Goal: Task Accomplishment & Management: Use online tool/utility

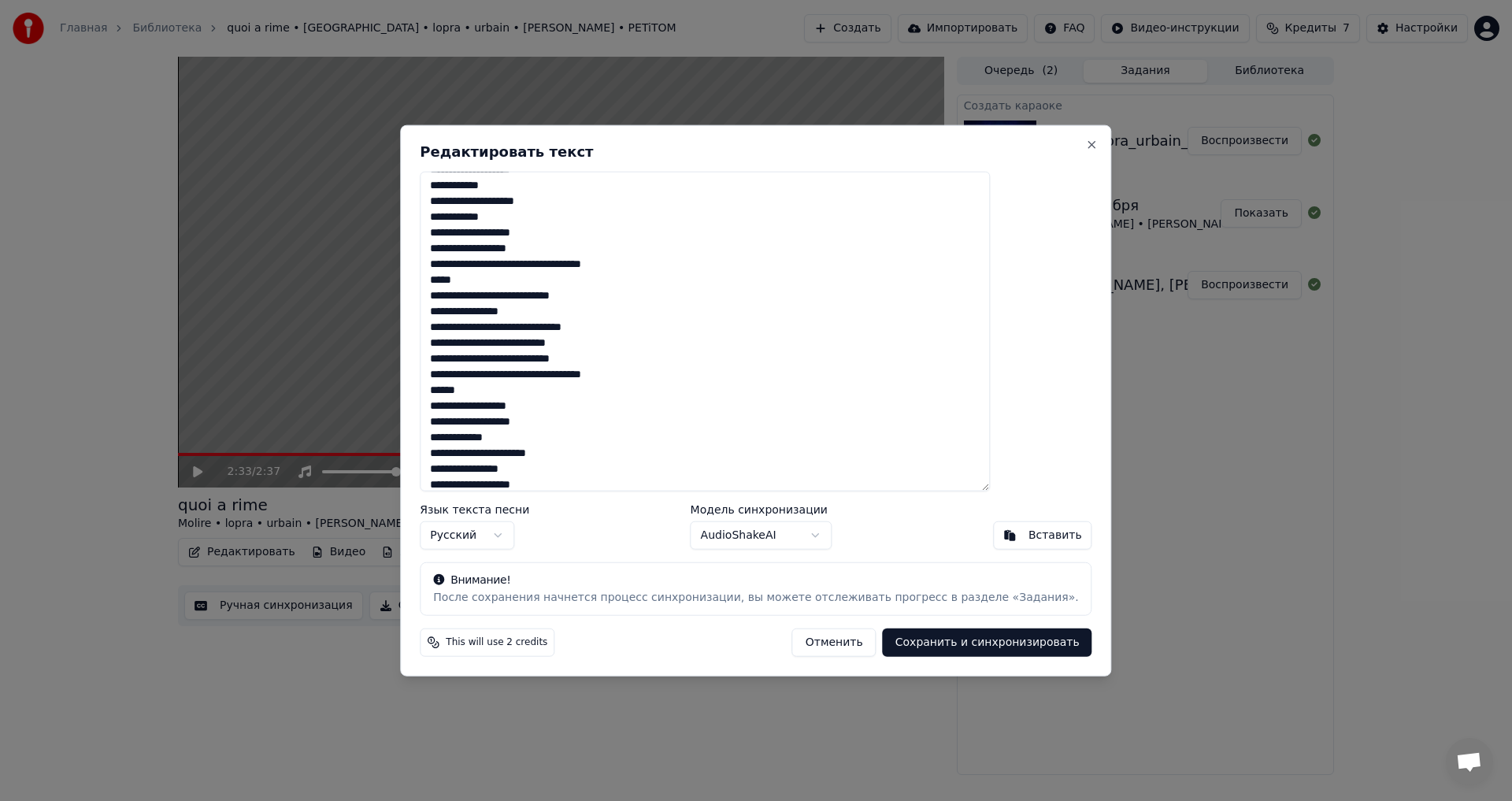
scroll to position [685, 0]
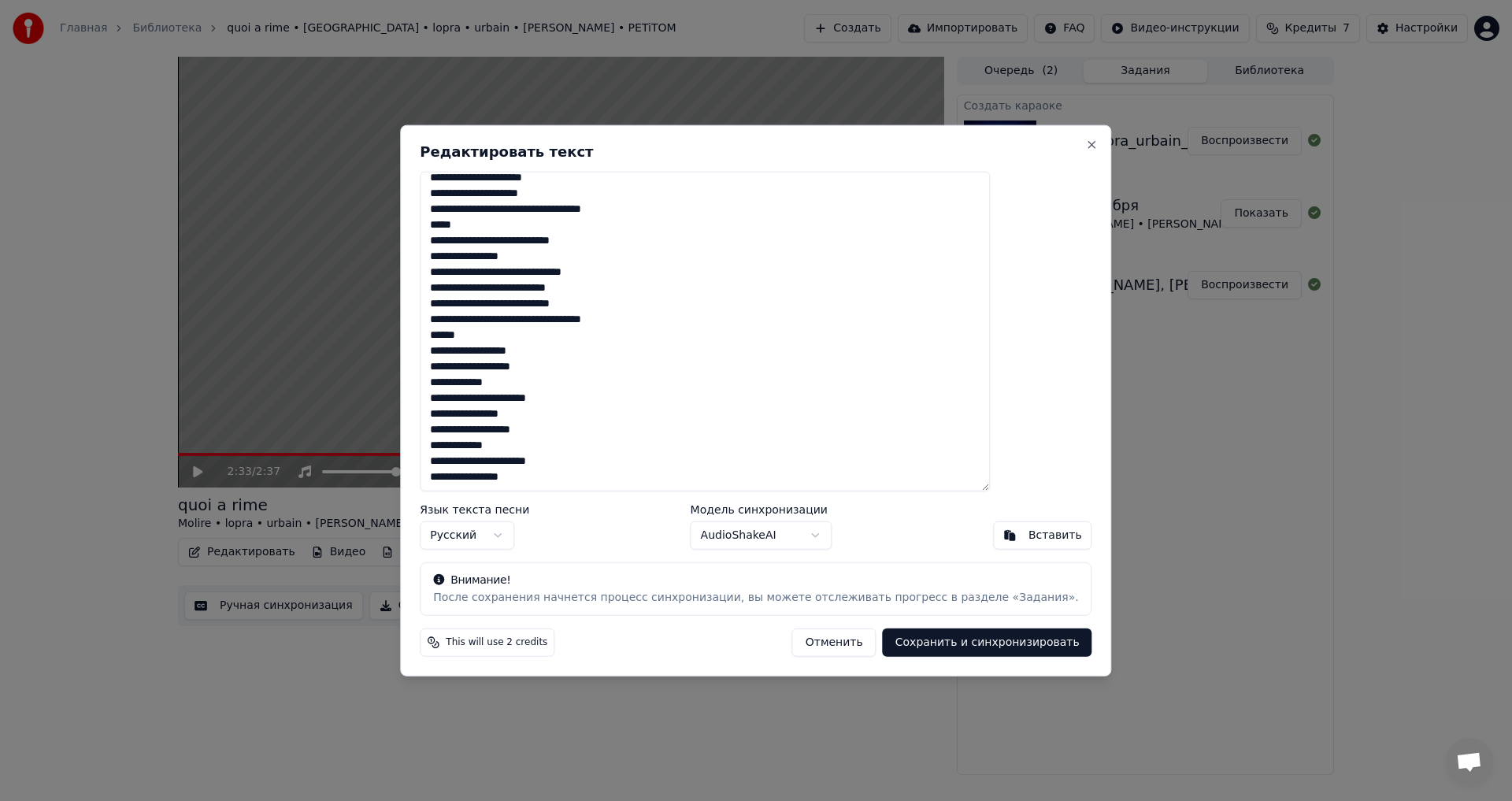
paste textarea "**********"
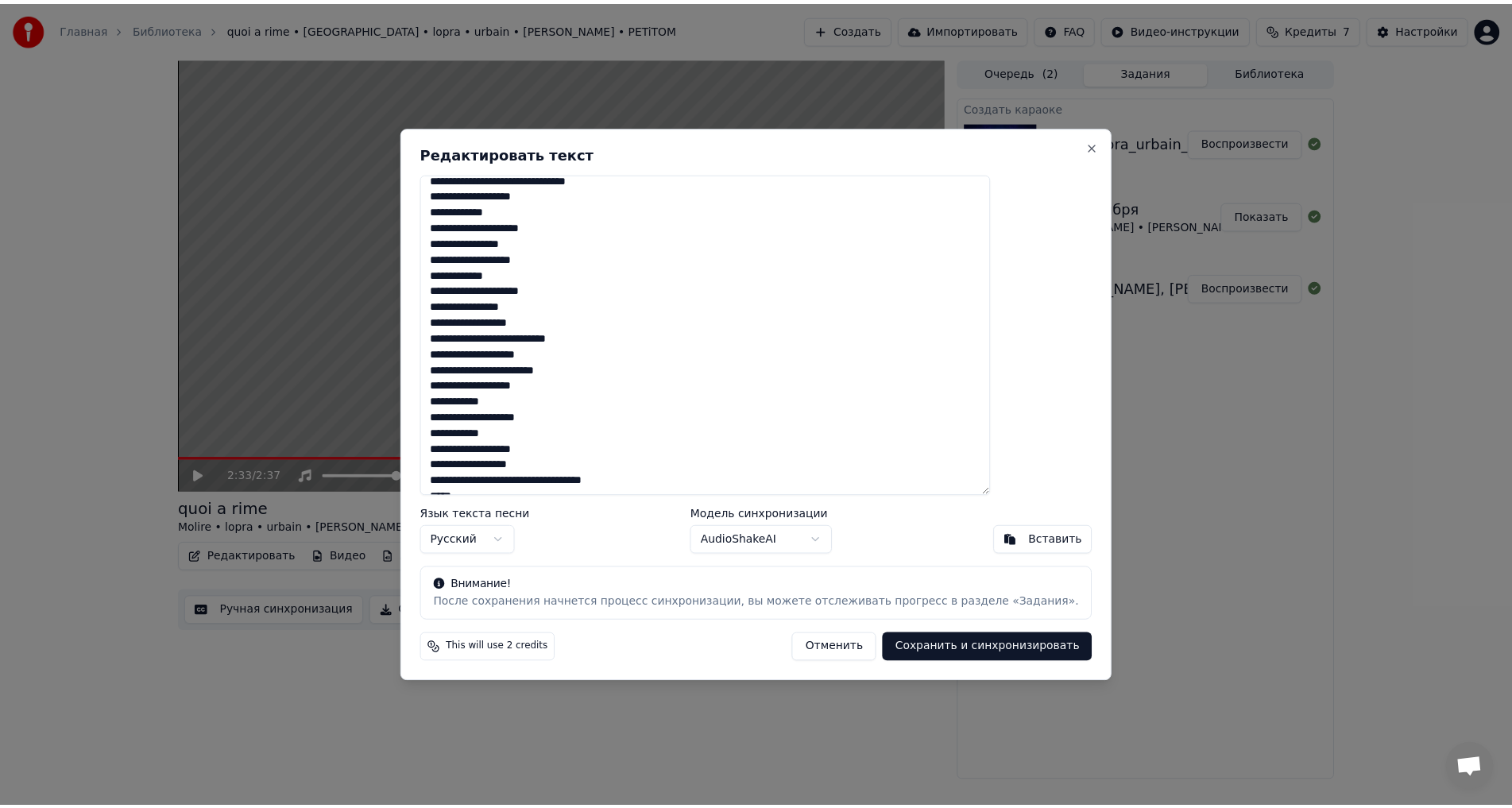
scroll to position [0, 0]
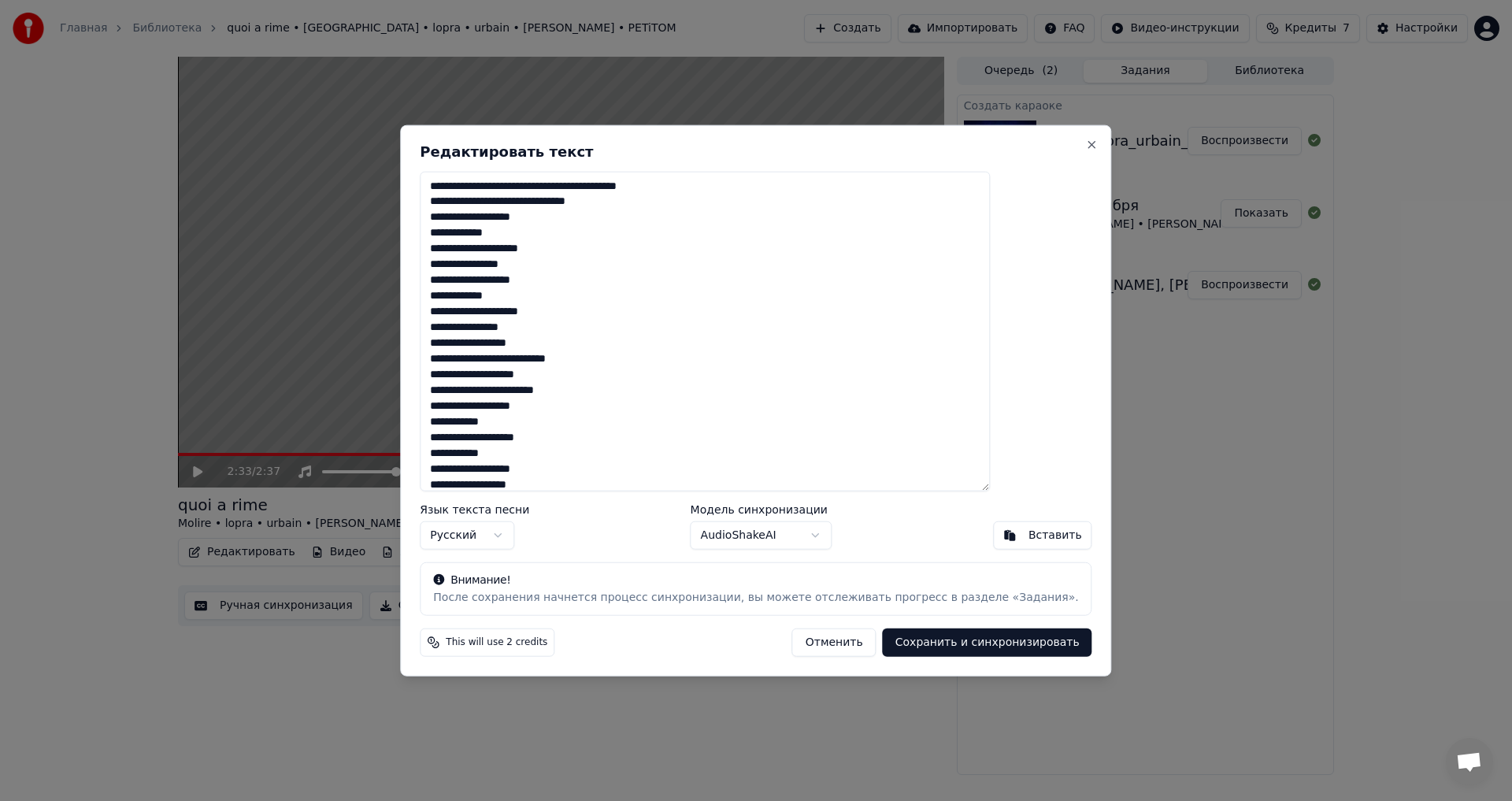
type textarea "**********"
click at [953, 644] on button "Сохранить и синхронизировать" at bounding box center [988, 643] width 210 height 28
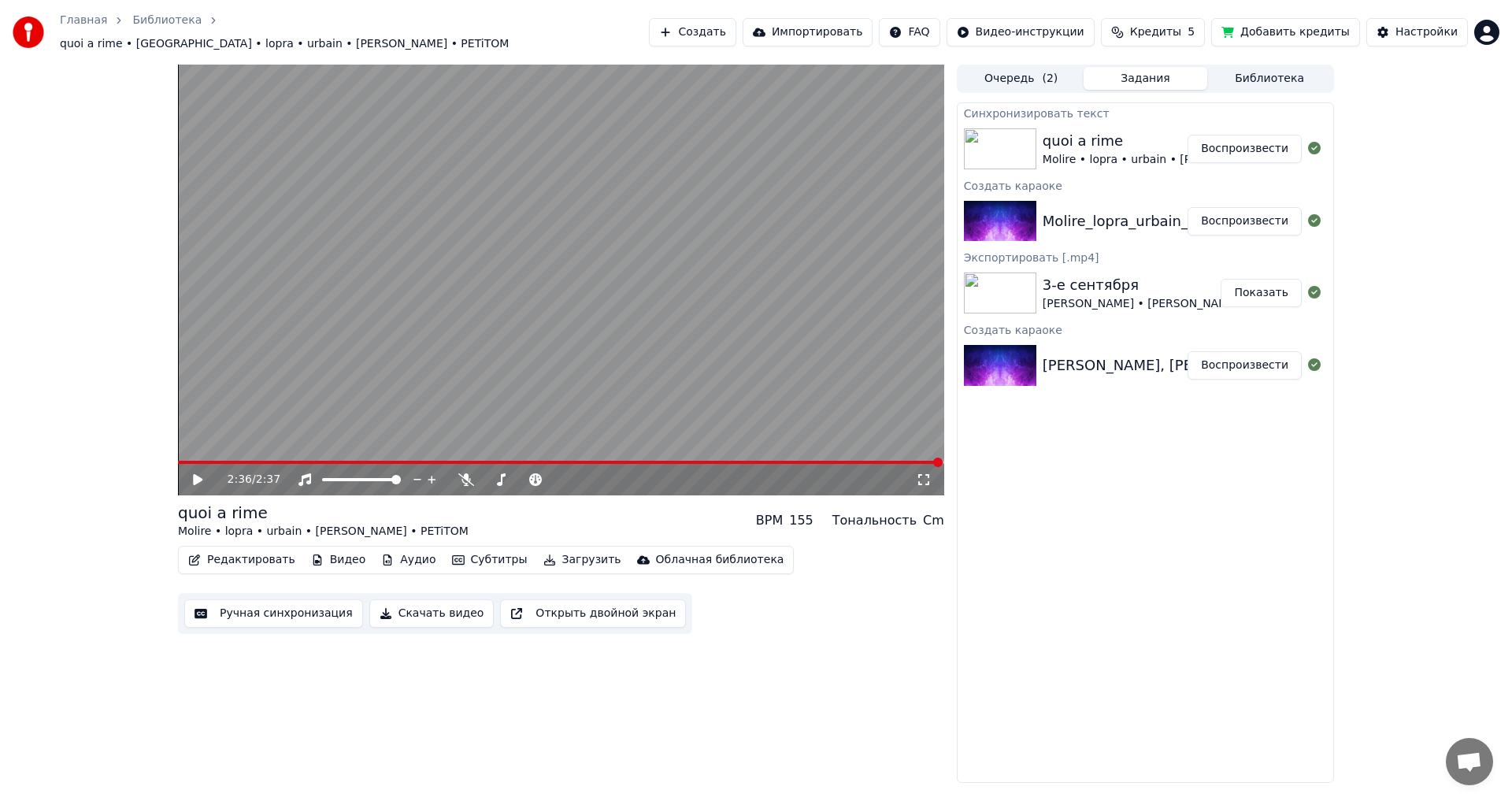
click at [183, 453] on video at bounding box center [561, 280] width 767 height 430
click at [188, 460] on div "2:36 / 2:37" at bounding box center [561, 477] width 767 height 34
click at [188, 460] on span at bounding box center [560, 462] width 765 height 4
click at [196, 475] on icon at bounding box center [198, 479] width 8 height 10
click at [178, 458] on span at bounding box center [183, 462] width 10 height 10
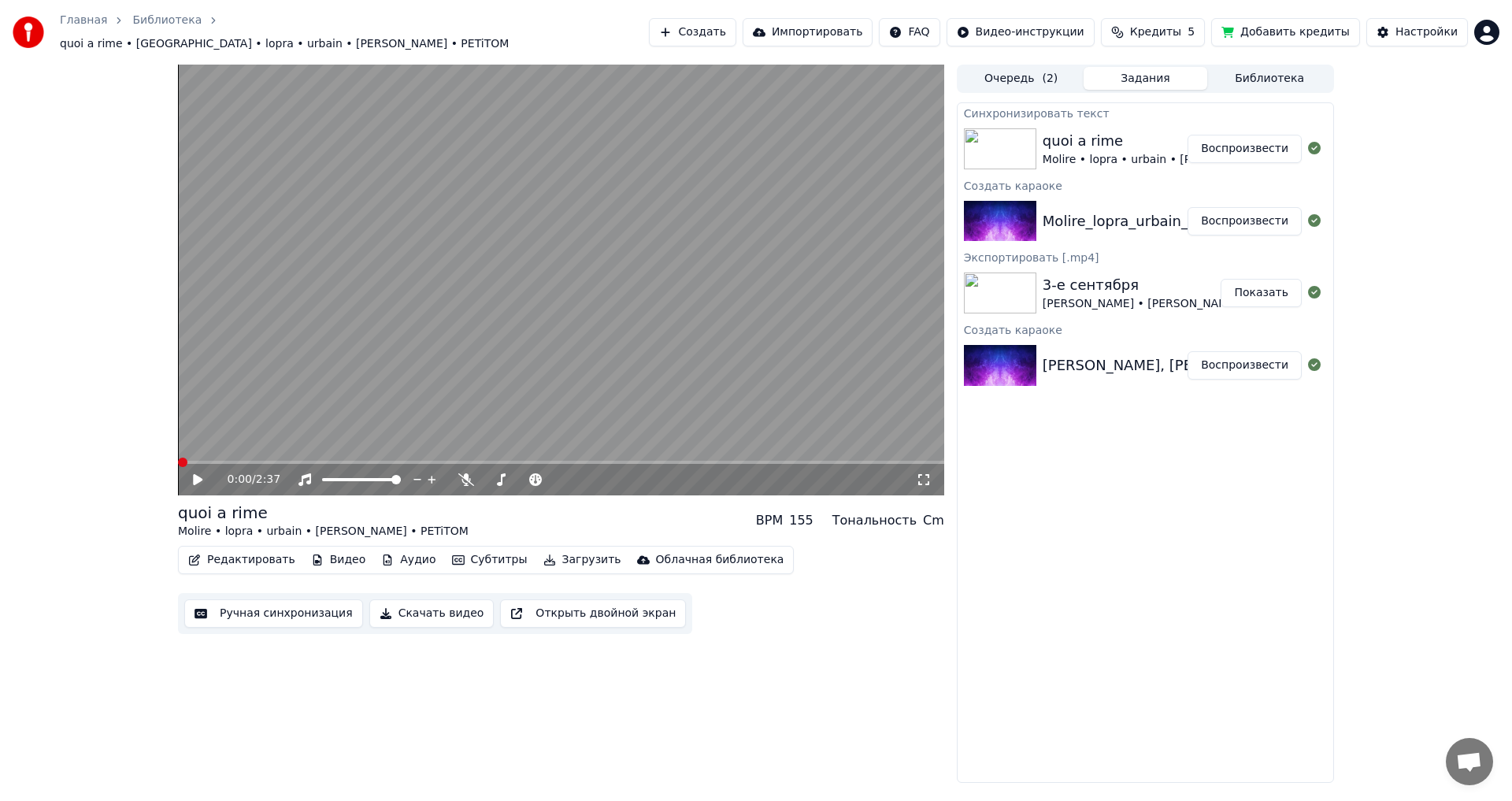
click at [194, 474] on icon at bounding box center [209, 480] width 37 height 12
click at [198, 475] on icon at bounding box center [198, 480] width 10 height 11
click at [199, 475] on icon at bounding box center [198, 479] width 8 height 10
click at [498, 475] on span at bounding box center [500, 479] width 10 height 10
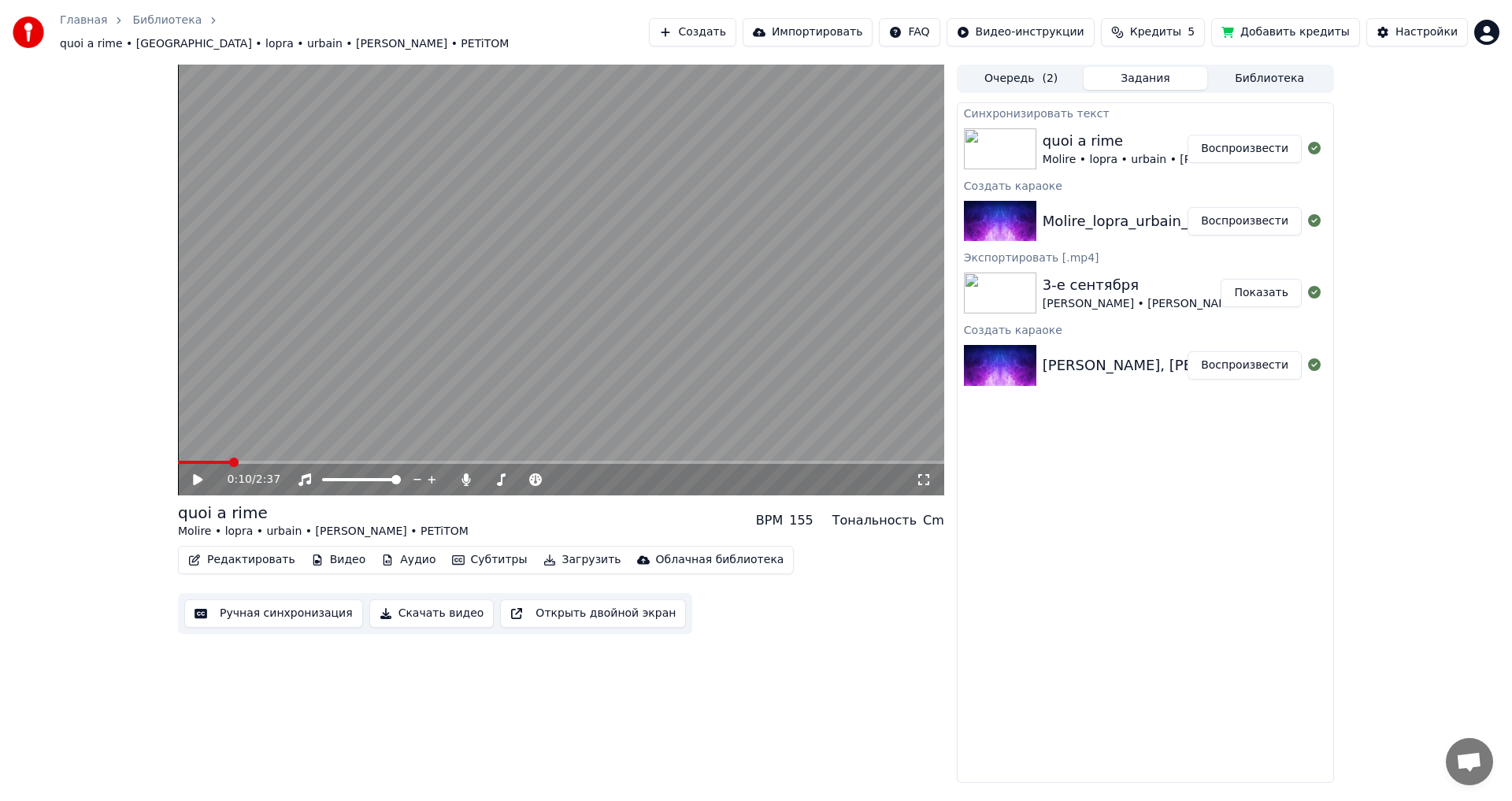
click at [193, 474] on icon at bounding box center [209, 480] width 37 height 12
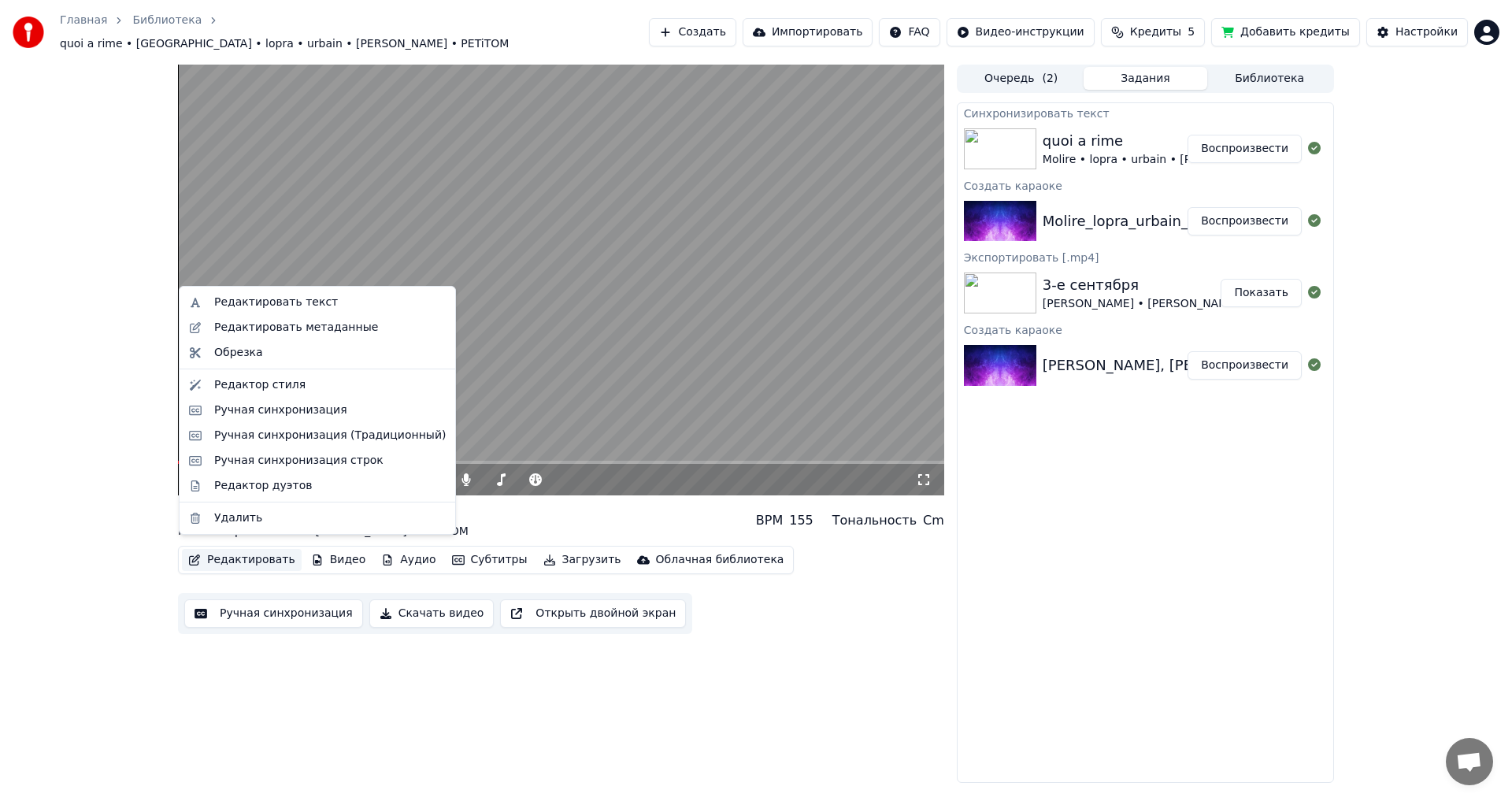
click at [262, 550] on button "Редактировать" at bounding box center [242, 559] width 120 height 22
click at [300, 488] on div "Редактор дуэтов" at bounding box center [330, 486] width 232 height 16
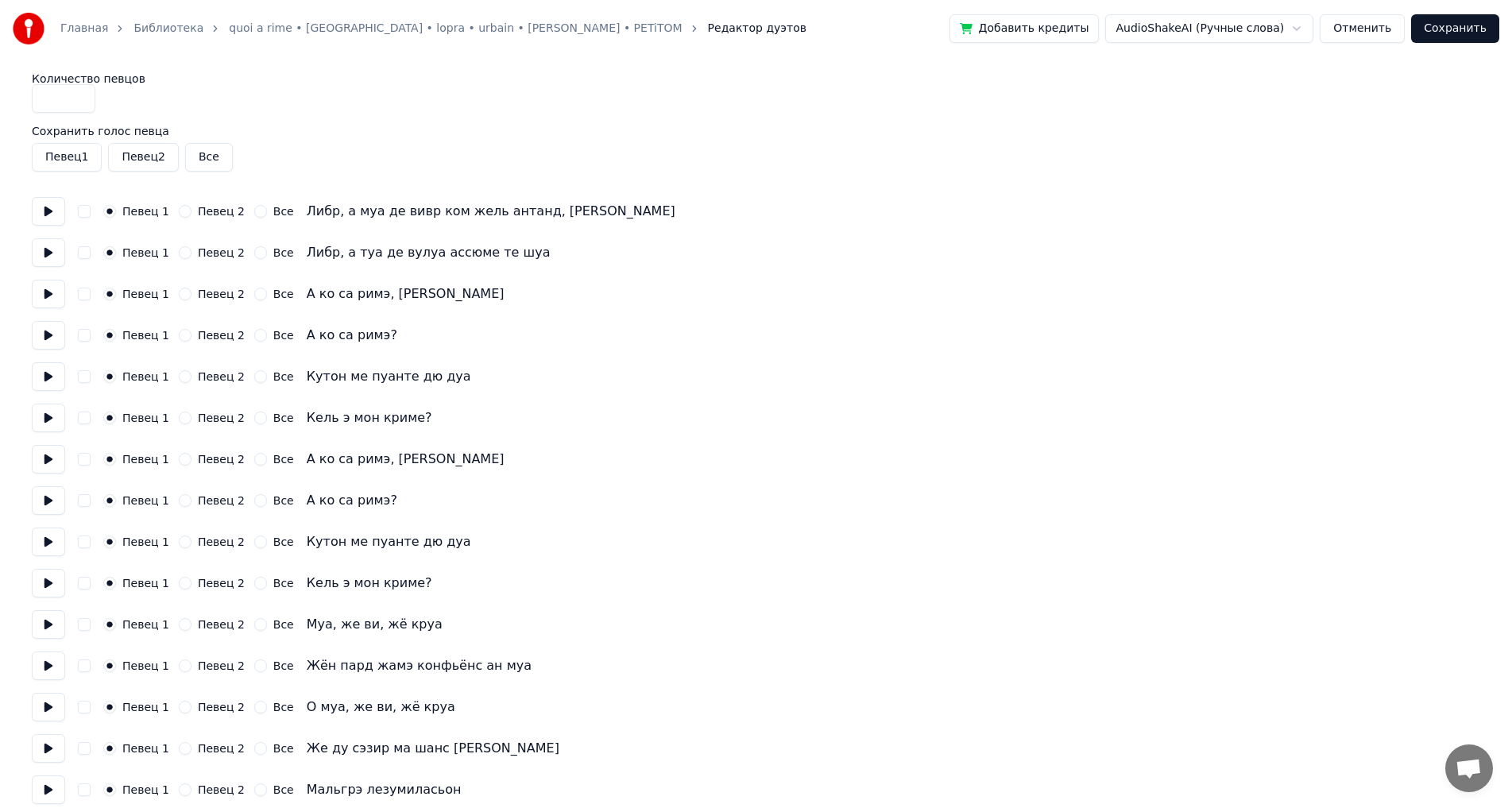
click at [183, 253] on button "Певец 2" at bounding box center [185, 253] width 12 height 12
click at [190, 460] on div "Певец 2" at bounding box center [212, 459] width 66 height 12
click at [179, 457] on button "Певец 2" at bounding box center [185, 459] width 12 height 12
click at [179, 494] on div "Певец 1 Певец 2 Все А ко са римэ?" at bounding box center [756, 500] width 1449 height 28
click at [180, 505] on button "Певец 2" at bounding box center [185, 500] width 12 height 12
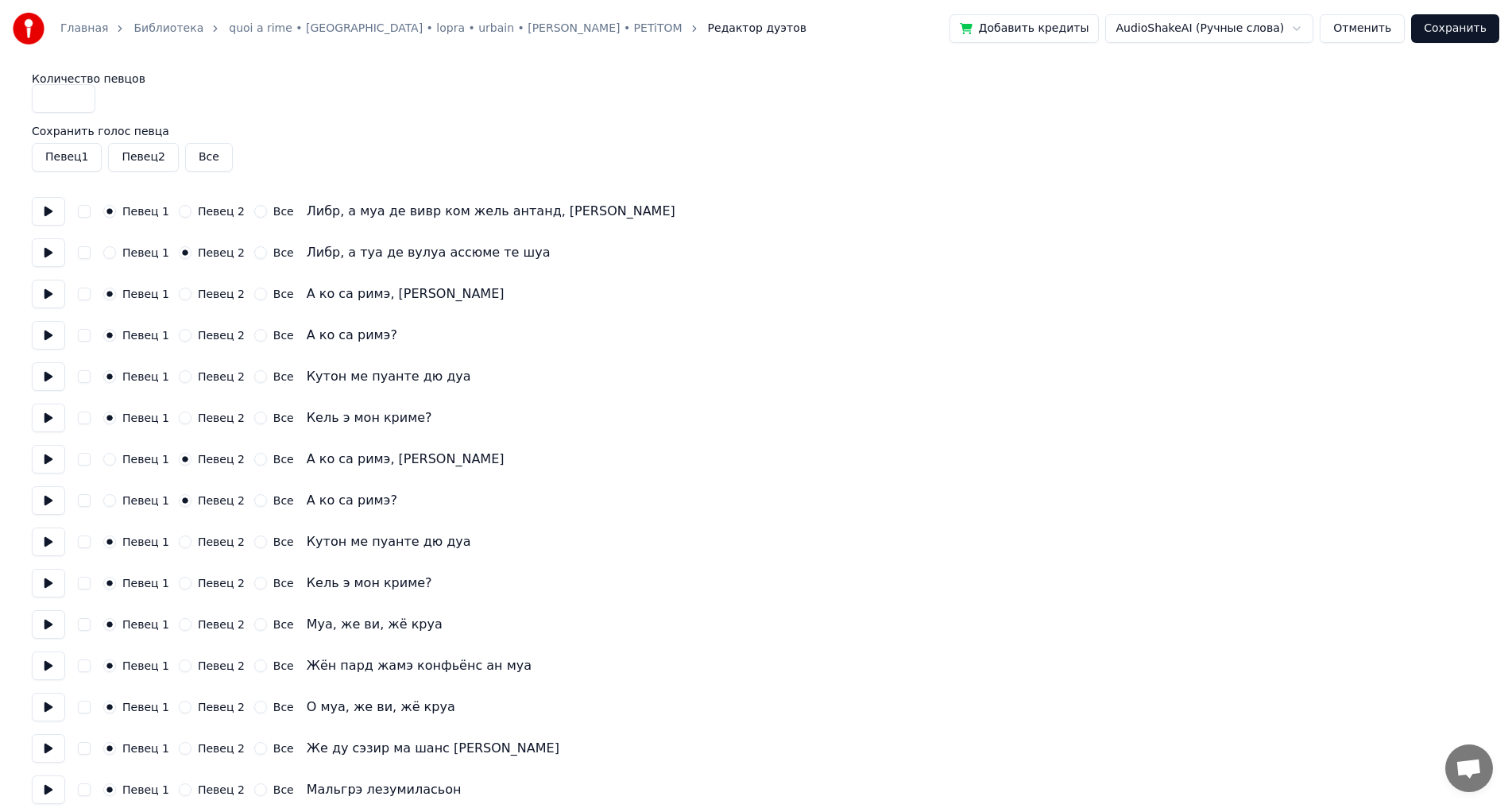
click at [181, 542] on button "Певец 2" at bounding box center [185, 542] width 12 height 12
click at [181, 583] on button "Певец 2" at bounding box center [185, 583] width 12 height 12
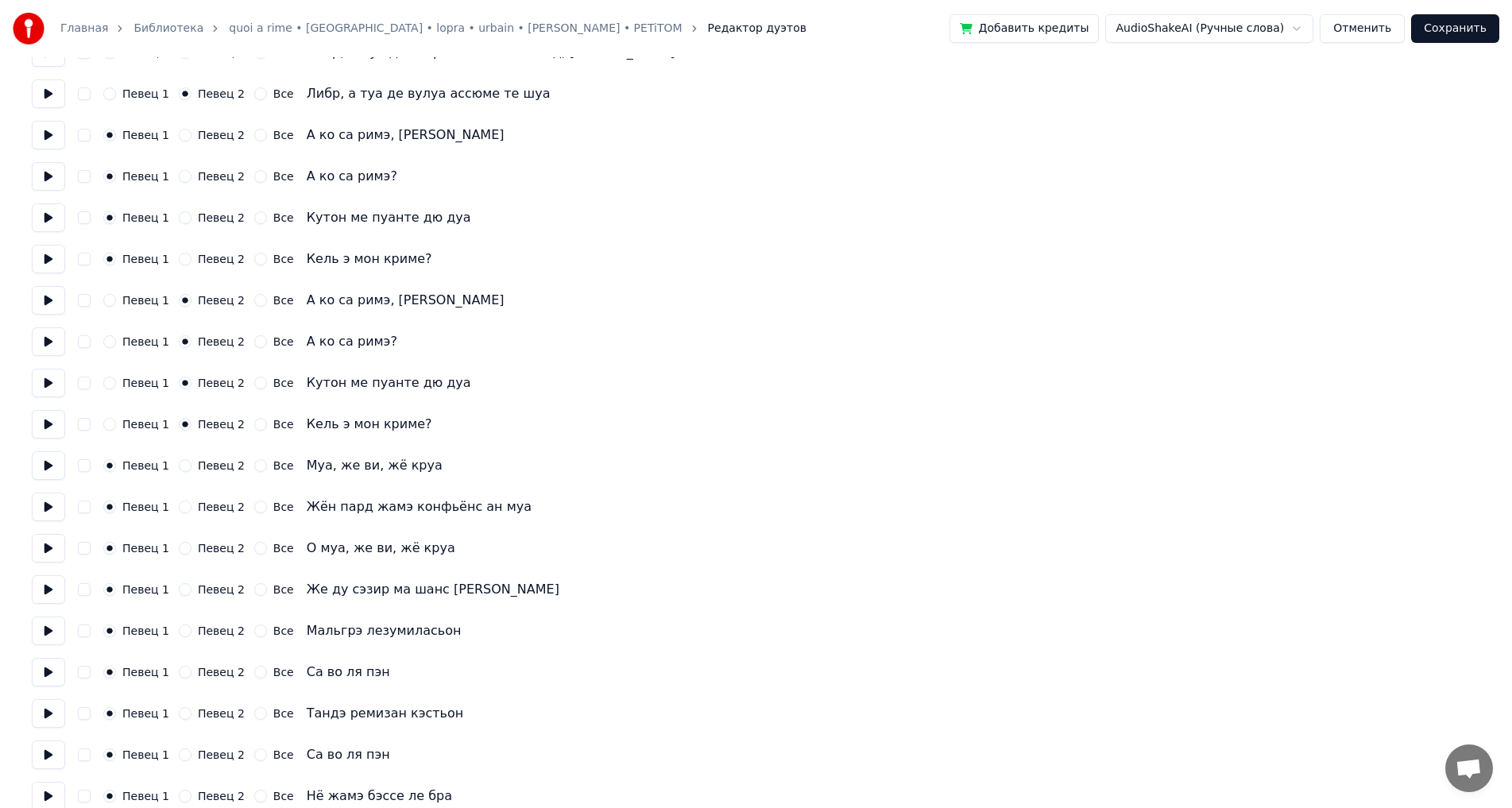
click at [198, 634] on label "Певец 2" at bounding box center [221, 631] width 47 height 12
click at [191, 634] on button "Певец 2" at bounding box center [185, 631] width 12 height 12
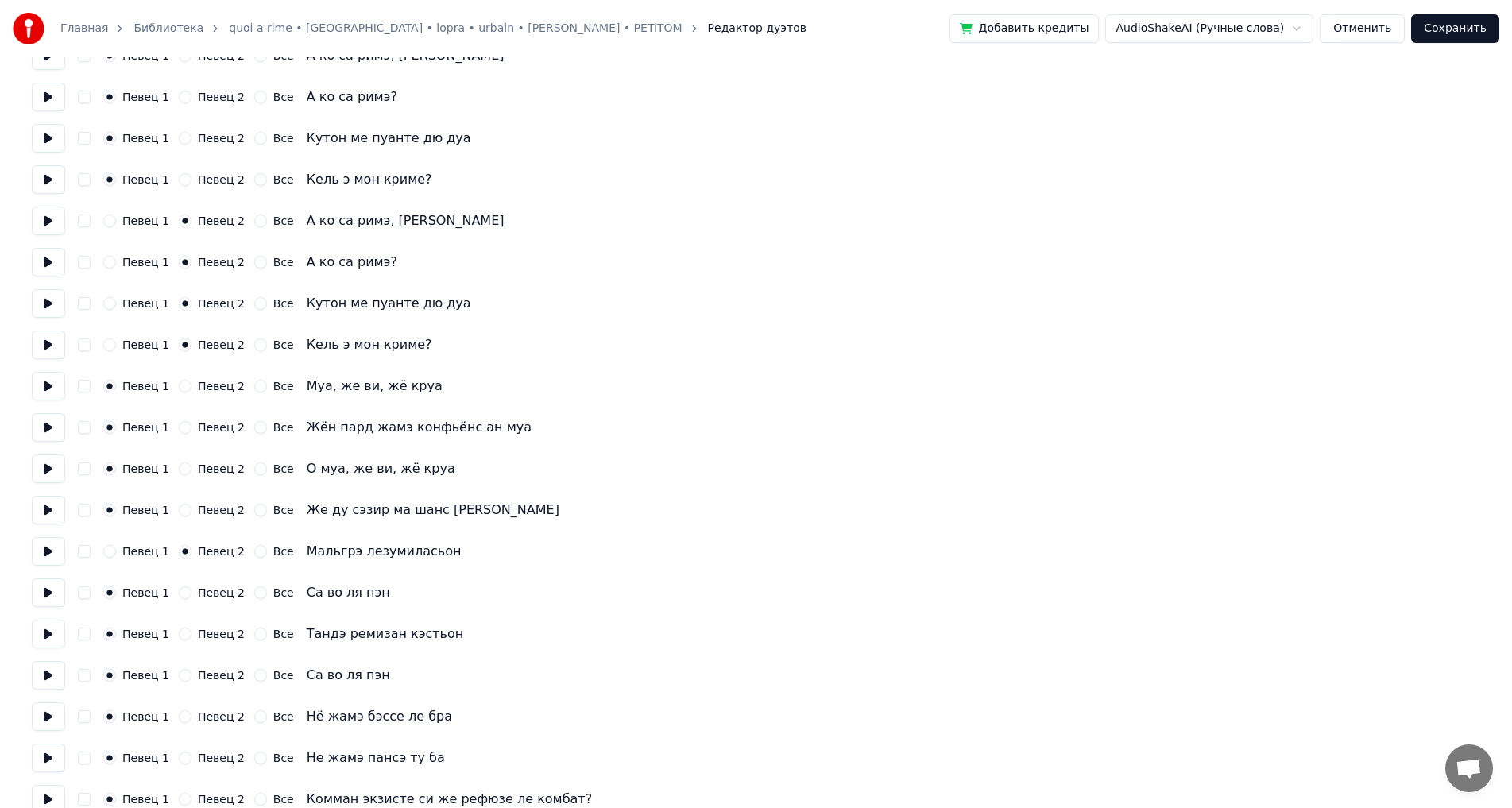
scroll to position [318, 0]
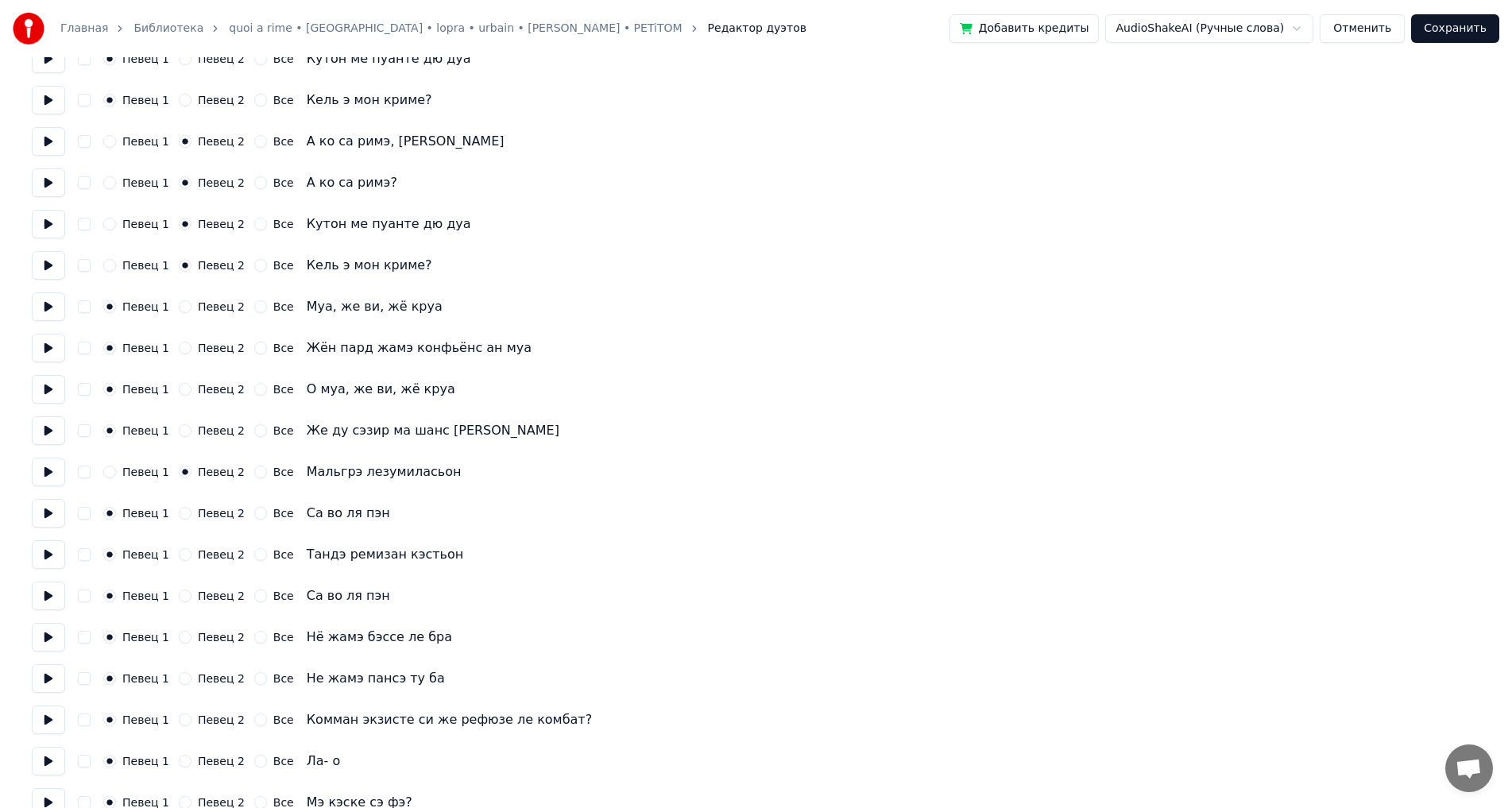
click at [198, 553] on label "Певец 2" at bounding box center [221, 554] width 47 height 12
click at [191, 553] on button "Певец 2" at bounding box center [185, 554] width 12 height 12
click at [215, 641] on label "Певец 2" at bounding box center [221, 637] width 47 height 12
click at [191, 641] on button "Певец 2" at bounding box center [185, 637] width 12 height 12
click at [190, 678] on div "Певец 2" at bounding box center [212, 678] width 66 height 12
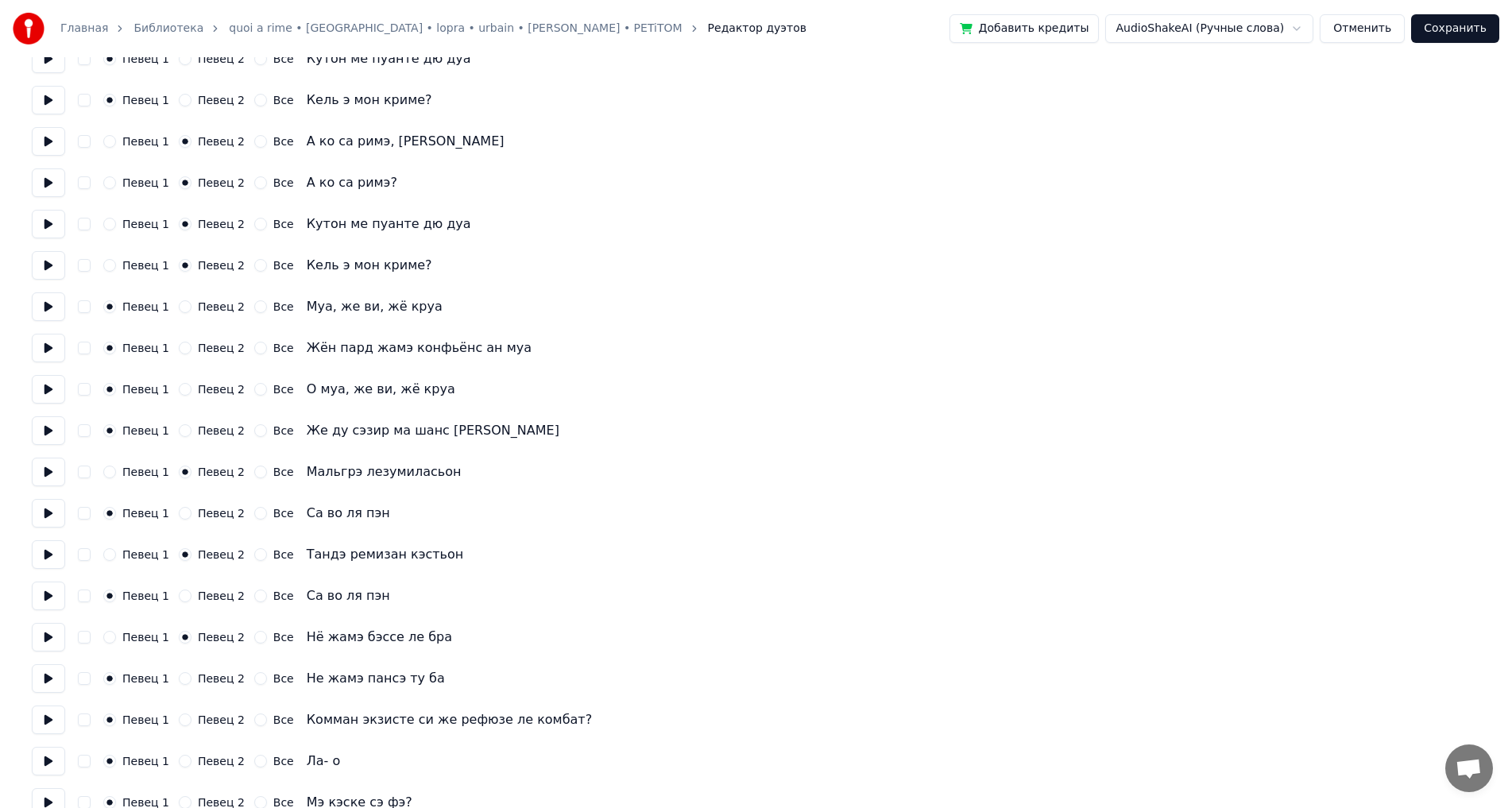
click at [200, 681] on label "Певец 2" at bounding box center [221, 678] width 47 height 12
click at [191, 681] on button "Певец 2" at bounding box center [185, 678] width 12 height 12
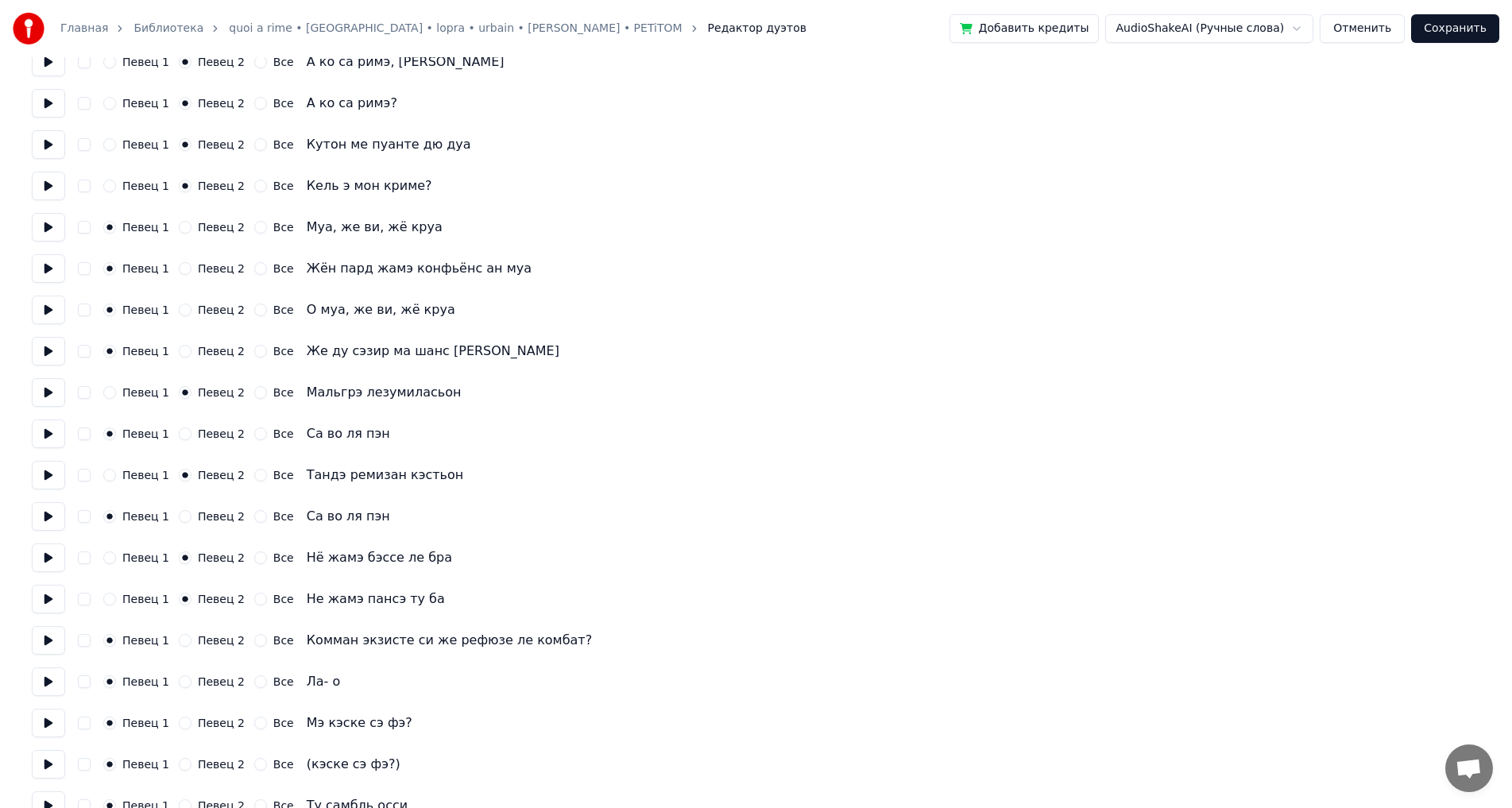
click at [273, 679] on label "Все" at bounding box center [283, 682] width 20 height 12
click at [263, 679] on button "Все" at bounding box center [261, 682] width 12 height 12
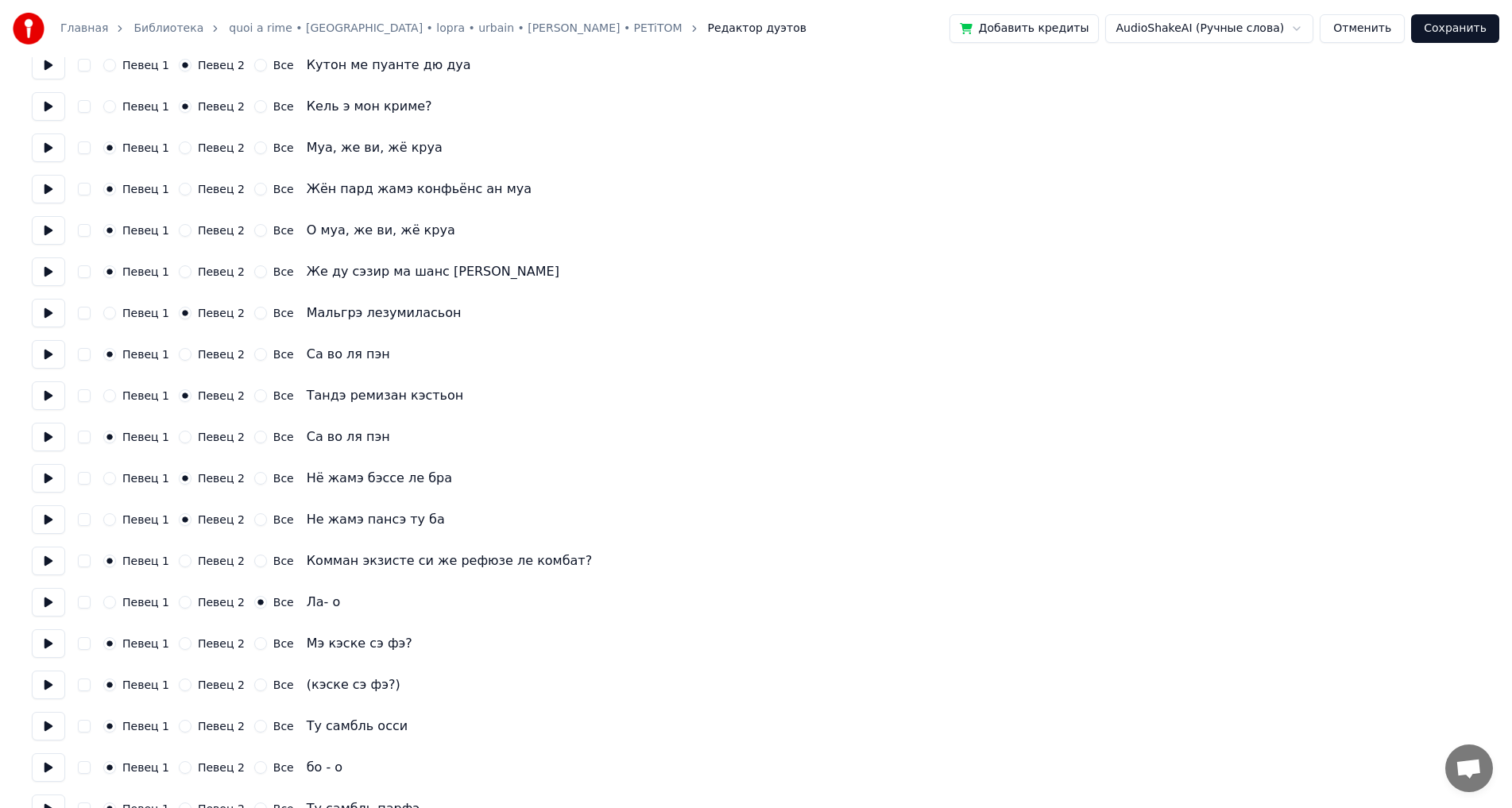
click at [198, 645] on label "Певец 2" at bounding box center [221, 643] width 47 height 12
click at [191, 645] on button "Певец 2" at bounding box center [185, 643] width 12 height 12
drag, startPoint x: 291, startPoint y: 680, endPoint x: 383, endPoint y: 685, distance: 92.1
click at [383, 685] on div "Певец 1 Певец 2 Все (кэске сэ фэ?)" at bounding box center [756, 685] width 1449 height 28
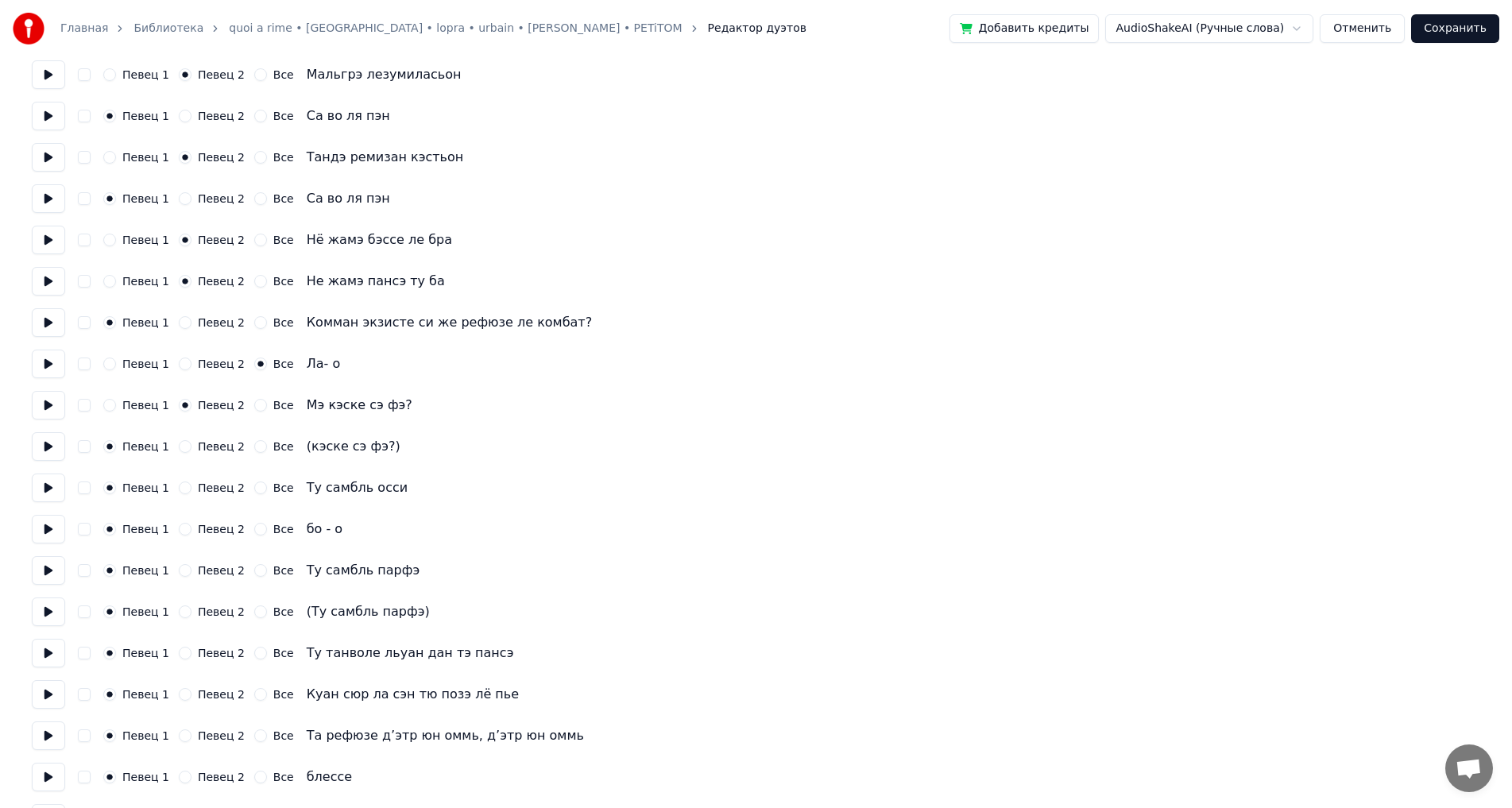
click at [190, 487] on div "Певец 2" at bounding box center [212, 488] width 66 height 12
click at [185, 487] on div "Певец 2" at bounding box center [212, 488] width 66 height 12
click at [182, 487] on button "Певец 2" at bounding box center [185, 488] width 12 height 12
click at [256, 530] on div "Все" at bounding box center [274, 529] width 40 height 12
click at [241, 531] on div "Певец 1 Певец 2 Все" at bounding box center [198, 529] width 190 height 12
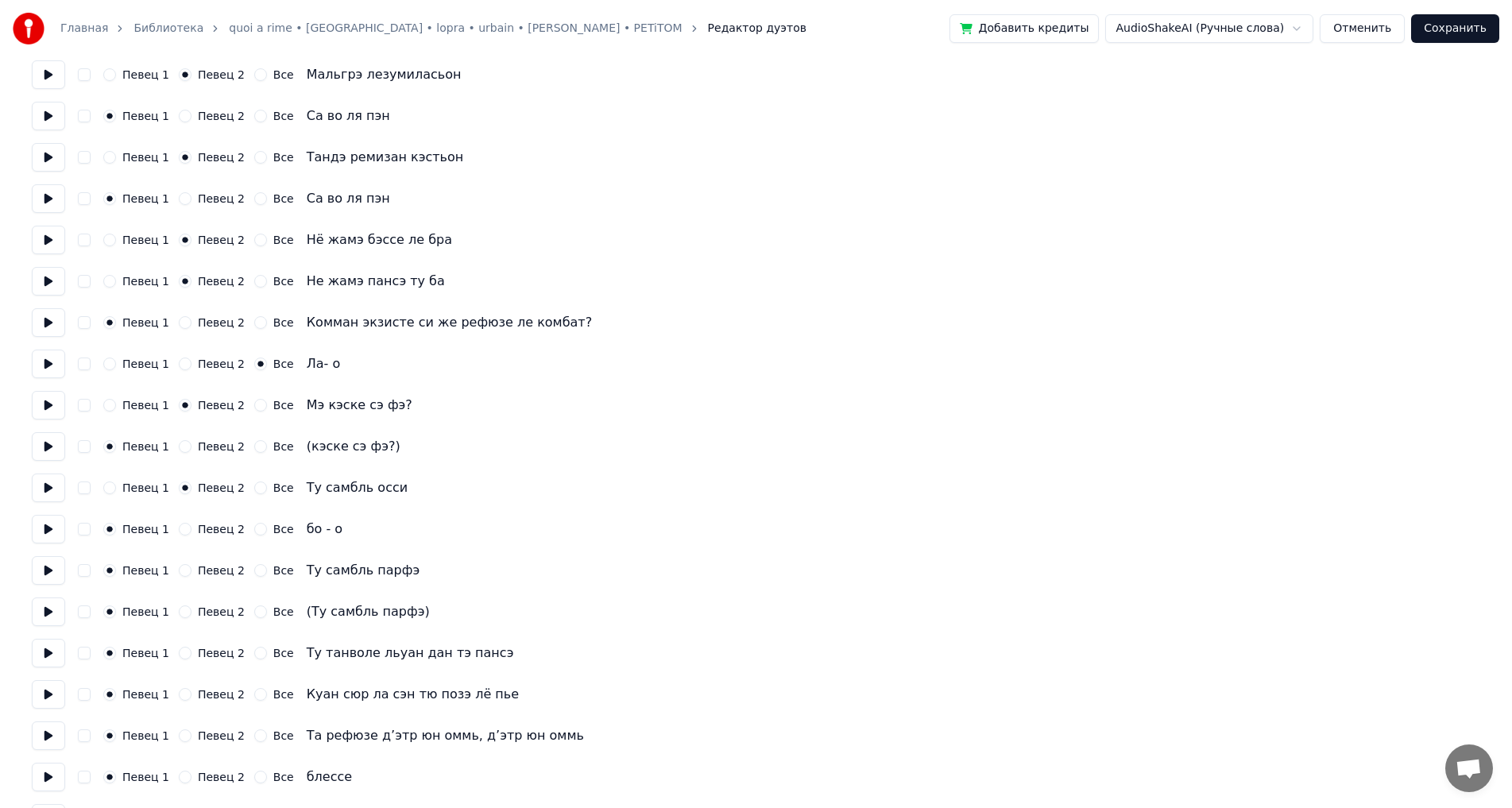
click at [255, 532] on button "Все" at bounding box center [261, 529] width 12 height 12
click at [198, 569] on label "Певец 2" at bounding box center [221, 570] width 47 height 12
click at [191, 569] on button "Певец 2" at bounding box center [185, 570] width 12 height 12
click at [203, 653] on label "Певец 2" at bounding box center [221, 653] width 47 height 12
click at [191, 653] on button "Певец 2" at bounding box center [185, 653] width 12 height 12
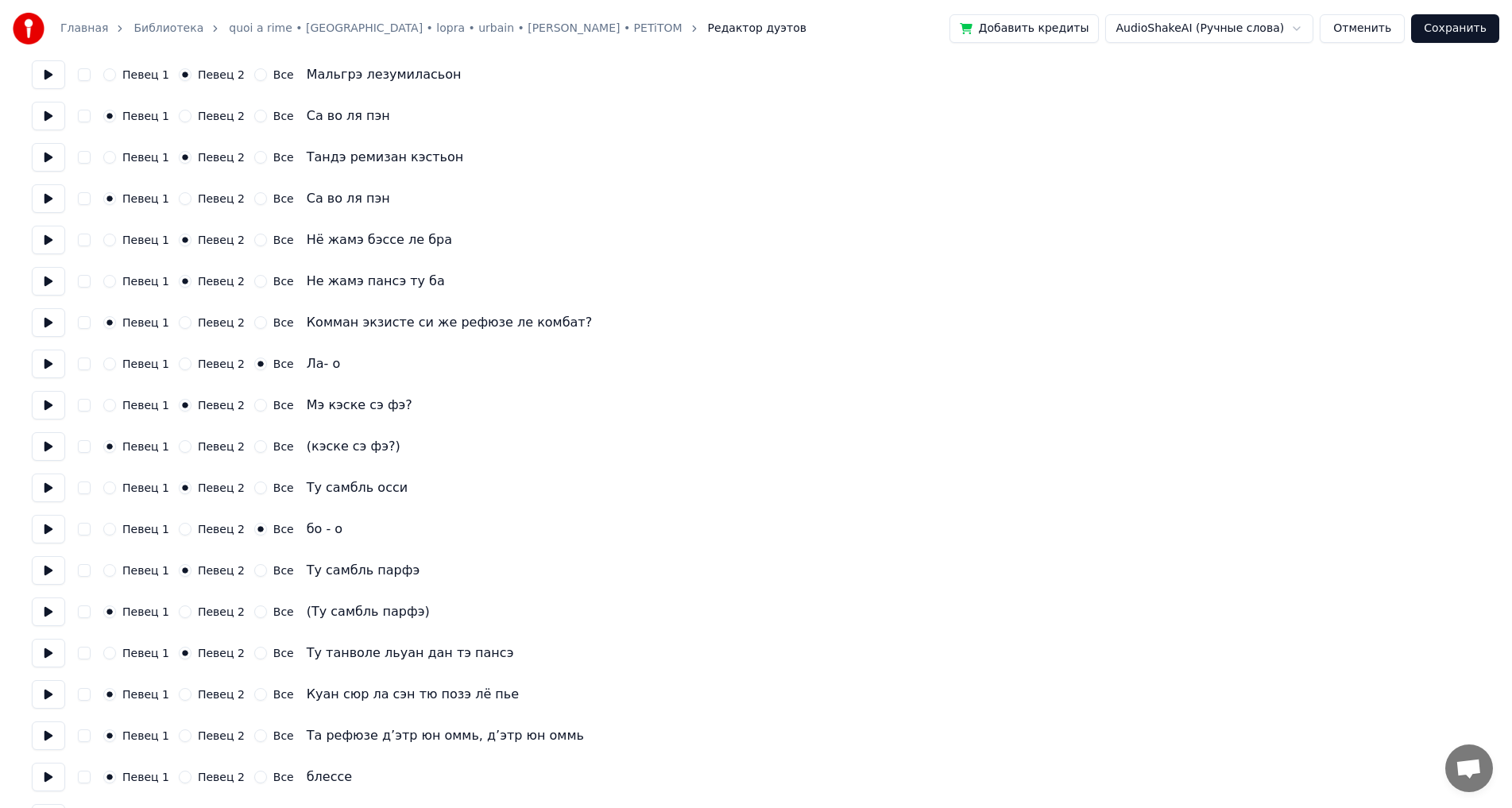
click at [182, 691] on button "Певец 2" at bounding box center [185, 694] width 12 height 12
click at [181, 738] on button "Певец 2" at bounding box center [185, 736] width 12 height 12
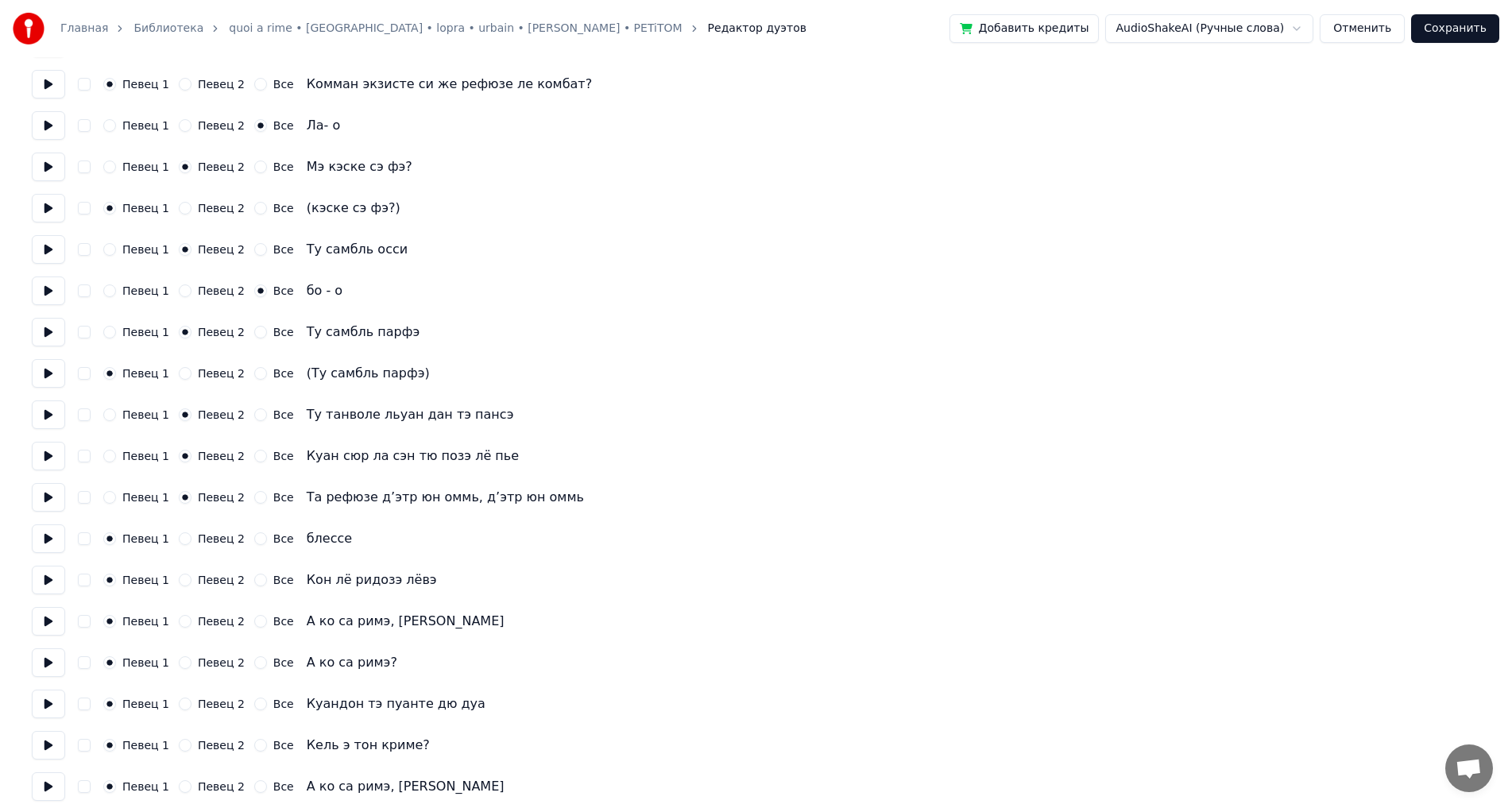
click at [179, 543] on button "Певец 2" at bounding box center [185, 538] width 12 height 12
click at [256, 581] on div "Все" at bounding box center [274, 580] width 40 height 12
click at [255, 581] on button "Все" at bounding box center [261, 580] width 12 height 12
click at [48, 622] on button at bounding box center [49, 621] width 34 height 28
click at [198, 617] on label "Певец 2" at bounding box center [221, 621] width 47 height 12
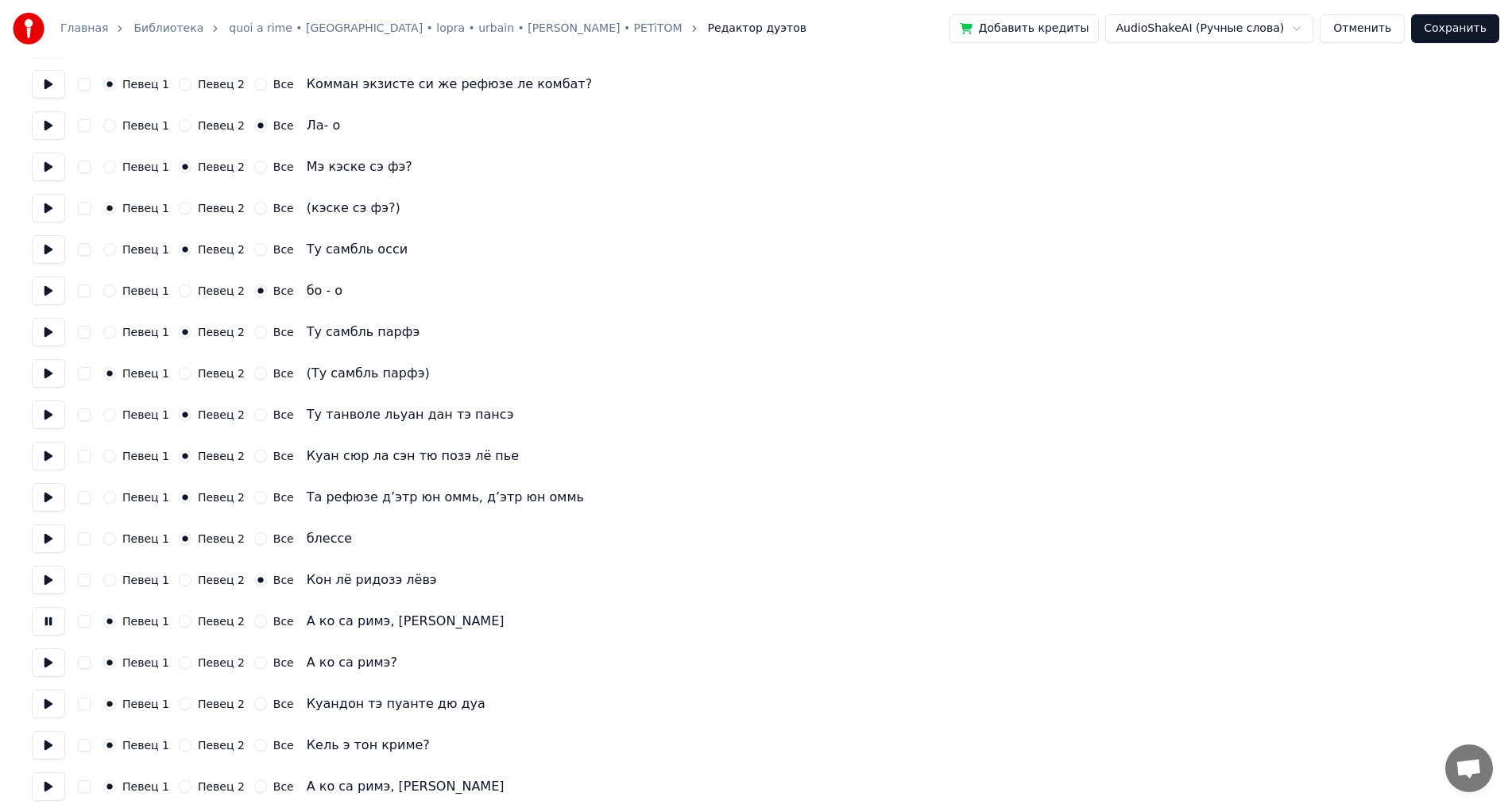
click at [191, 617] on button "Певец 2" at bounding box center [185, 621] width 12 height 12
click at [50, 665] on button at bounding box center [49, 663] width 34 height 28
click at [187, 665] on div "Певец 2" at bounding box center [212, 663] width 66 height 12
click at [179, 665] on button "Певец 2" at bounding box center [185, 663] width 12 height 12
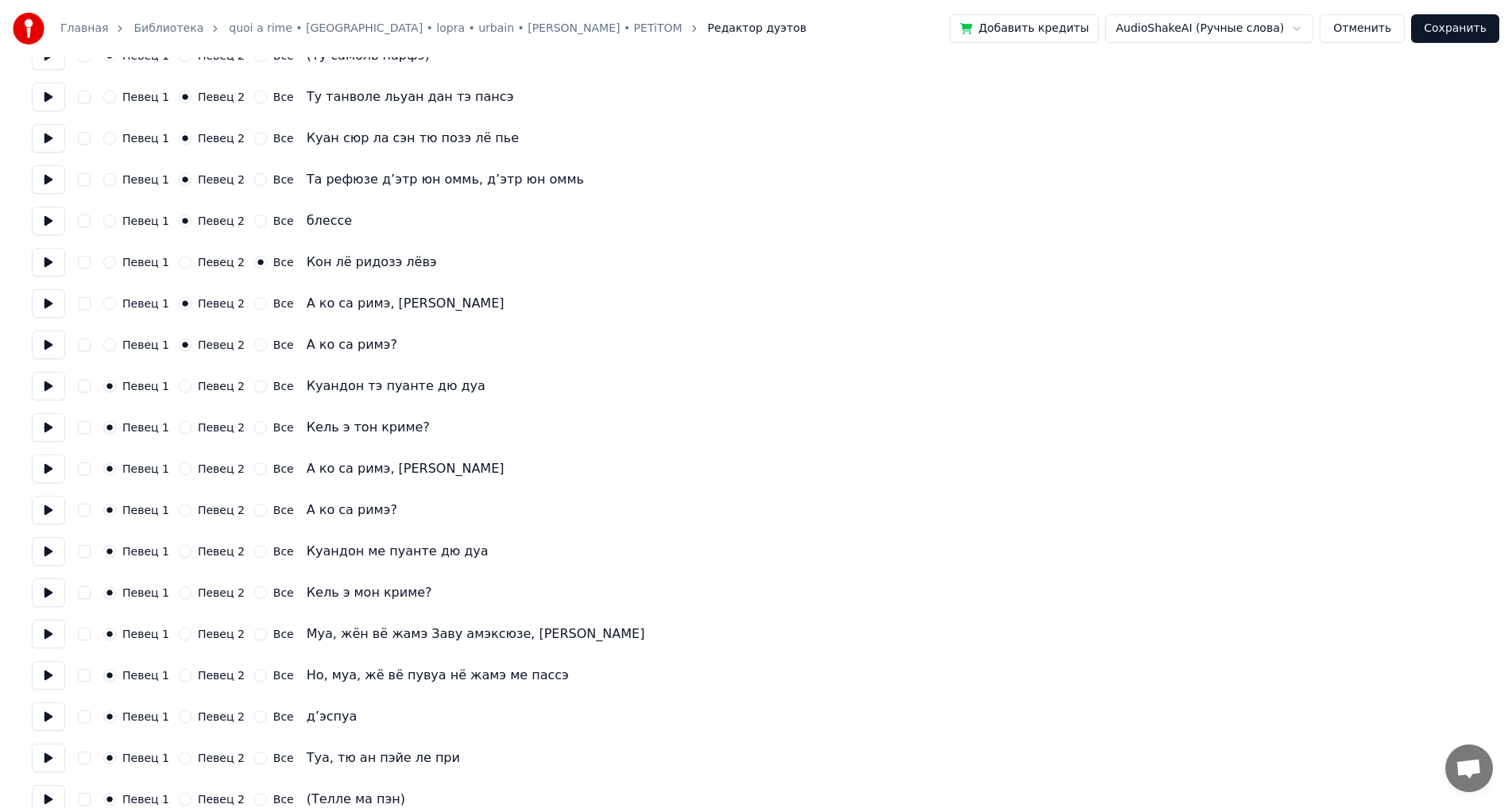
click at [45, 396] on button at bounding box center [49, 386] width 34 height 28
click at [179, 389] on button "Певец 2" at bounding box center [185, 386] width 12 height 12
drag, startPoint x: 186, startPoint y: 430, endPoint x: 178, endPoint y: 429, distance: 8.1
click at [182, 429] on div "Певец 2" at bounding box center [212, 427] width 66 height 12
click at [179, 431] on button "Певец 2" at bounding box center [185, 427] width 12 height 12
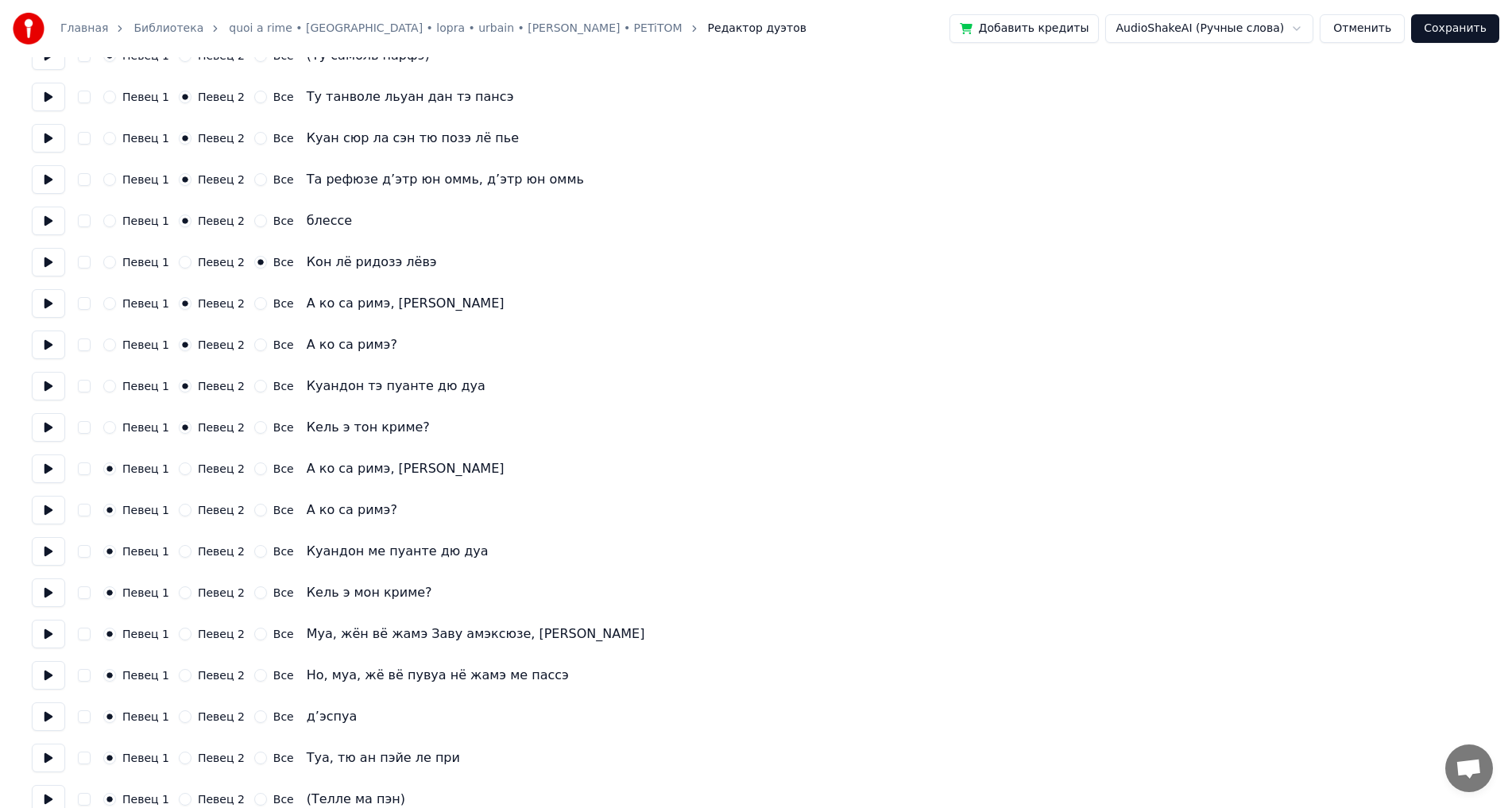
click at [38, 601] on button at bounding box center [49, 593] width 34 height 28
click at [56, 632] on button at bounding box center [49, 634] width 34 height 28
click at [44, 677] on button at bounding box center [49, 675] width 34 height 28
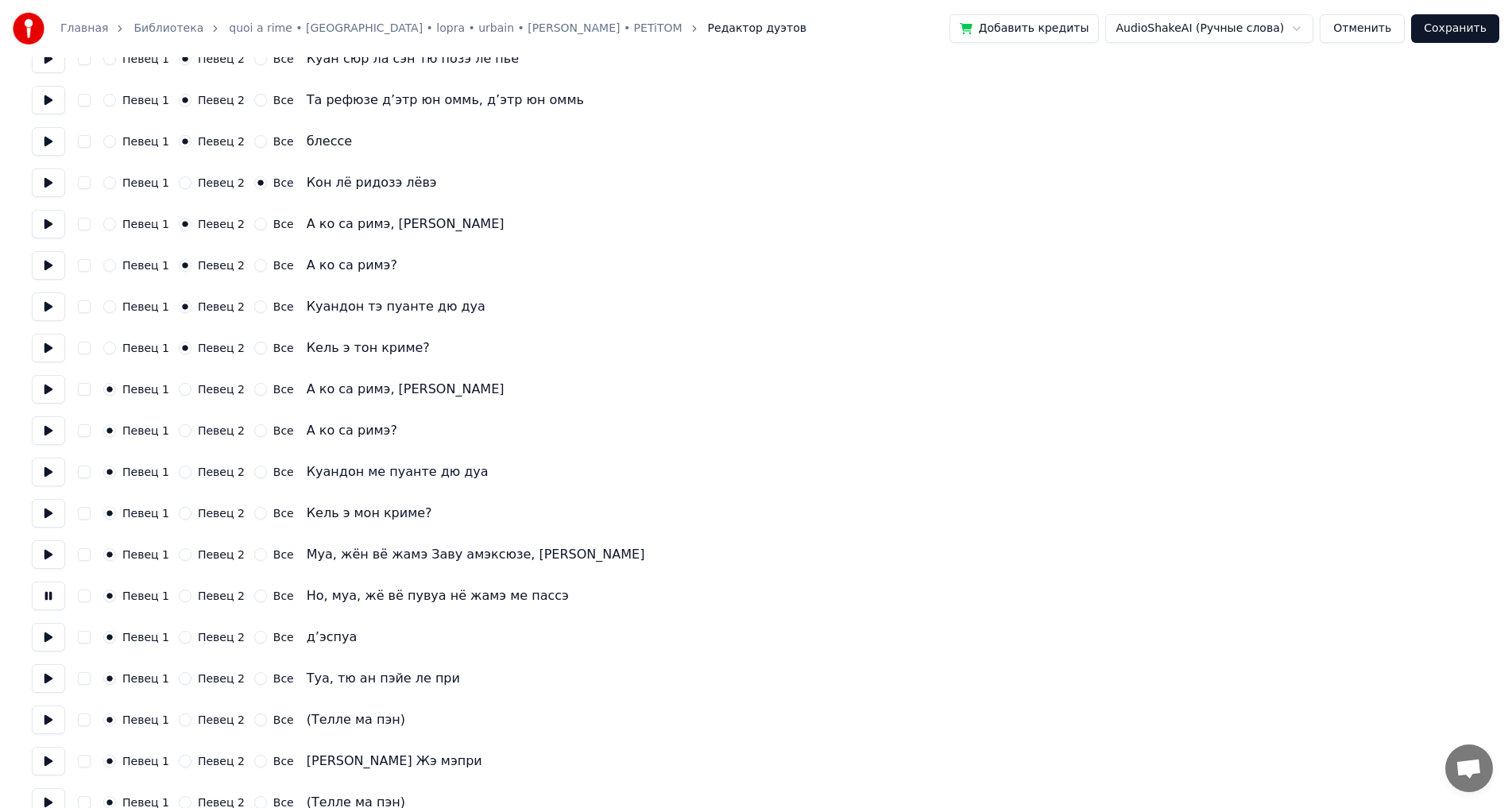
scroll to position [1430, 0]
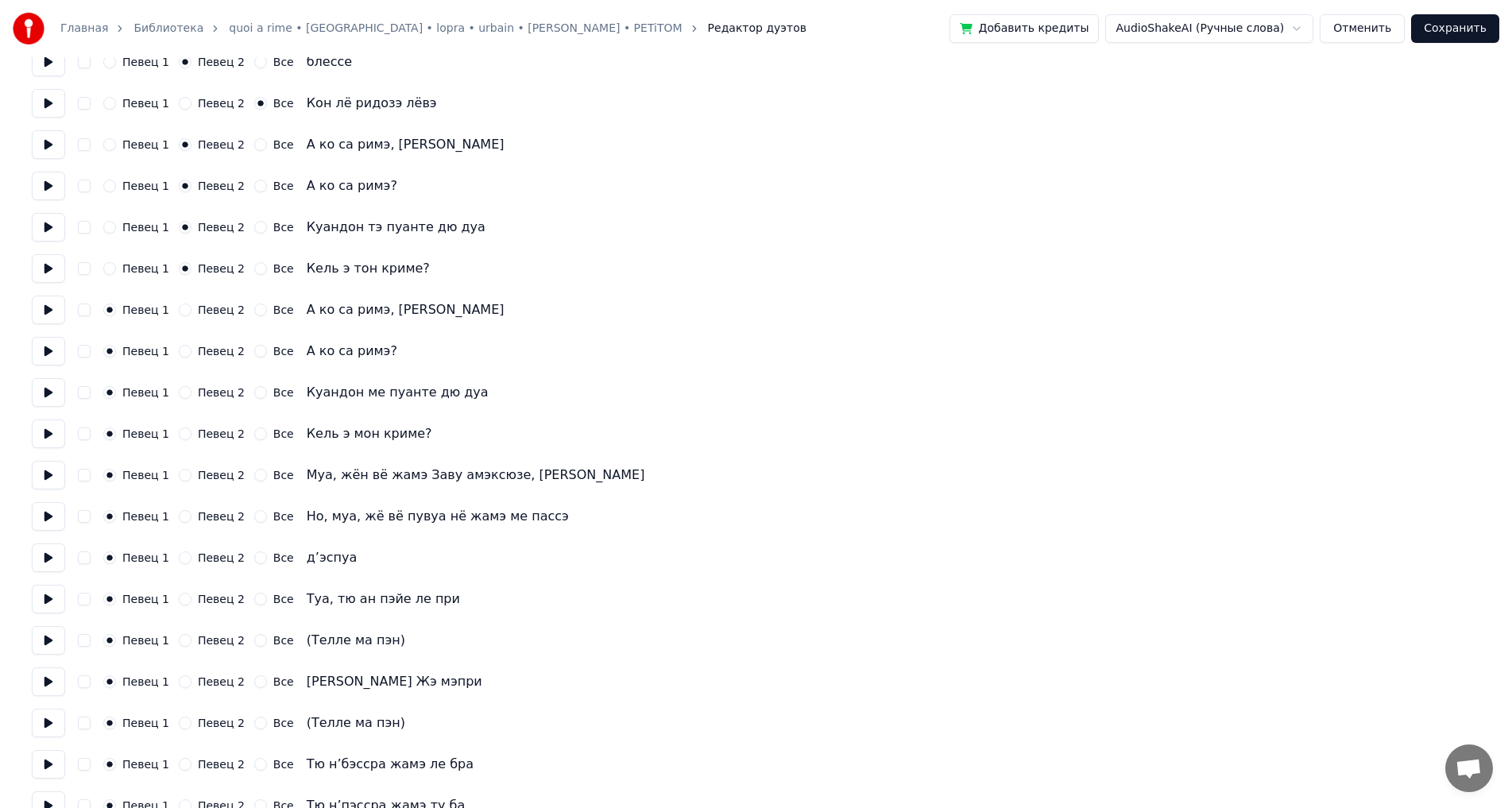
click at [40, 550] on button at bounding box center [49, 558] width 34 height 28
click at [45, 595] on button at bounding box center [49, 599] width 34 height 28
click at [189, 600] on div "Певец 2" at bounding box center [212, 599] width 66 height 12
click at [183, 604] on div "Певец 2" at bounding box center [212, 599] width 66 height 12
click at [179, 598] on button "Певец 2" at bounding box center [185, 599] width 12 height 12
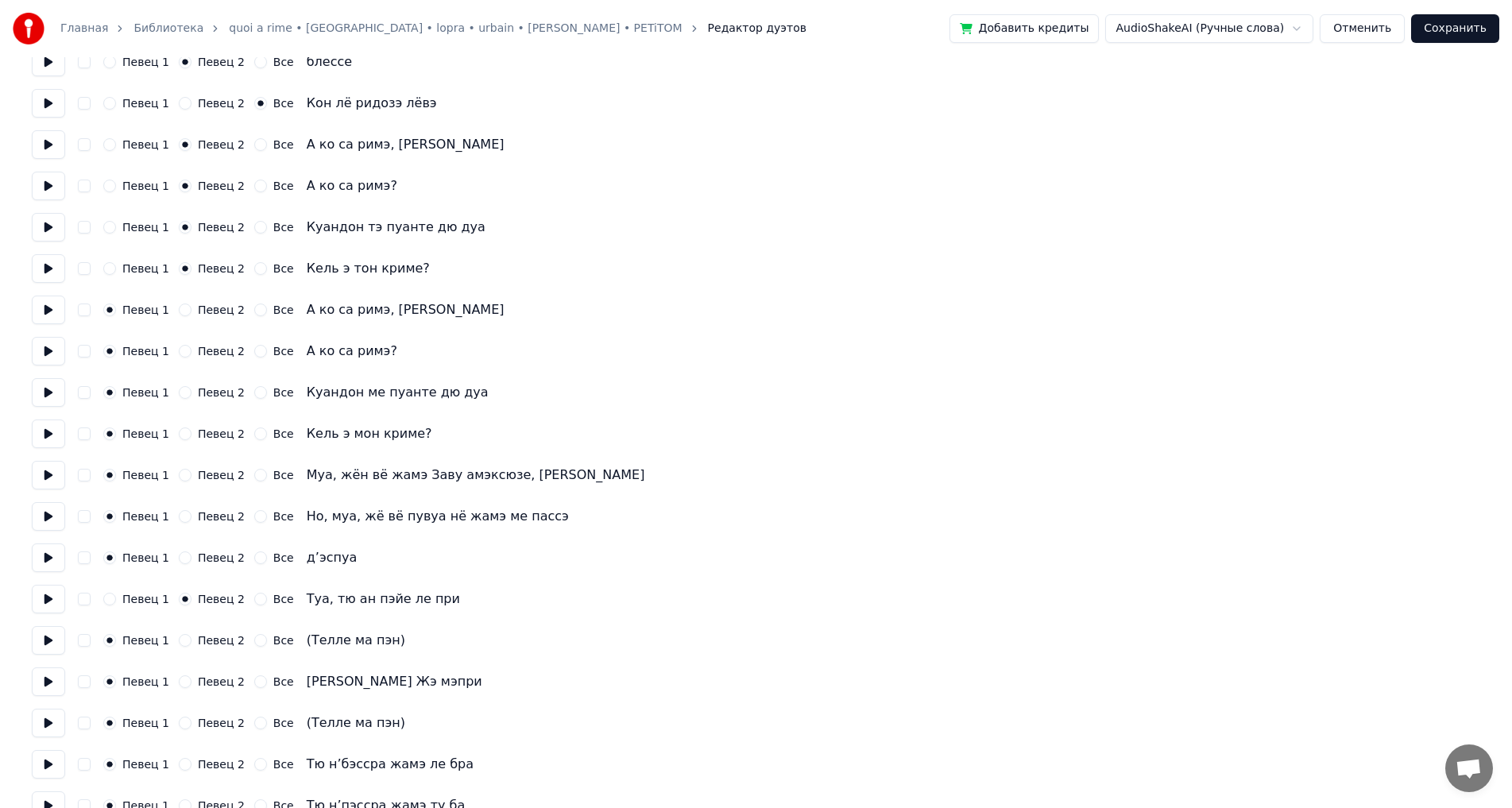
click at [179, 686] on button "Певец 2" at bounding box center [185, 682] width 12 height 12
click at [50, 721] on button at bounding box center [49, 723] width 34 height 28
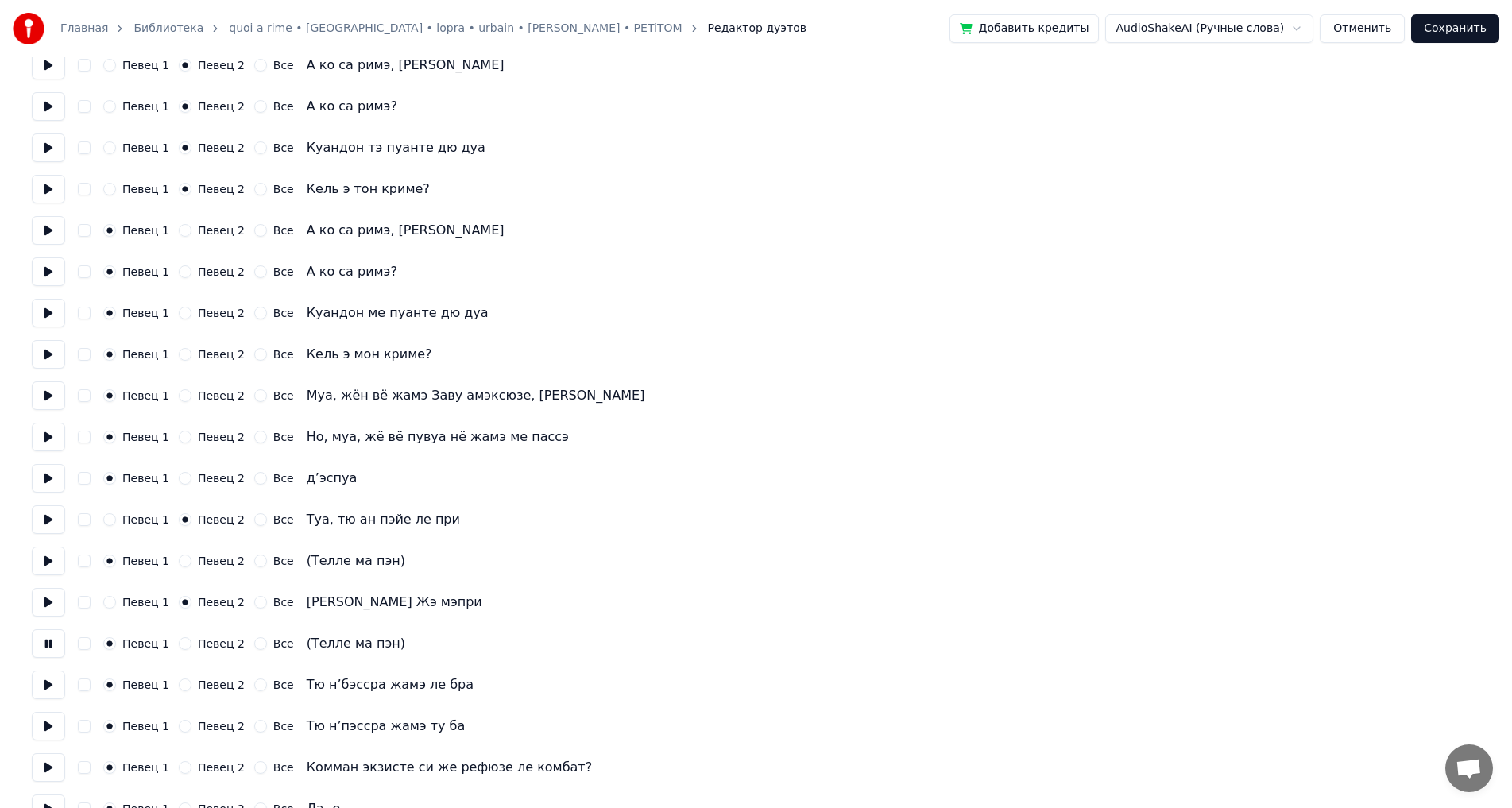
scroll to position [1669, 0]
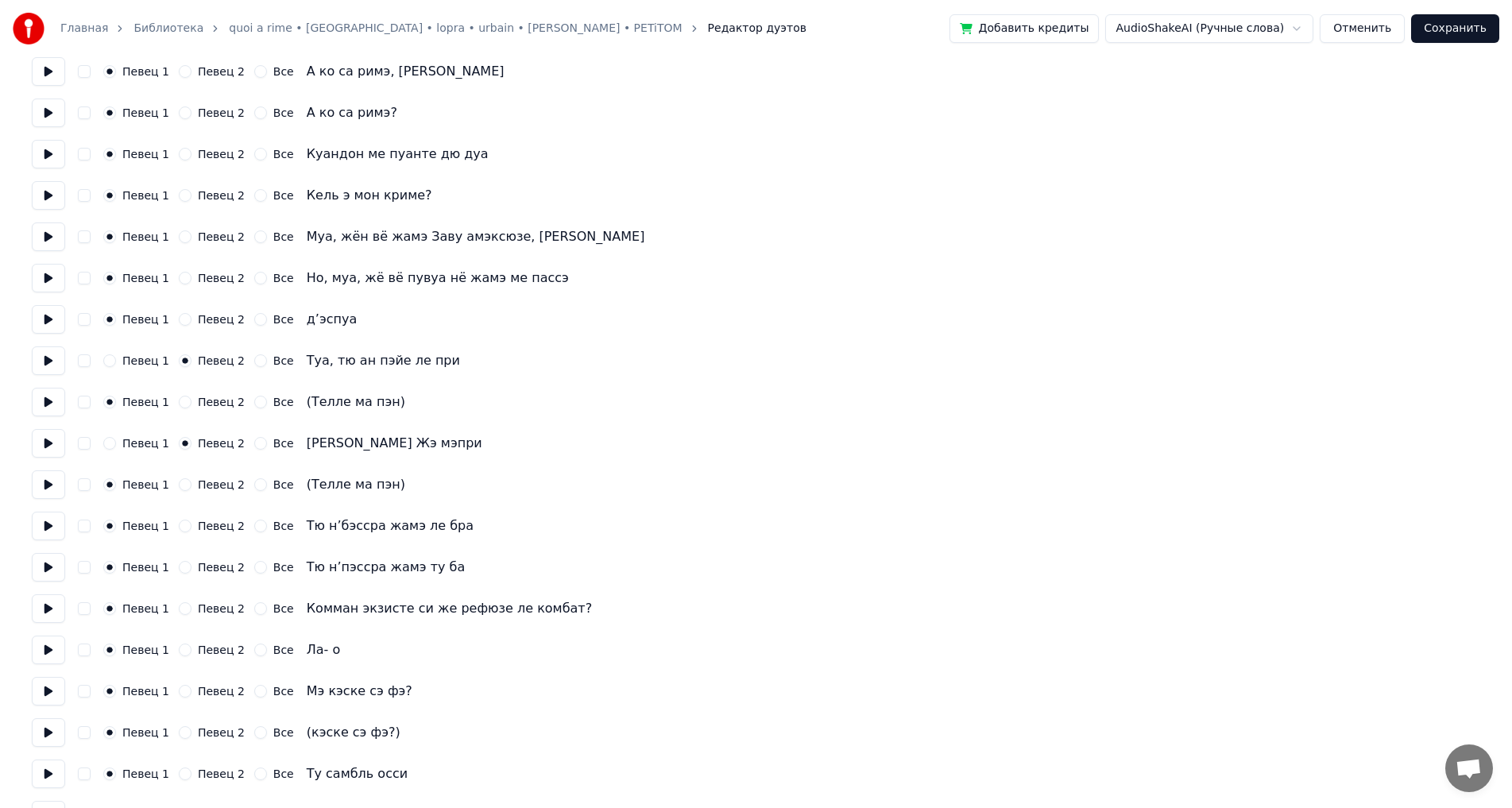
click at [198, 523] on label "Певец 2" at bounding box center [221, 526] width 47 height 12
click at [191, 523] on button "Певец 2" at bounding box center [185, 526] width 12 height 12
click at [181, 565] on button "Певец 2" at bounding box center [185, 567] width 12 height 12
click at [258, 651] on div "Все" at bounding box center [274, 650] width 40 height 12
click at [255, 648] on button "Все" at bounding box center [261, 650] width 12 height 12
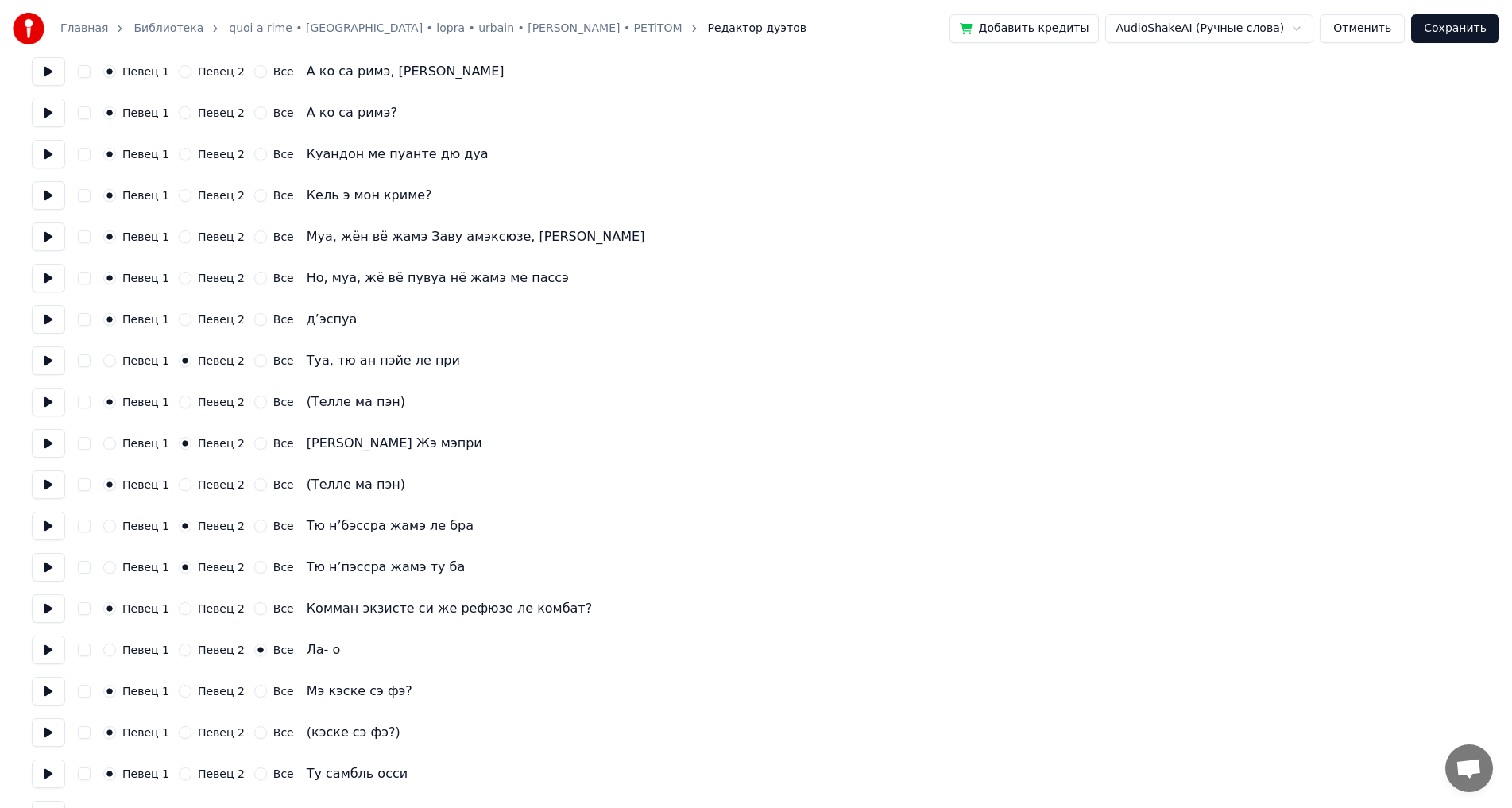
click at [182, 697] on div "Певец 2" at bounding box center [212, 691] width 66 height 12
click at [174, 698] on div "Певец 1 Певец 2 Все Мэ кэске сэ фэ?" at bounding box center [756, 691] width 1449 height 28
click at [182, 687] on button "Певец 2" at bounding box center [185, 691] width 12 height 12
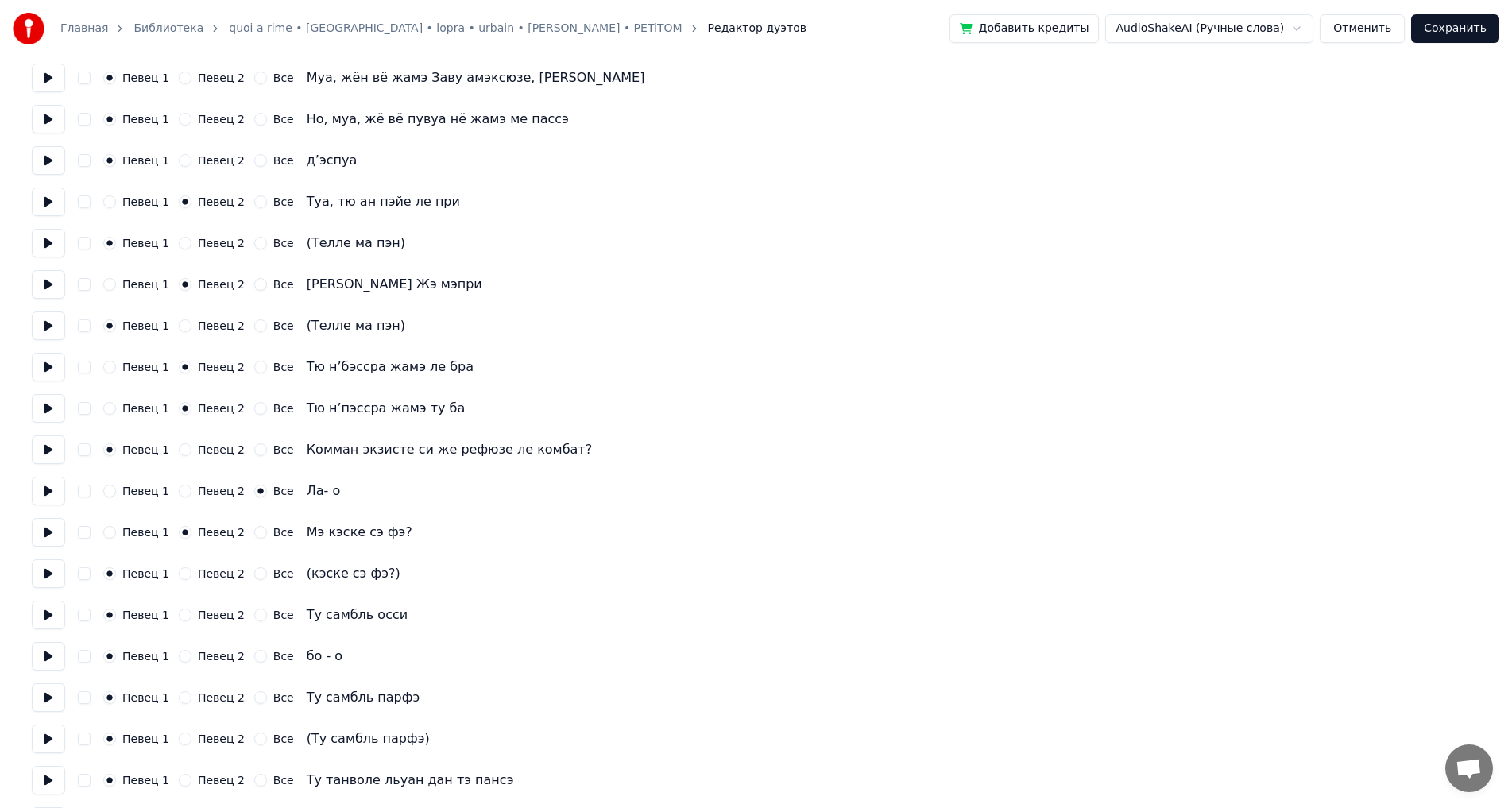
scroll to position [1907, 0]
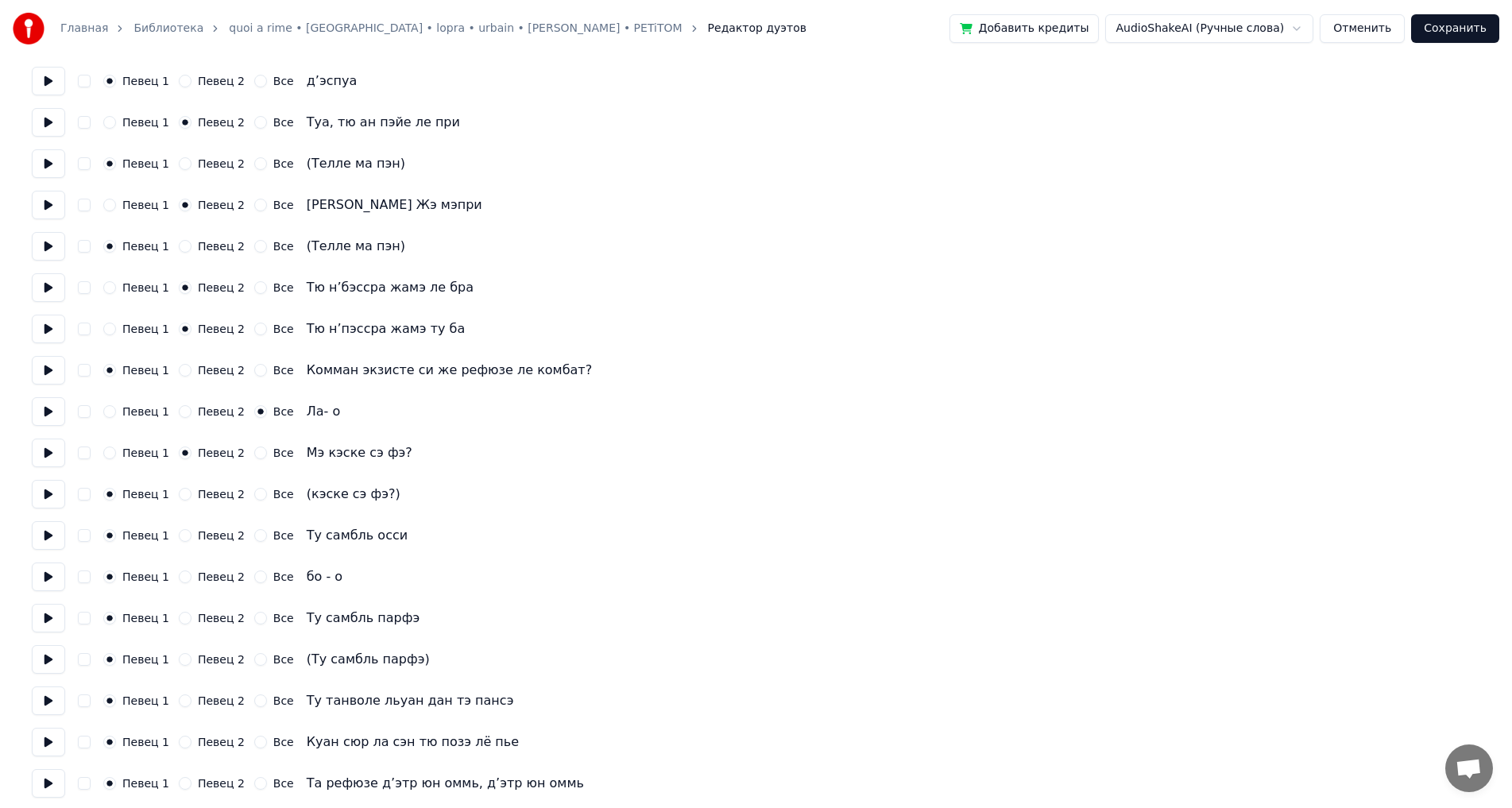
click at [190, 540] on div "Певец 2" at bounding box center [212, 536] width 66 height 12
click at [179, 535] on button "Певец 2" at bounding box center [185, 536] width 12 height 12
click at [255, 579] on button "Все" at bounding box center [261, 577] width 12 height 12
click at [179, 618] on button "Певец 2" at bounding box center [185, 618] width 12 height 12
click at [57, 704] on button at bounding box center [49, 701] width 34 height 28
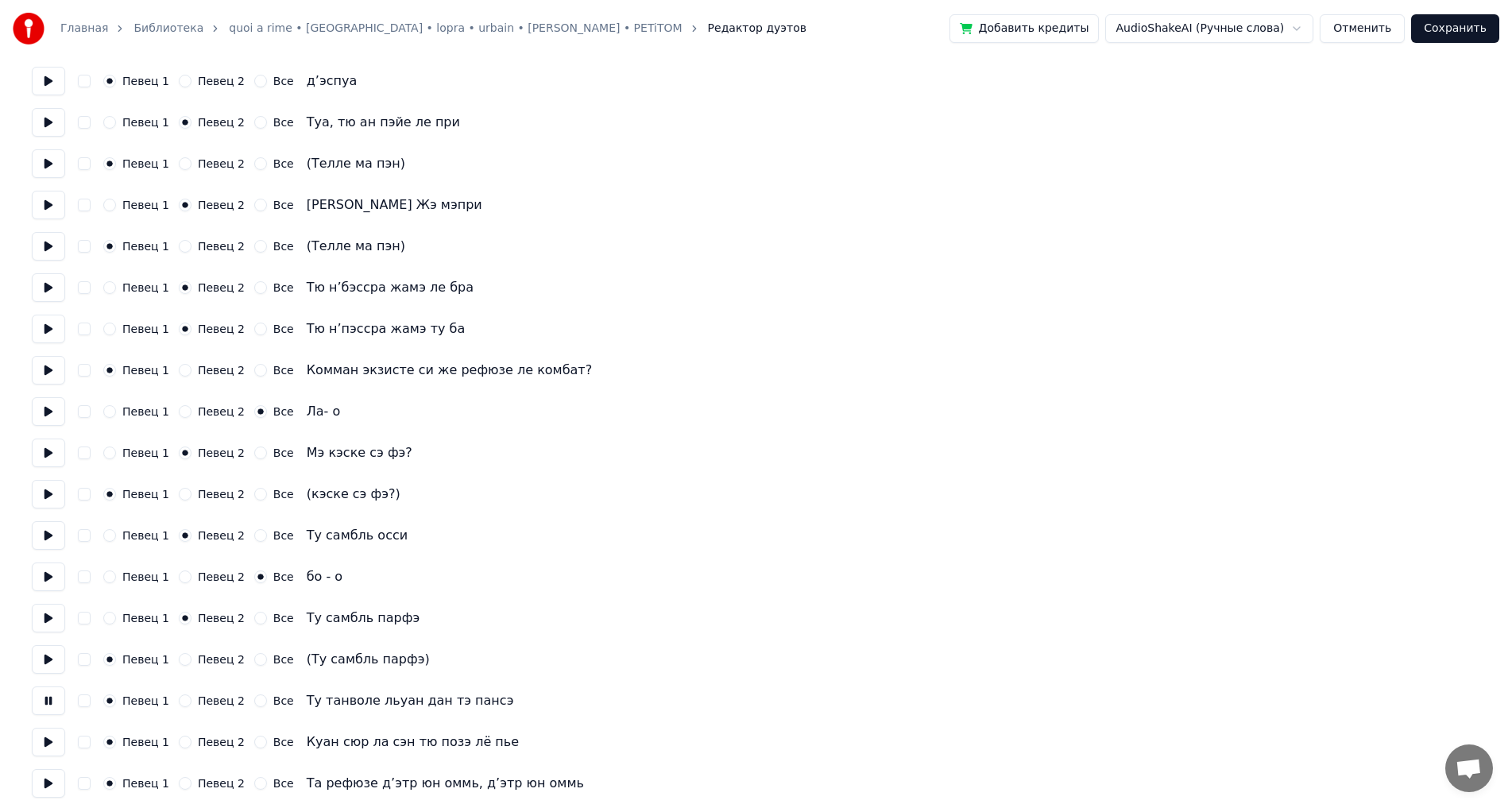
scroll to position [2145, 0]
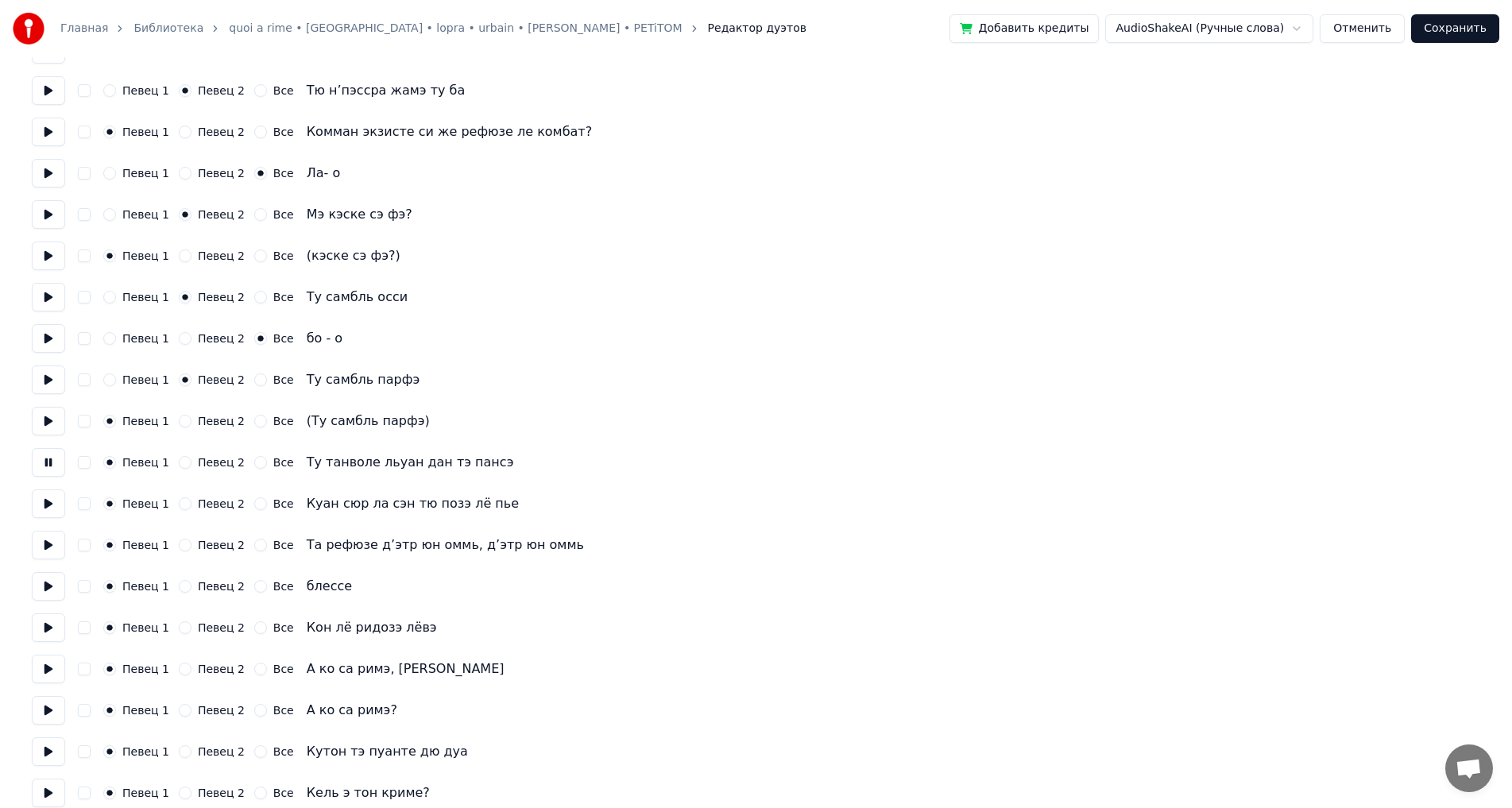
click at [172, 465] on div "Певец 1 Певец 2 Все" at bounding box center [198, 463] width 190 height 12
click at [179, 465] on button "Певец 2" at bounding box center [185, 463] width 12 height 12
click at [181, 507] on button "Певец 2" at bounding box center [185, 504] width 12 height 12
click at [60, 499] on button at bounding box center [49, 504] width 34 height 28
click at [52, 549] on button at bounding box center [49, 545] width 34 height 28
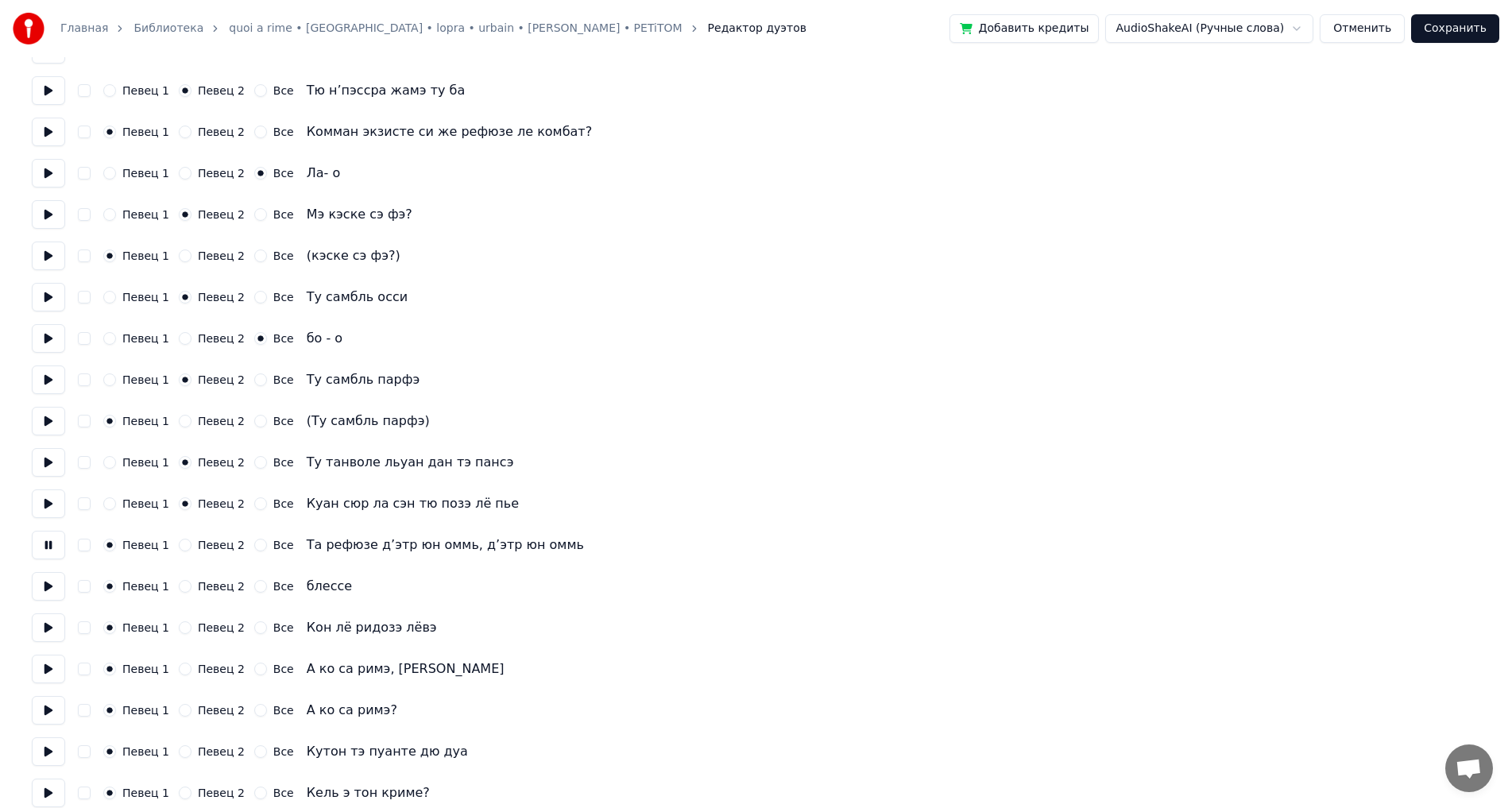
click at [182, 544] on button "Певец 2" at bounding box center [185, 545] width 12 height 12
click at [179, 581] on button "Певец 2" at bounding box center [185, 586] width 12 height 12
click at [255, 624] on button "Все" at bounding box center [261, 627] width 12 height 12
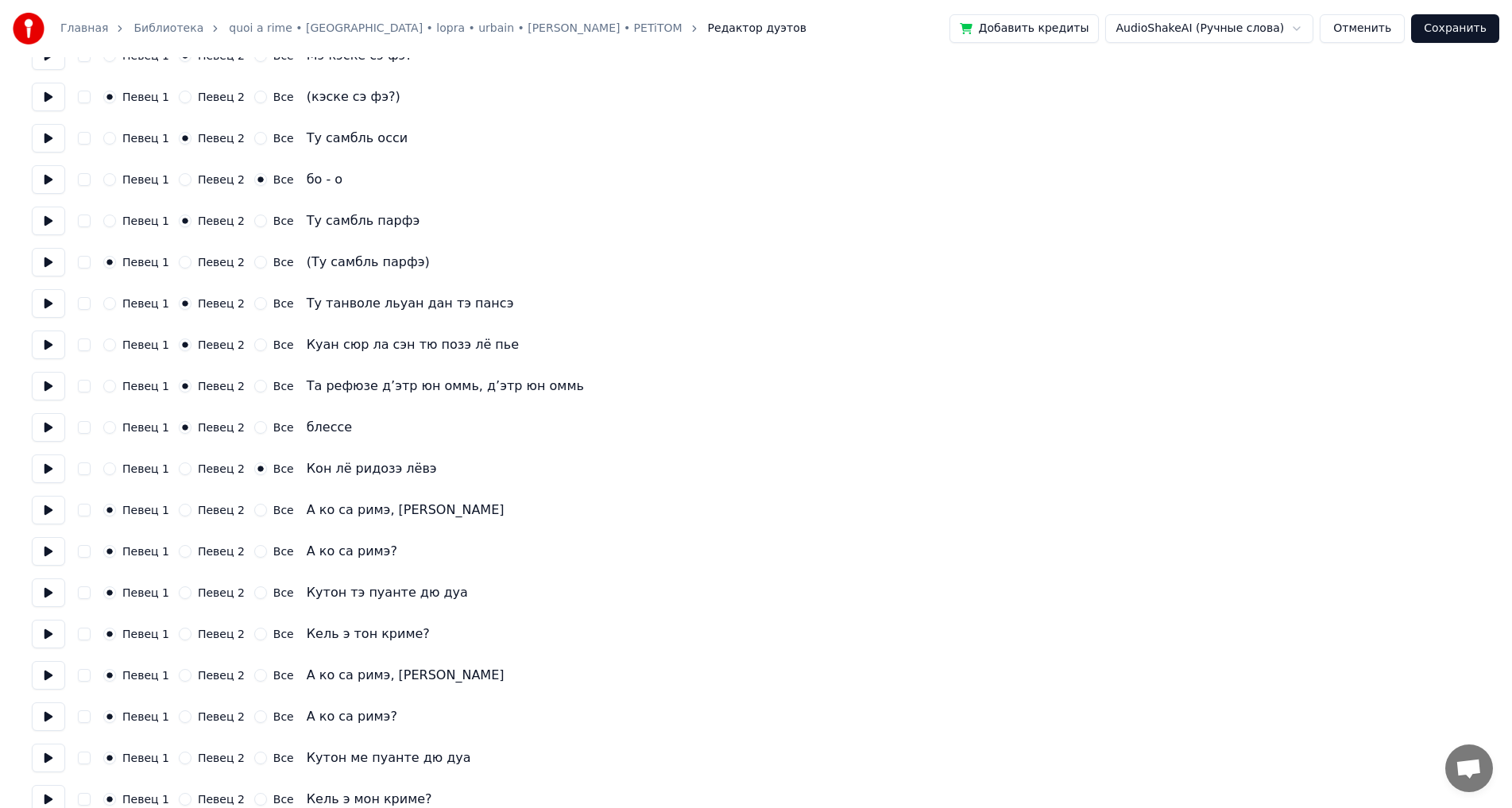
scroll to position [2326, 0]
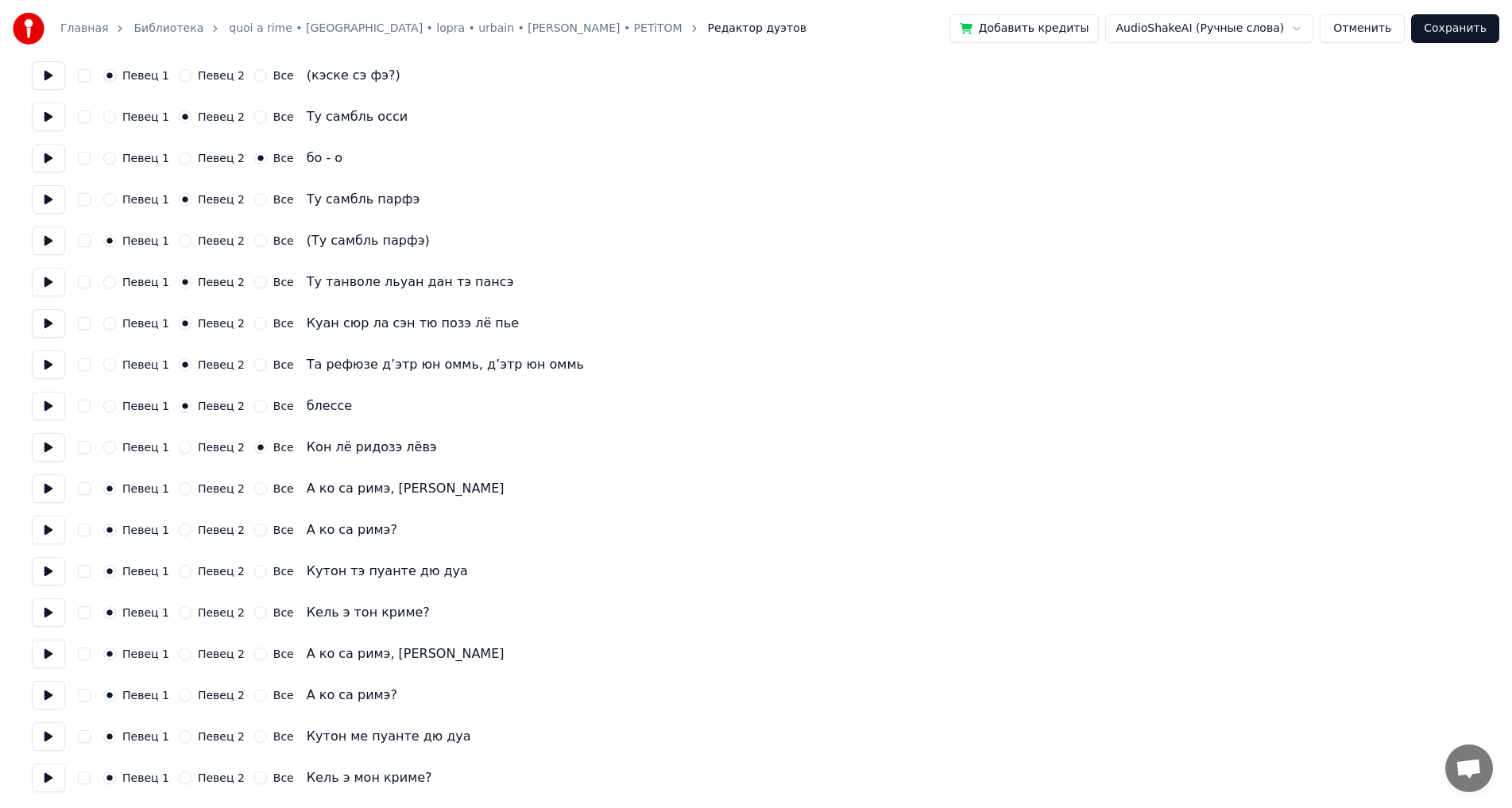
click at [56, 458] on button at bounding box center [49, 448] width 34 height 28
click at [53, 493] on button at bounding box center [49, 489] width 34 height 28
click at [179, 491] on button "Певец 2" at bounding box center [185, 489] width 12 height 12
click at [180, 531] on button "Певец 2" at bounding box center [185, 529] width 12 height 12
click at [48, 536] on button at bounding box center [49, 530] width 34 height 28
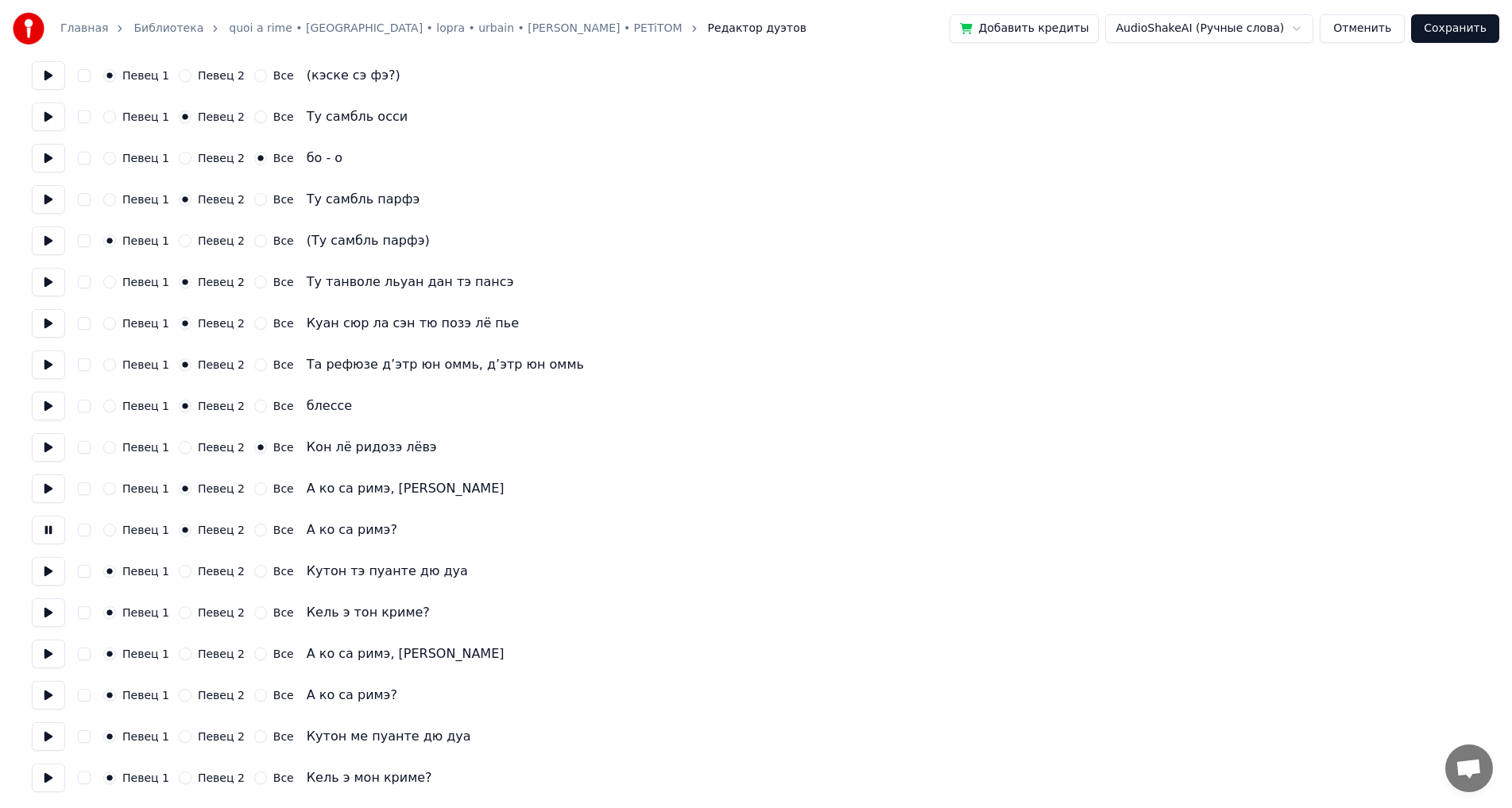
click at [41, 574] on button at bounding box center [49, 571] width 34 height 28
click at [48, 603] on button at bounding box center [49, 612] width 34 height 28
click at [190, 613] on div "Певец 2" at bounding box center [212, 612] width 66 height 12
click at [177, 579] on div "Певец 1 Певец 2 Все Кутон тэ пуанте дю дуа" at bounding box center [756, 571] width 1449 height 28
click at [179, 572] on button "Певец 2" at bounding box center [185, 571] width 12 height 12
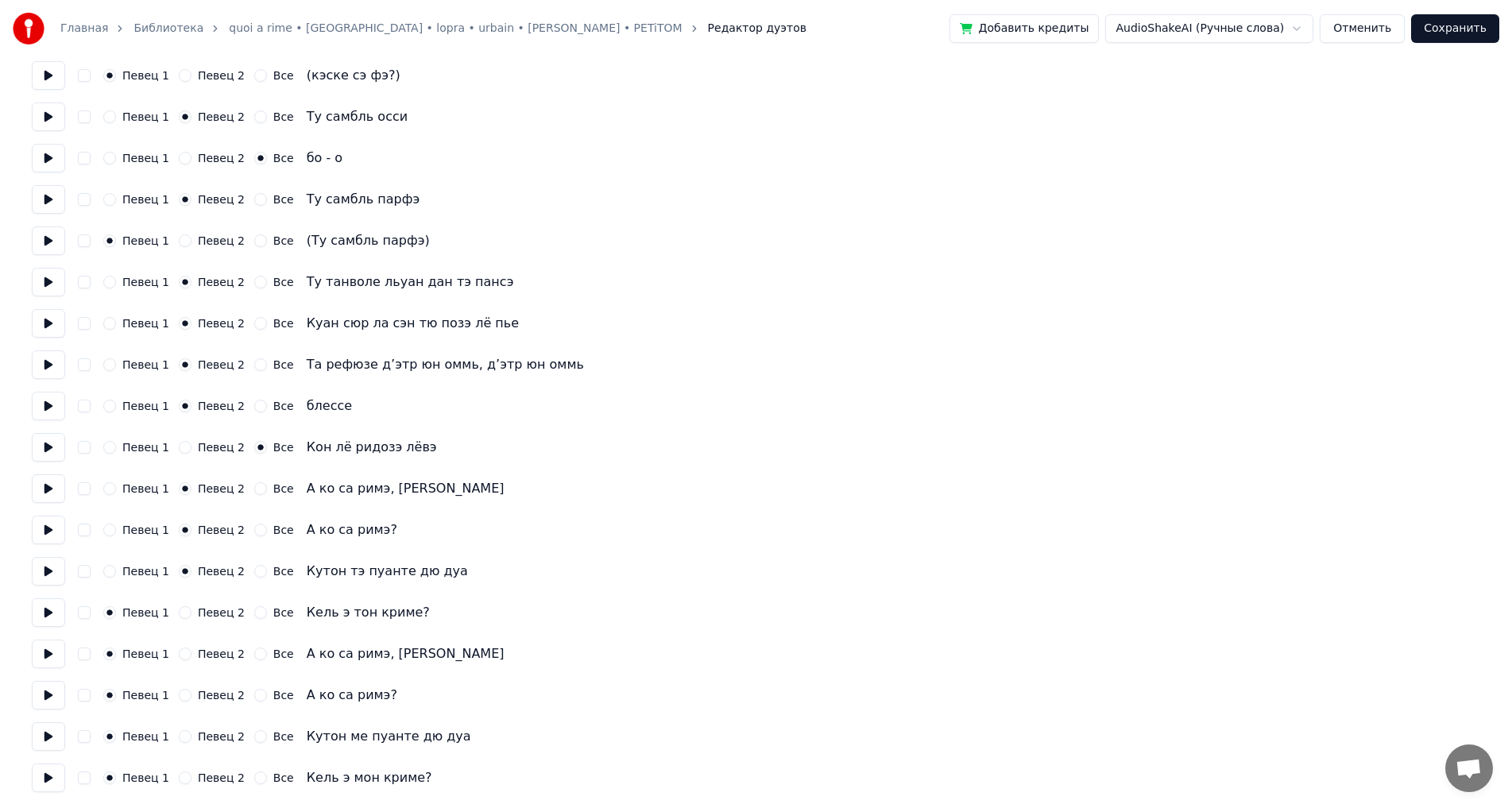
click at [182, 605] on div "Певец 1 Певец 2 Все Кель э тон криме?" at bounding box center [756, 612] width 1449 height 28
click at [181, 620] on div "Певец 1 Певец 2 Все Кель э тон криме?" at bounding box center [756, 612] width 1449 height 28
click at [179, 617] on button "Певец 2" at bounding box center [185, 612] width 12 height 12
click at [1443, 34] on button "Сохранить" at bounding box center [1455, 28] width 88 height 28
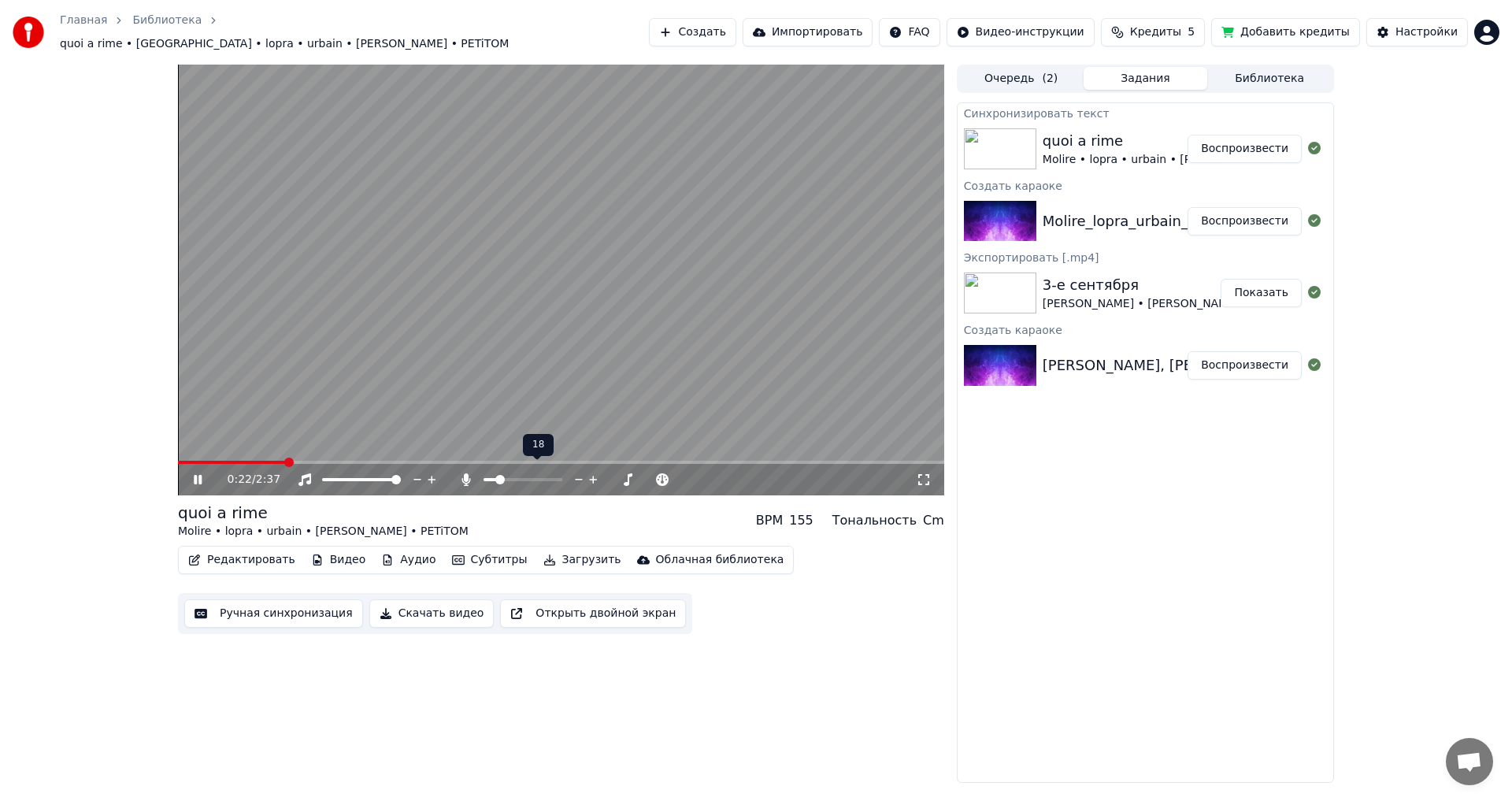
click at [488, 475] on div at bounding box center [538, 480] width 127 height 16
click at [490, 474] on div at bounding box center [538, 480] width 127 height 16
click at [483, 478] on span at bounding box center [483, 480] width 0 height 4
click at [207, 474] on icon at bounding box center [209, 480] width 37 height 12
click at [231, 552] on button "Редактировать" at bounding box center [242, 559] width 120 height 22
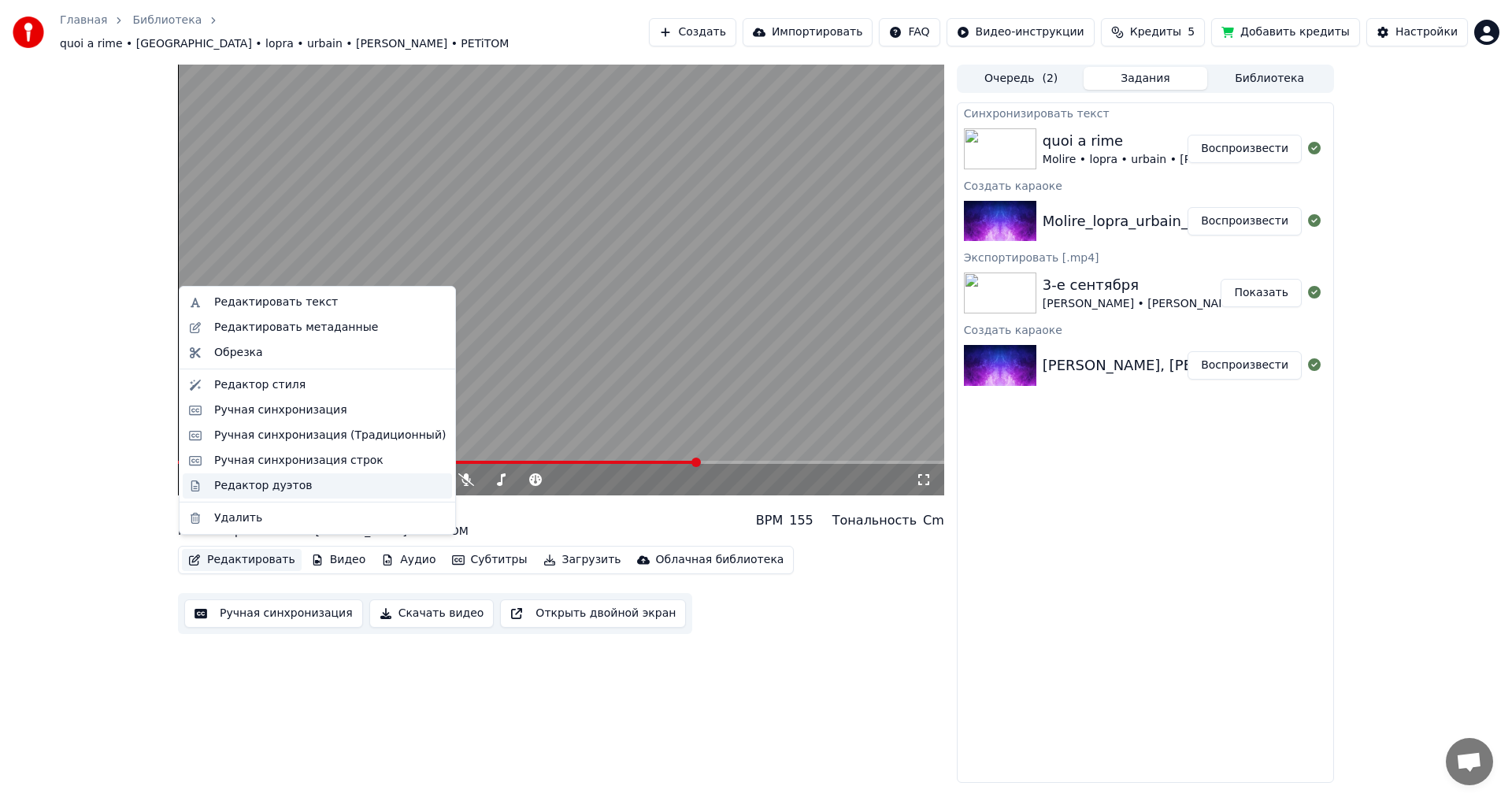
click at [265, 490] on div "Редактор дуэтов" at bounding box center [263, 486] width 98 height 16
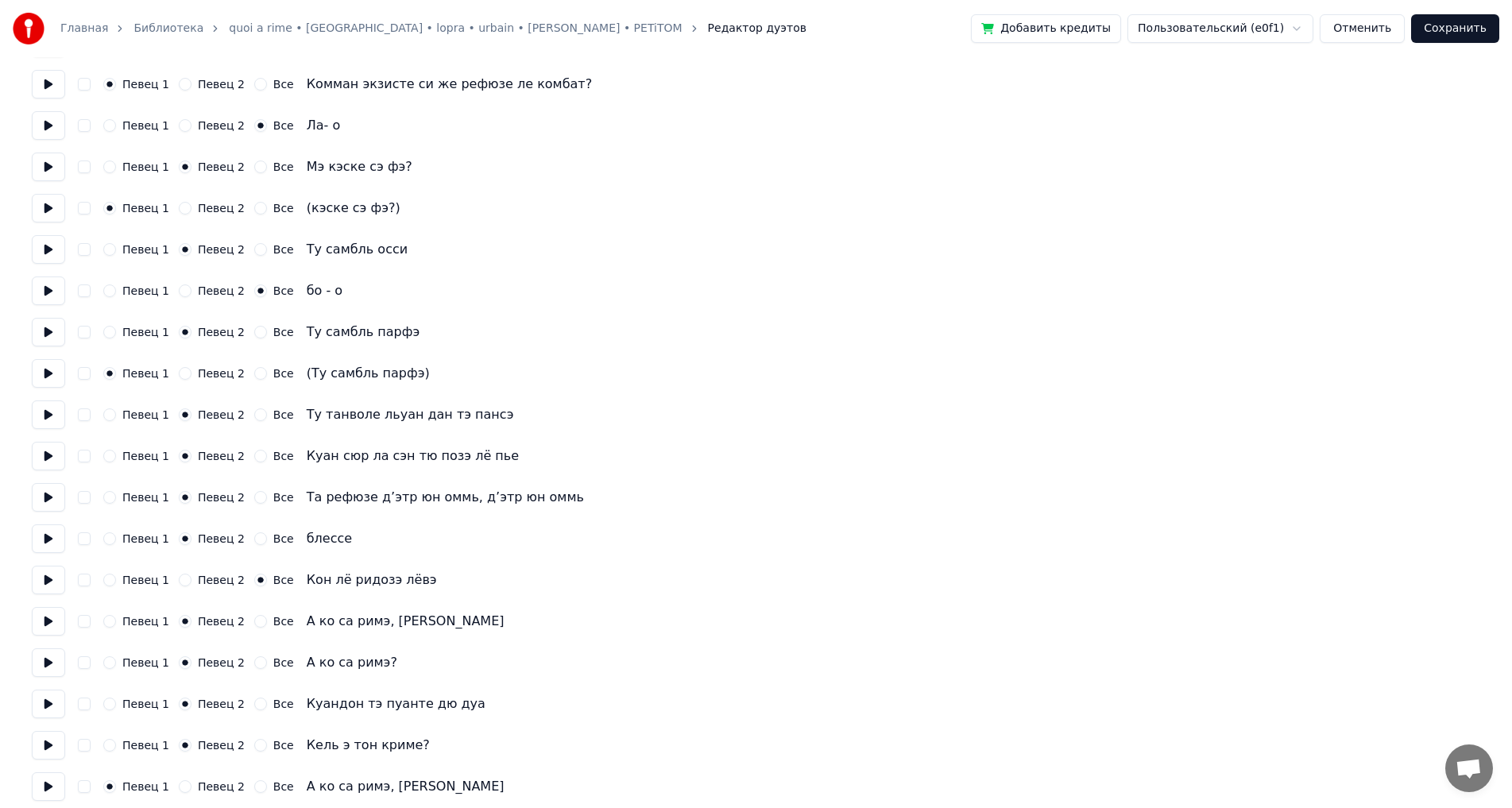
scroll to position [1112, 0]
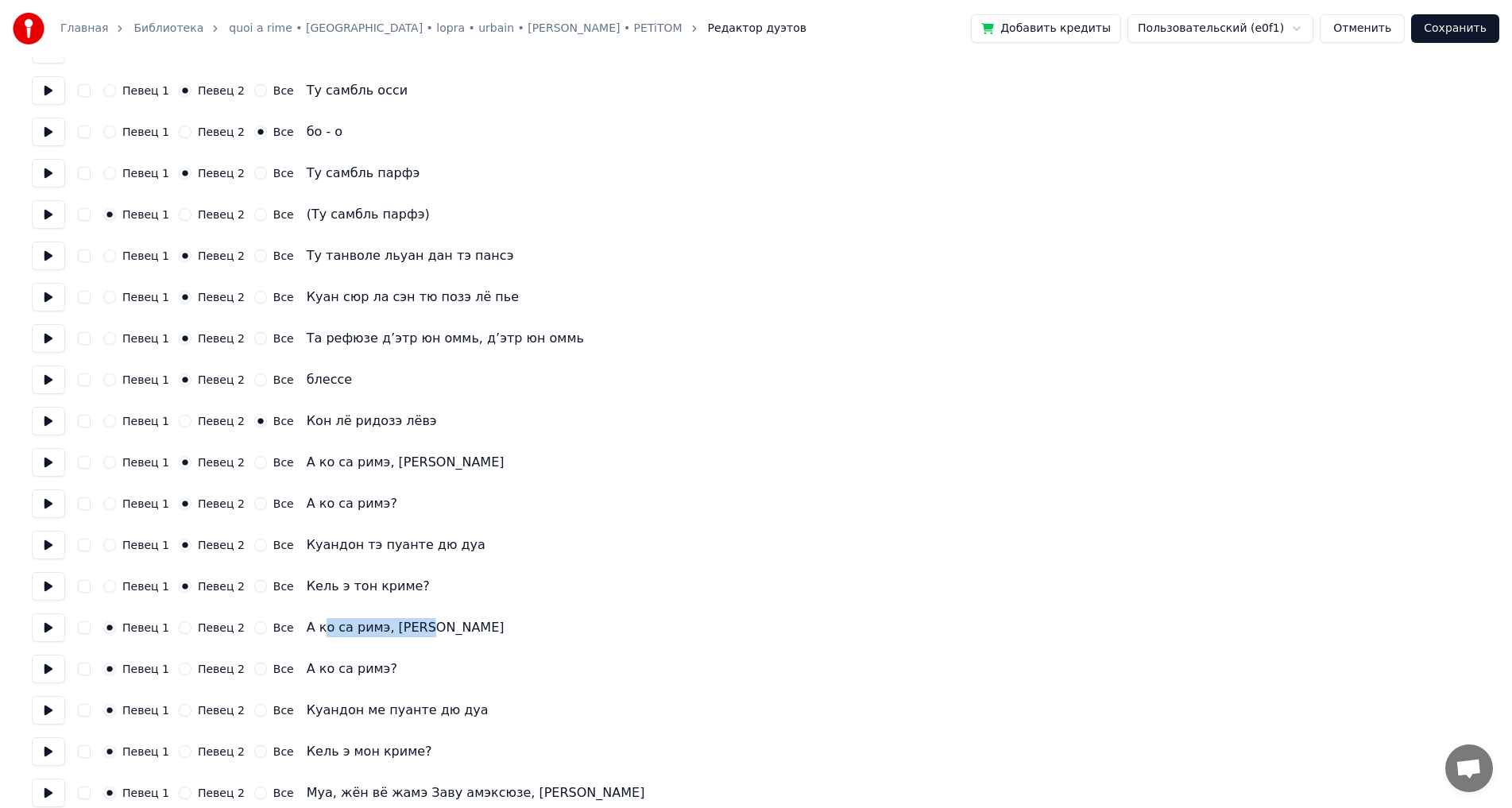
drag, startPoint x: 313, startPoint y: 627, endPoint x: 400, endPoint y: 629, distance: 87.0
click at [400, 629] on div "А ко са римэ, [PERSON_NAME]" at bounding box center [406, 627] width 198 height 19
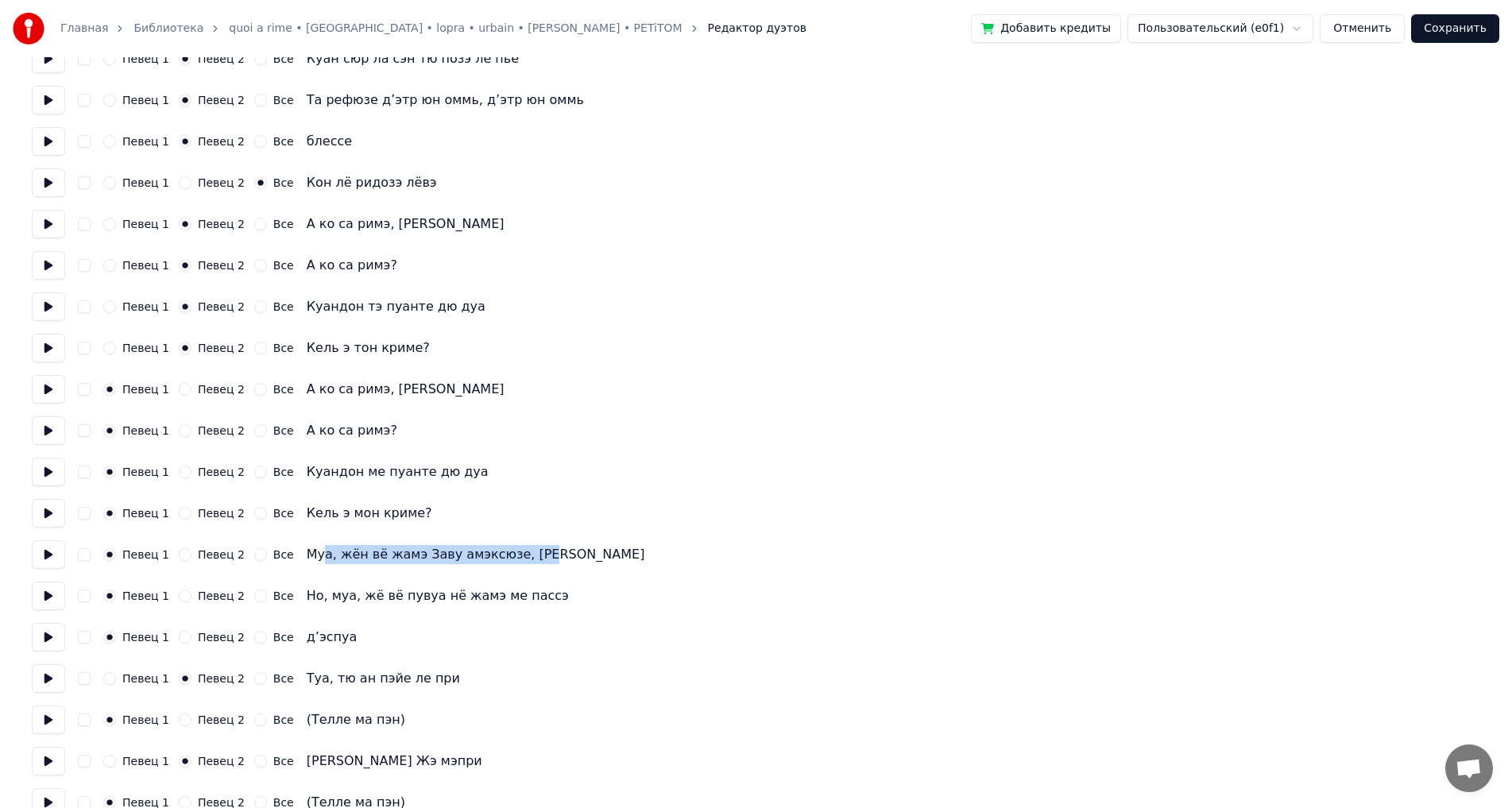
drag, startPoint x: 308, startPoint y: 560, endPoint x: 500, endPoint y: 545, distance: 192.6
click at [505, 549] on div "Муа, жён вё жамэ Заву амэксюзе, [PERSON_NAME]" at bounding box center [476, 554] width 338 height 19
drag, startPoint x: 303, startPoint y: 604, endPoint x: 377, endPoint y: 603, distance: 74.0
click at [377, 603] on div "Но, муа, жё вё пувуа нё жамэ ме пассэ" at bounding box center [438, 595] width 263 height 19
drag, startPoint x: 290, startPoint y: 682, endPoint x: 376, endPoint y: 687, distance: 86.1
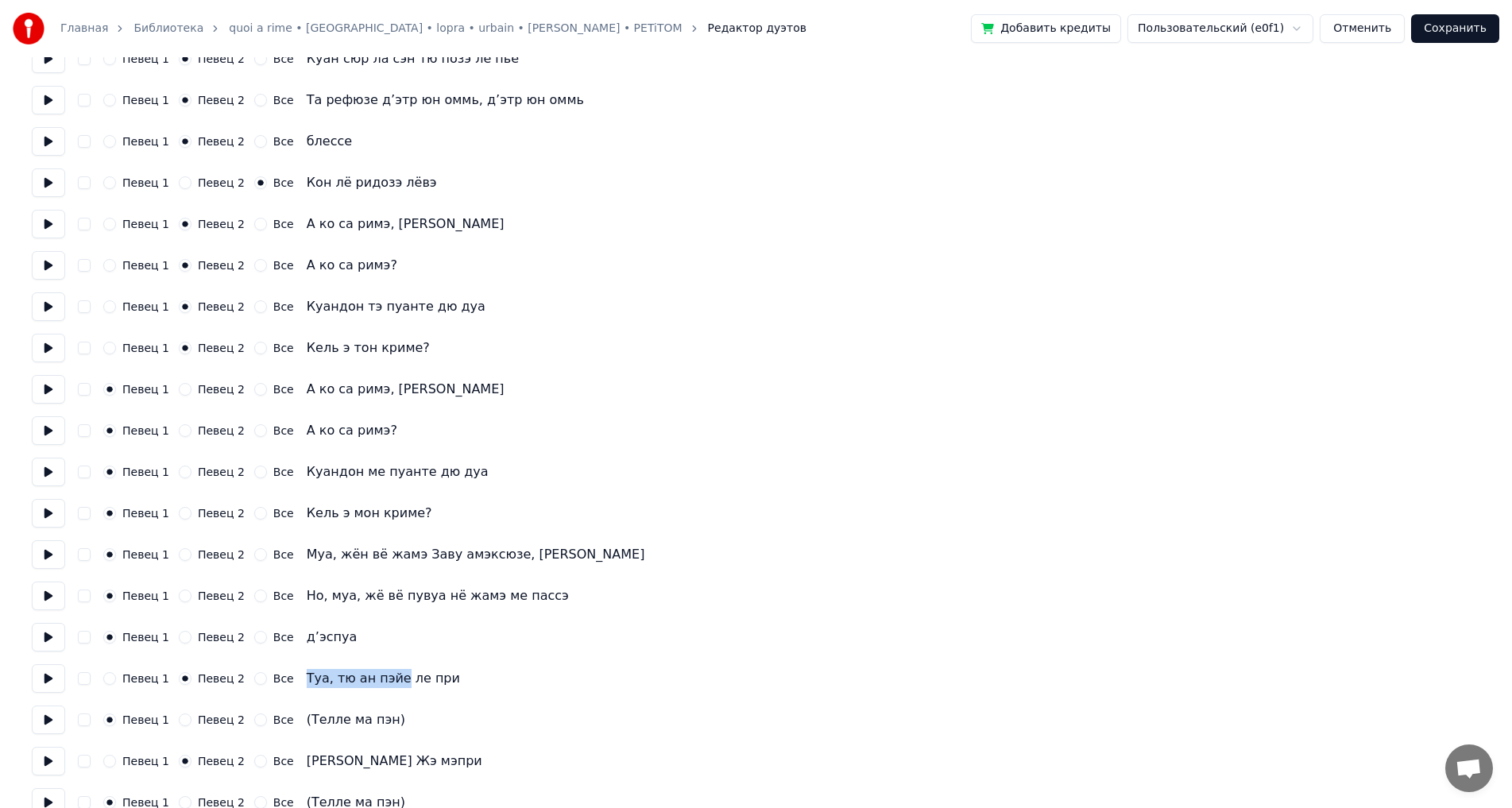
click at [376, 687] on div "Певец 1 Певец 2 Все Туа, тю ан пэйе ле при" at bounding box center [756, 679] width 1449 height 28
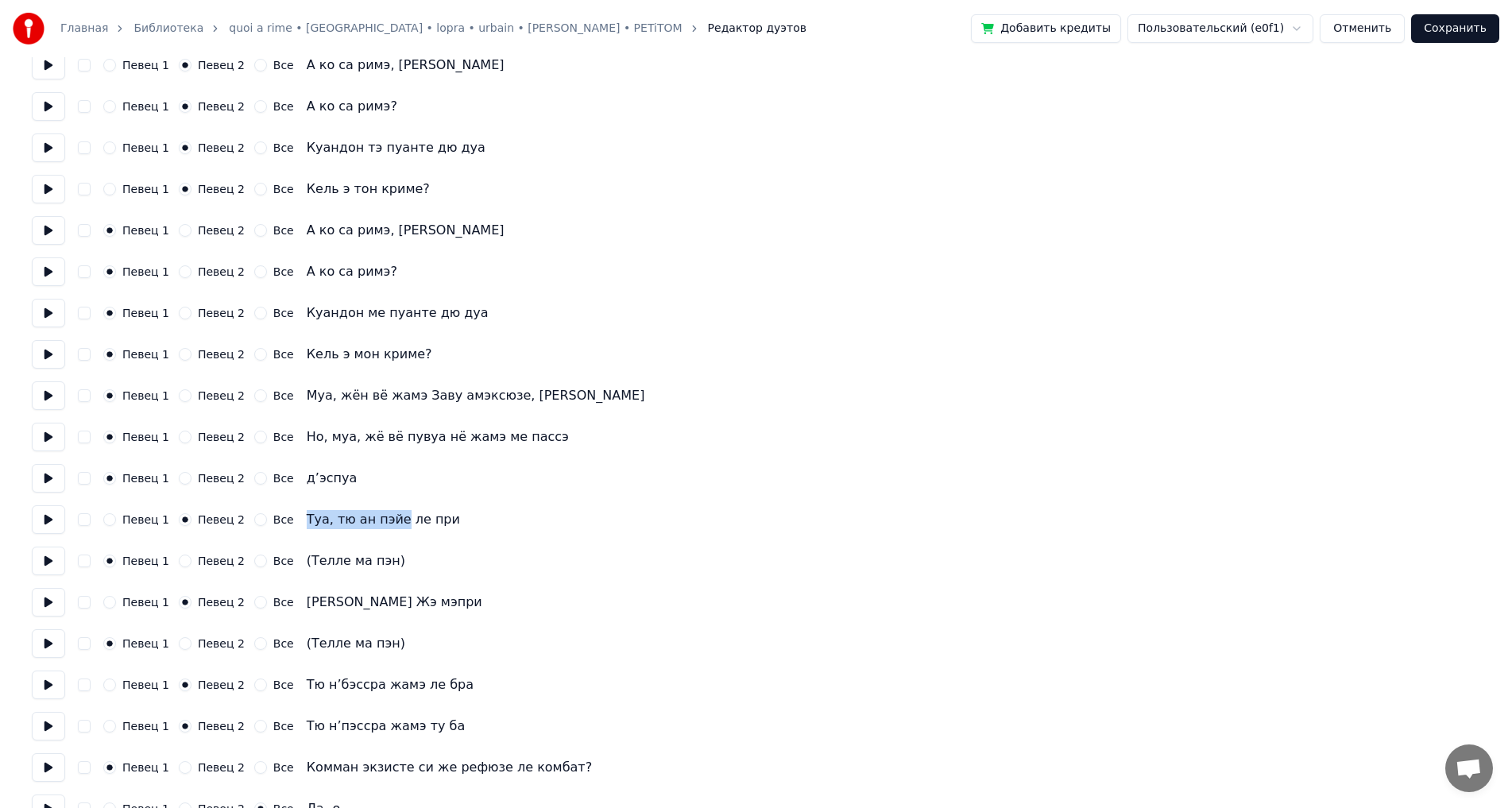
click at [53, 525] on button at bounding box center [49, 520] width 34 height 28
click at [59, 473] on button at bounding box center [49, 478] width 34 height 28
click at [48, 527] on button at bounding box center [49, 520] width 34 height 28
click at [57, 557] on button at bounding box center [49, 561] width 34 height 28
click at [53, 608] on button at bounding box center [49, 602] width 34 height 28
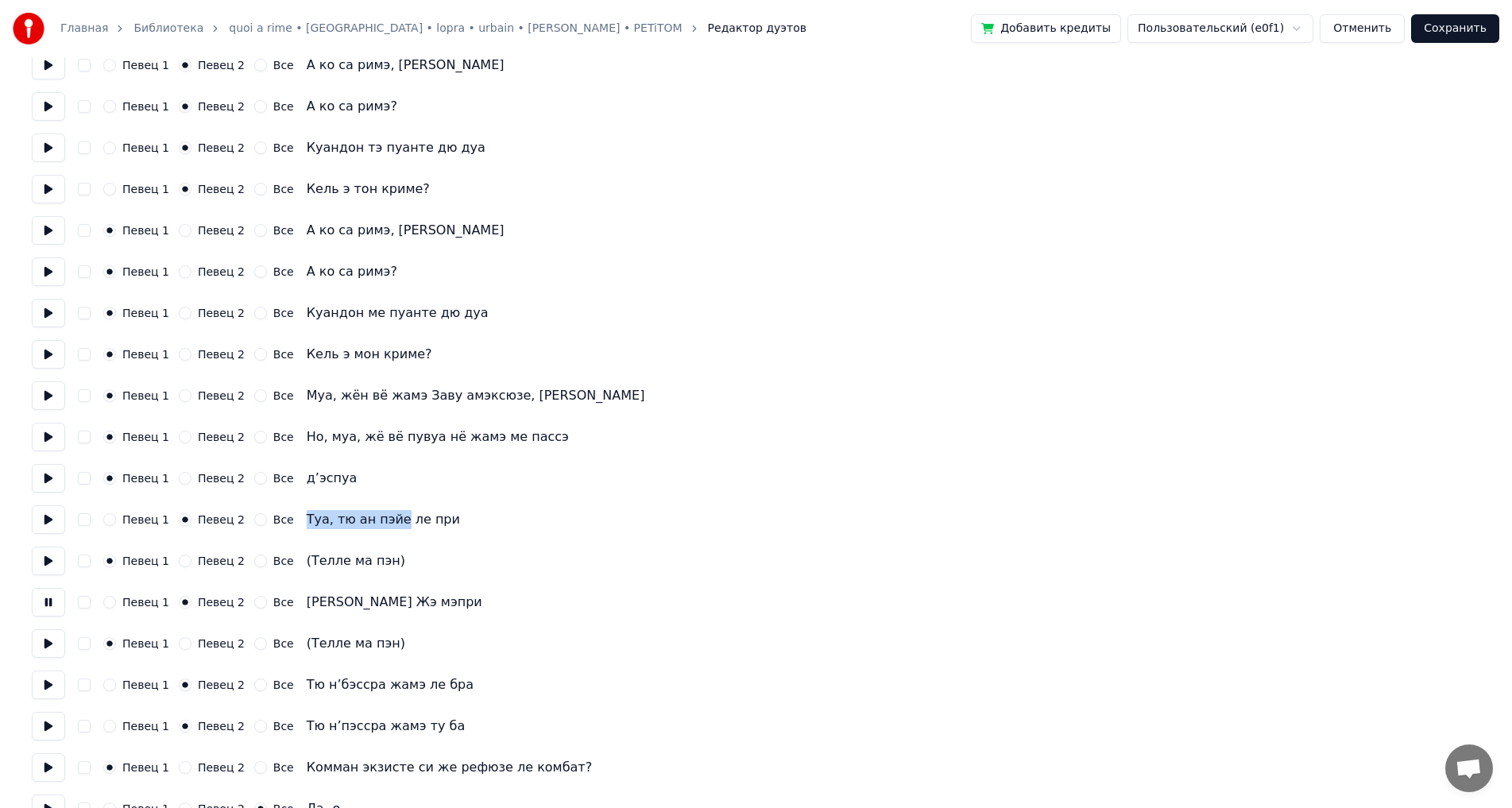
click at [50, 653] on button at bounding box center [49, 643] width 34 height 28
click at [50, 683] on button at bounding box center [49, 685] width 34 height 28
click at [44, 733] on button at bounding box center [49, 726] width 34 height 28
click at [1466, 22] on button "Сохранить" at bounding box center [1455, 28] width 88 height 28
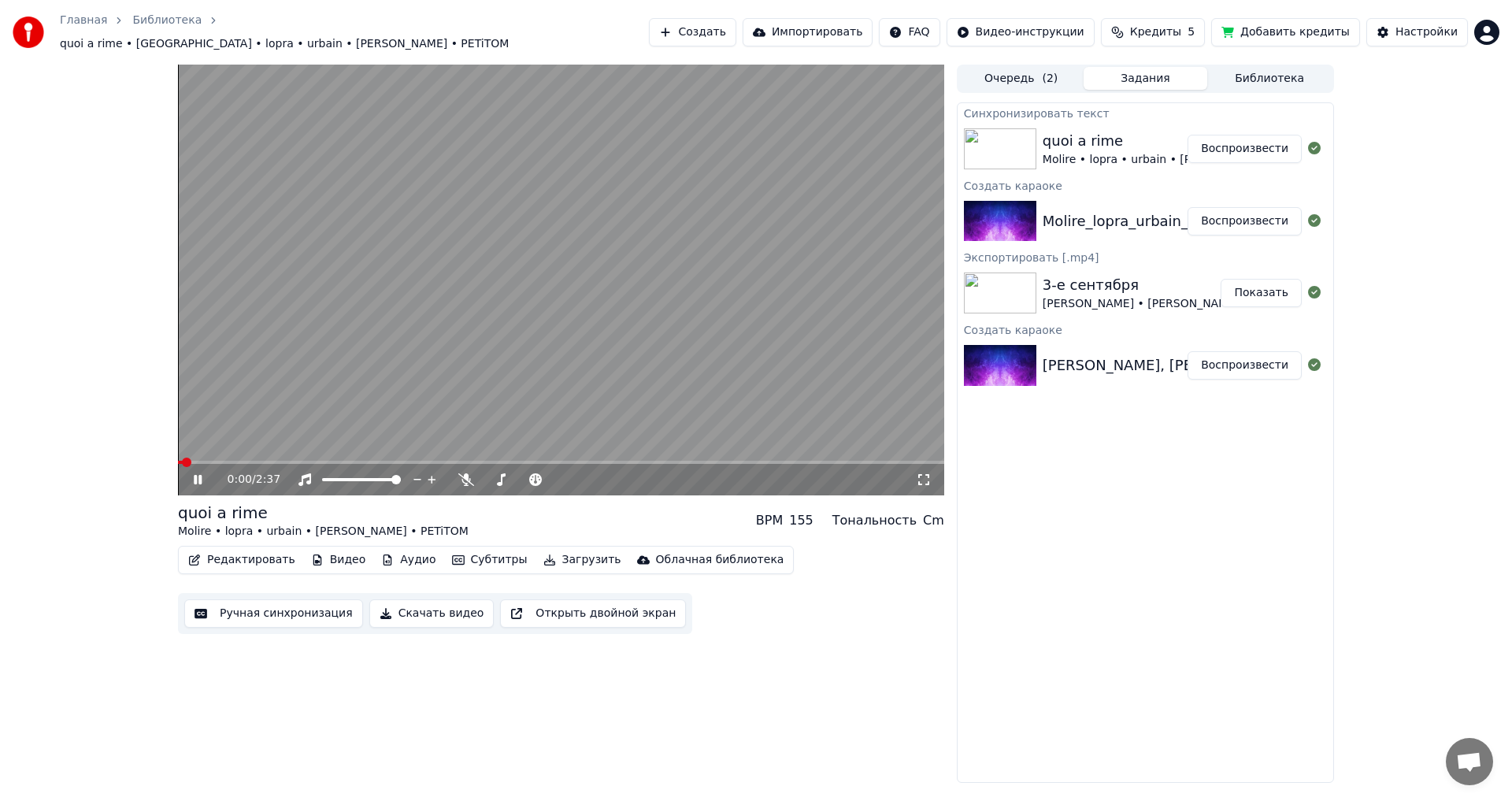
click at [459, 446] on video at bounding box center [561, 280] width 767 height 430
click at [469, 452] on video at bounding box center [561, 280] width 767 height 430
click at [501, 464] on div "0:01 / 2:37" at bounding box center [561, 480] width 767 height 32
click at [534, 460] on span at bounding box center [561, 462] width 767 height 4
click at [193, 476] on icon at bounding box center [209, 480] width 37 height 12
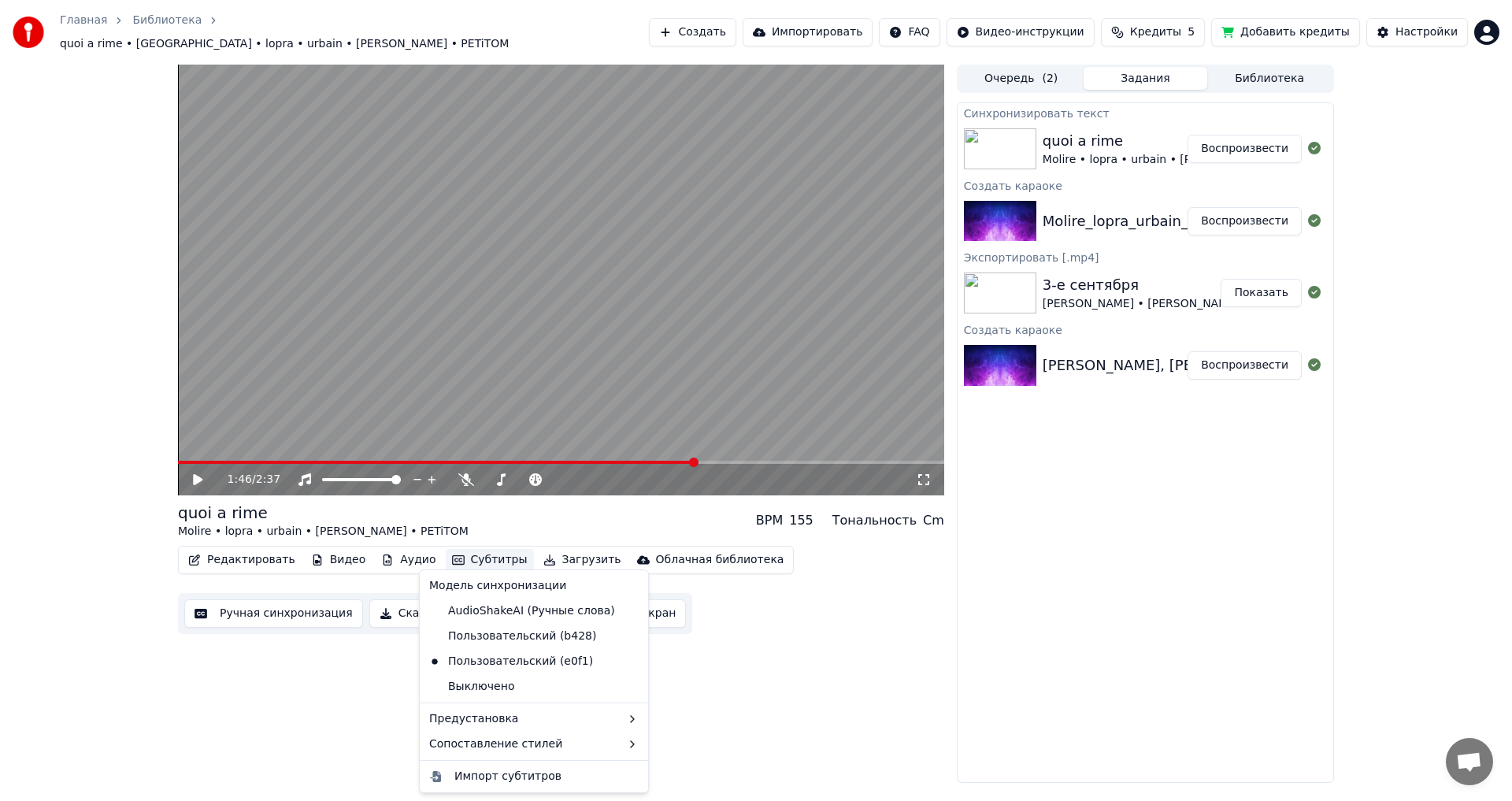
click at [456, 558] on button "Субтитры" at bounding box center [490, 559] width 88 height 22
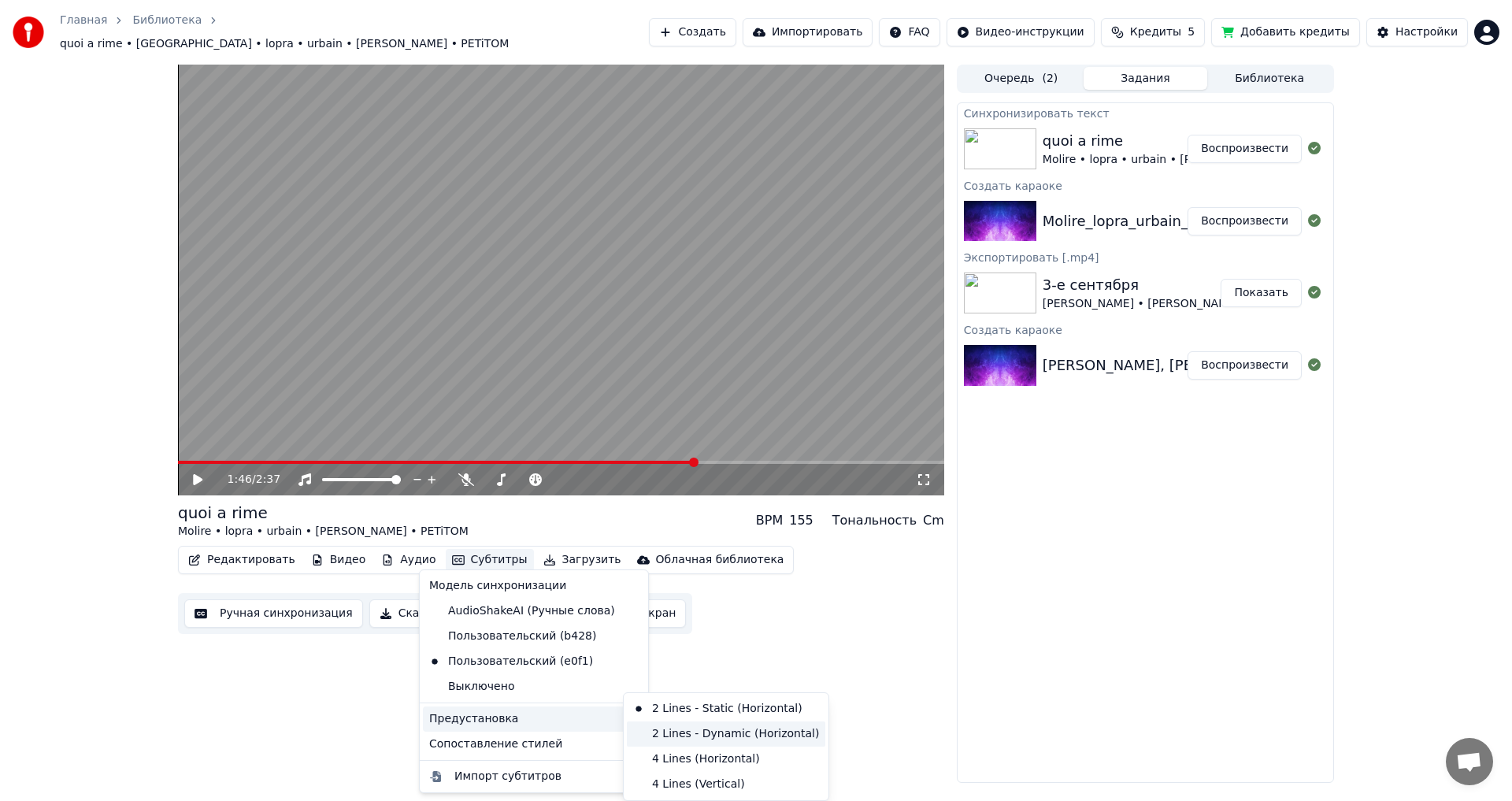
click at [744, 739] on div "2 Lines - Dynamic (Horizontal)" at bounding box center [726, 734] width 198 height 26
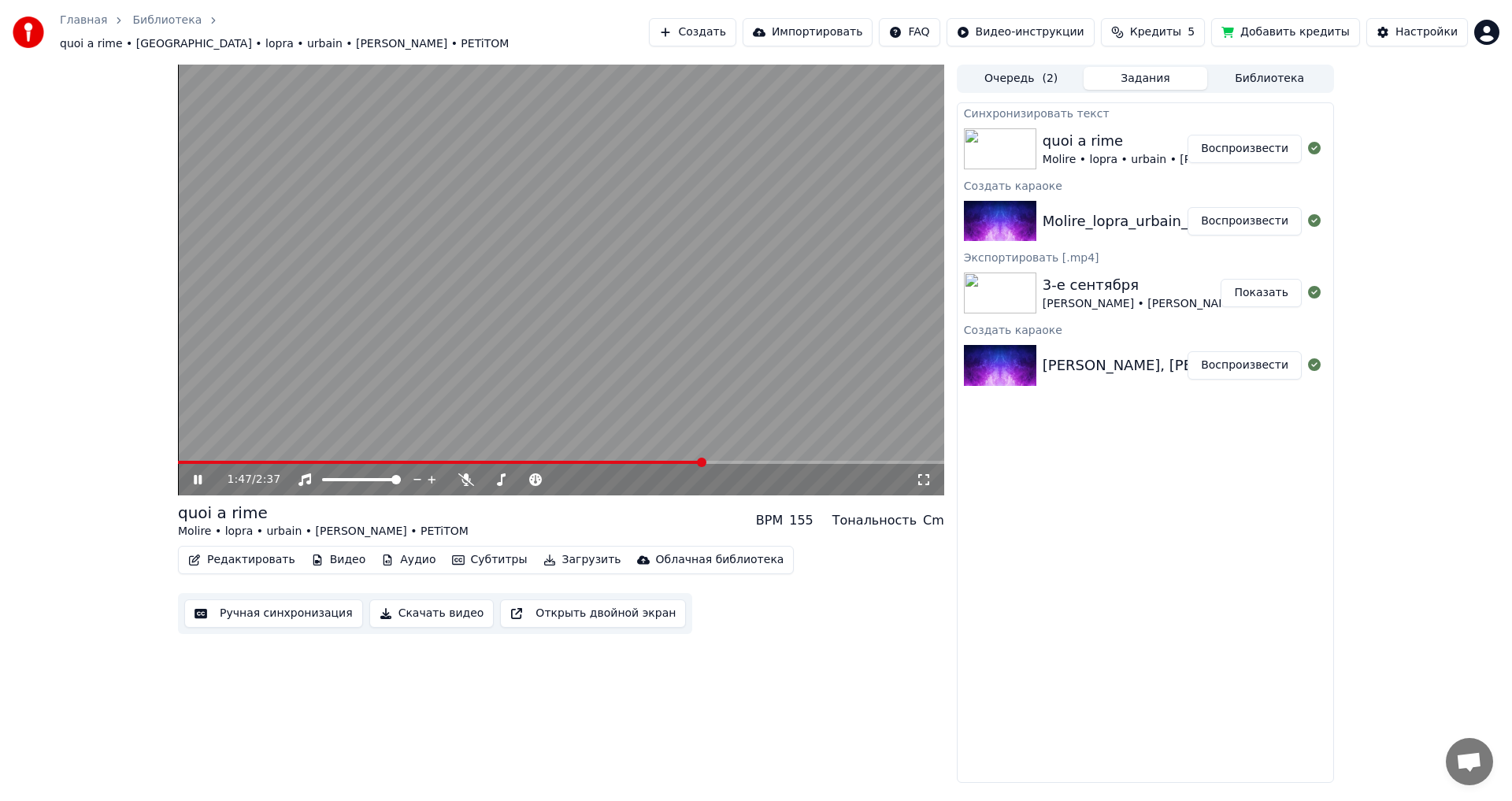
click at [674, 460] on span at bounding box center [441, 462] width 526 height 4
click at [647, 460] on span at bounding box center [427, 462] width 498 height 4
click at [196, 475] on icon at bounding box center [198, 479] width 8 height 10
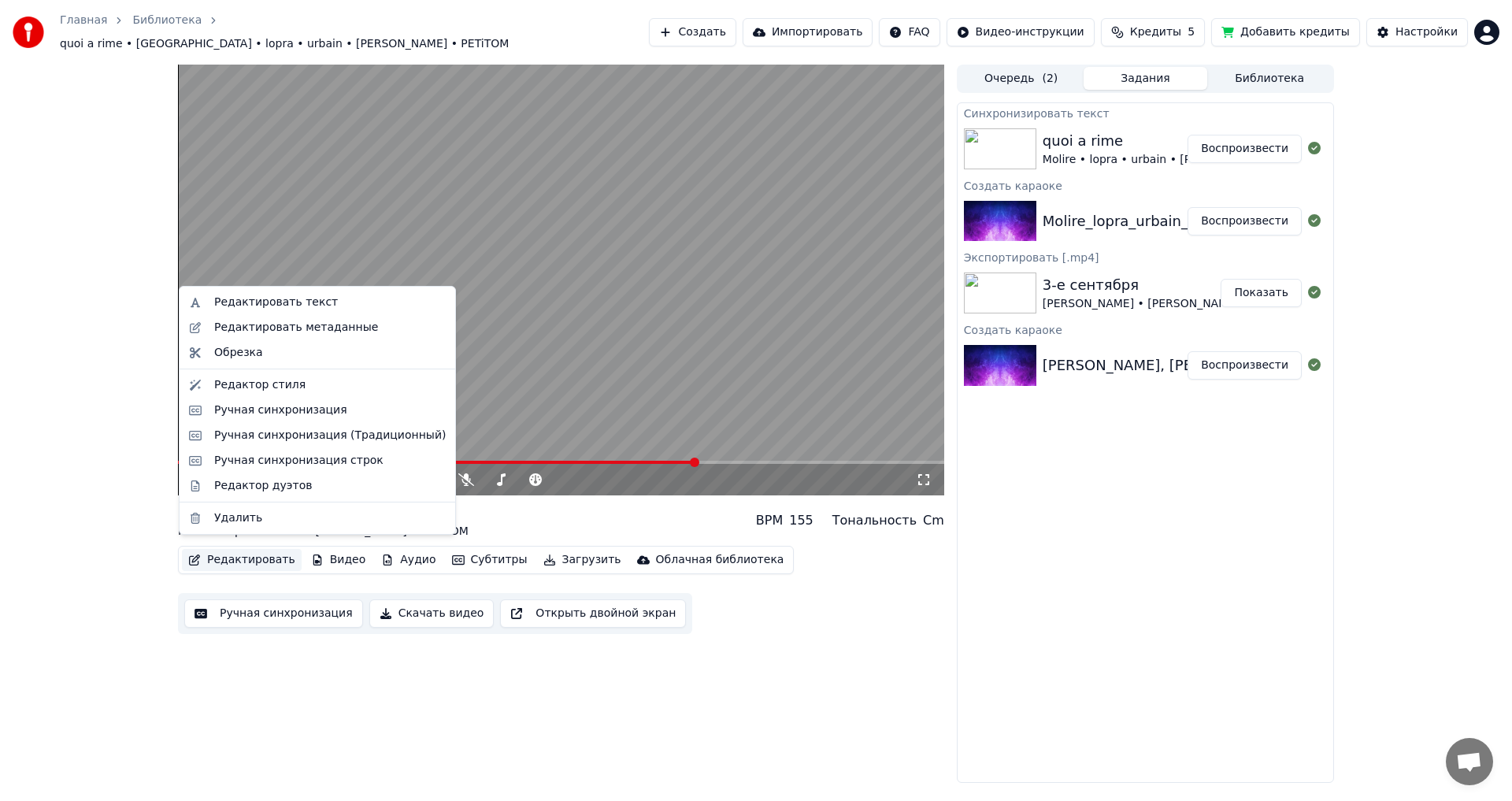
click at [235, 549] on button "Редактировать" at bounding box center [242, 559] width 120 height 22
click at [281, 493] on div "Редактор дуэтов" at bounding box center [263, 486] width 98 height 16
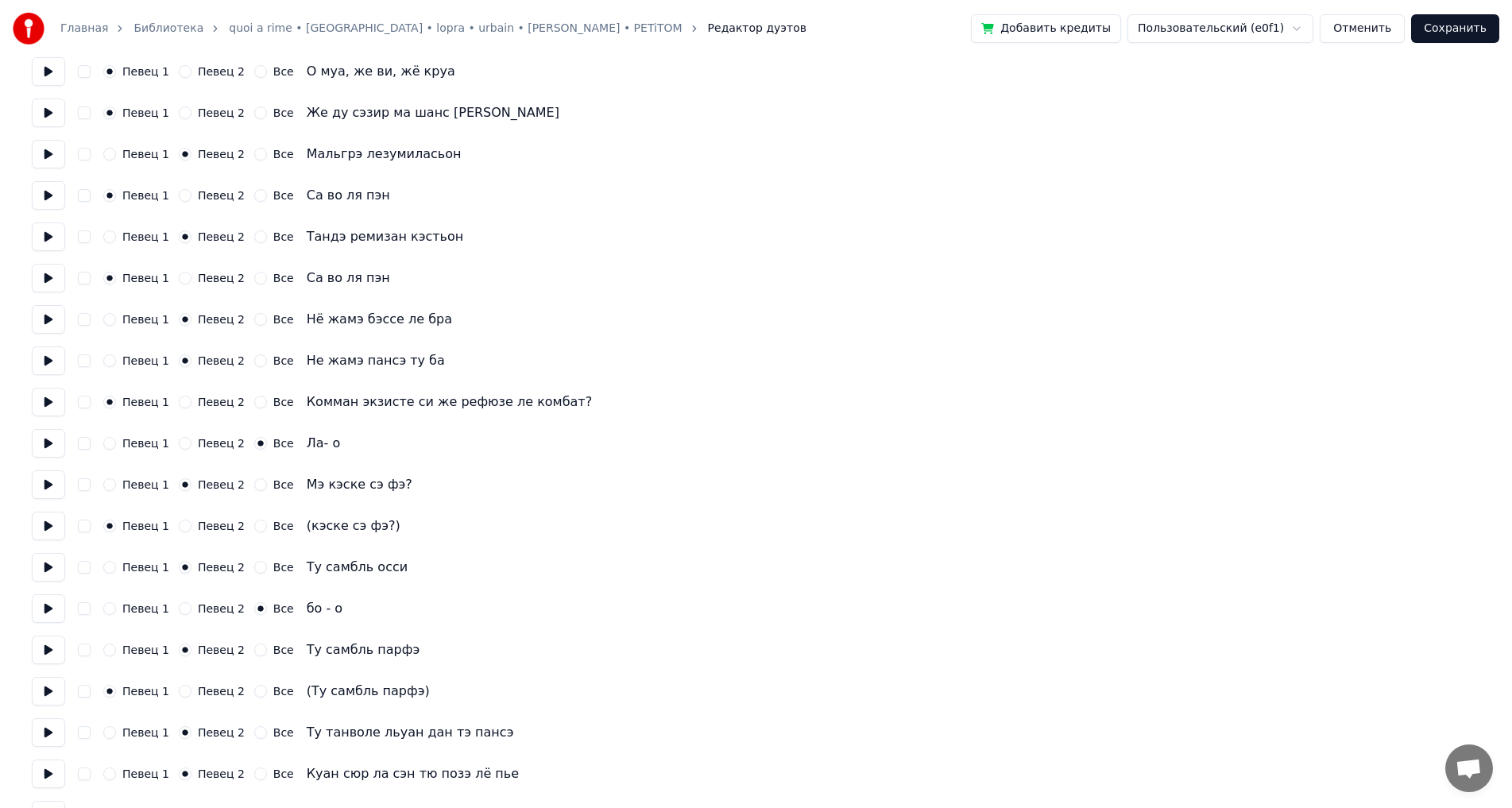
scroll to position [1272, 0]
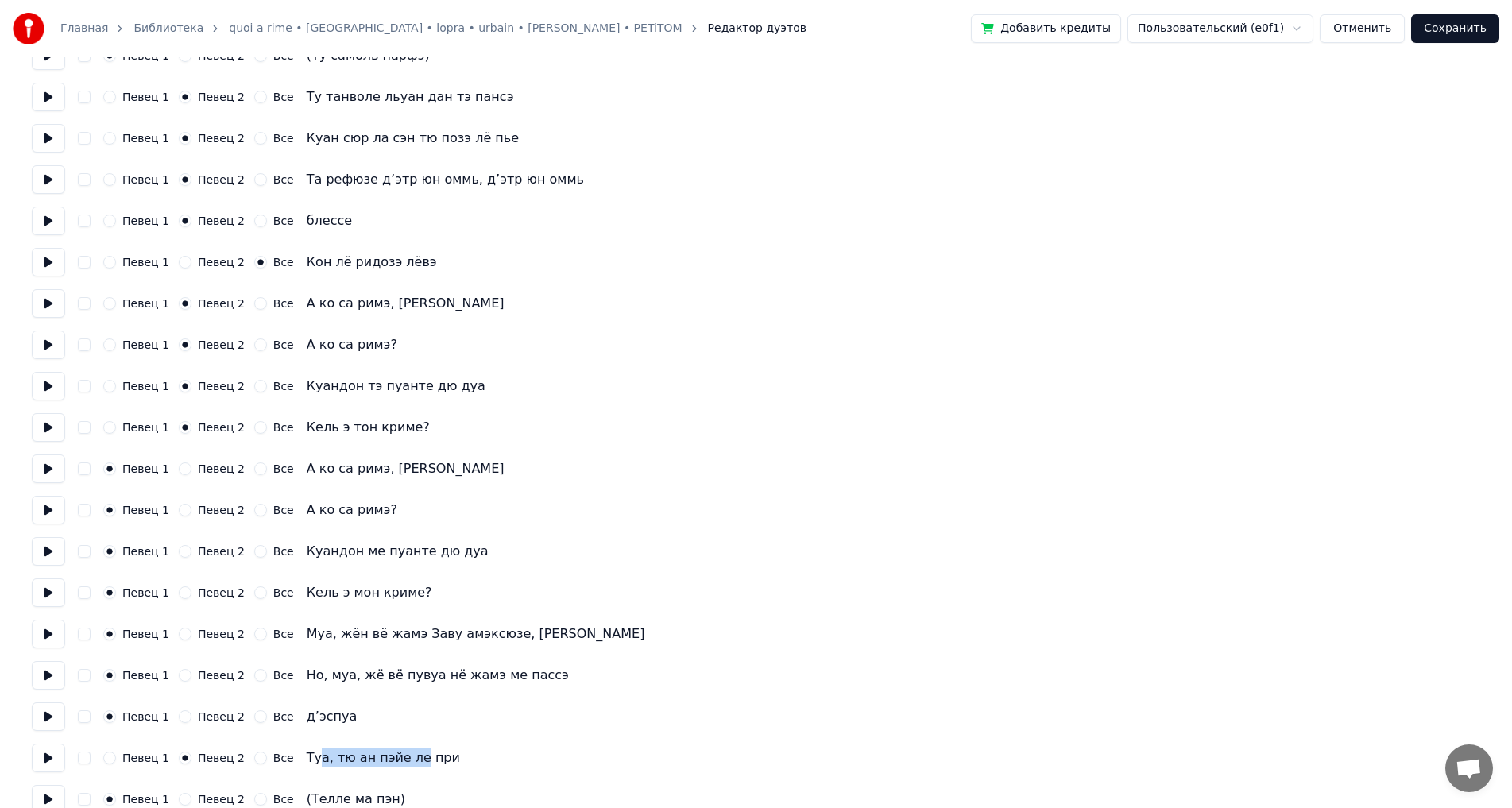
drag, startPoint x: 304, startPoint y: 757, endPoint x: 397, endPoint y: 757, distance: 93.0
click at [397, 757] on div "Туа, тю ан пэйе ле при" at bounding box center [384, 757] width 153 height 19
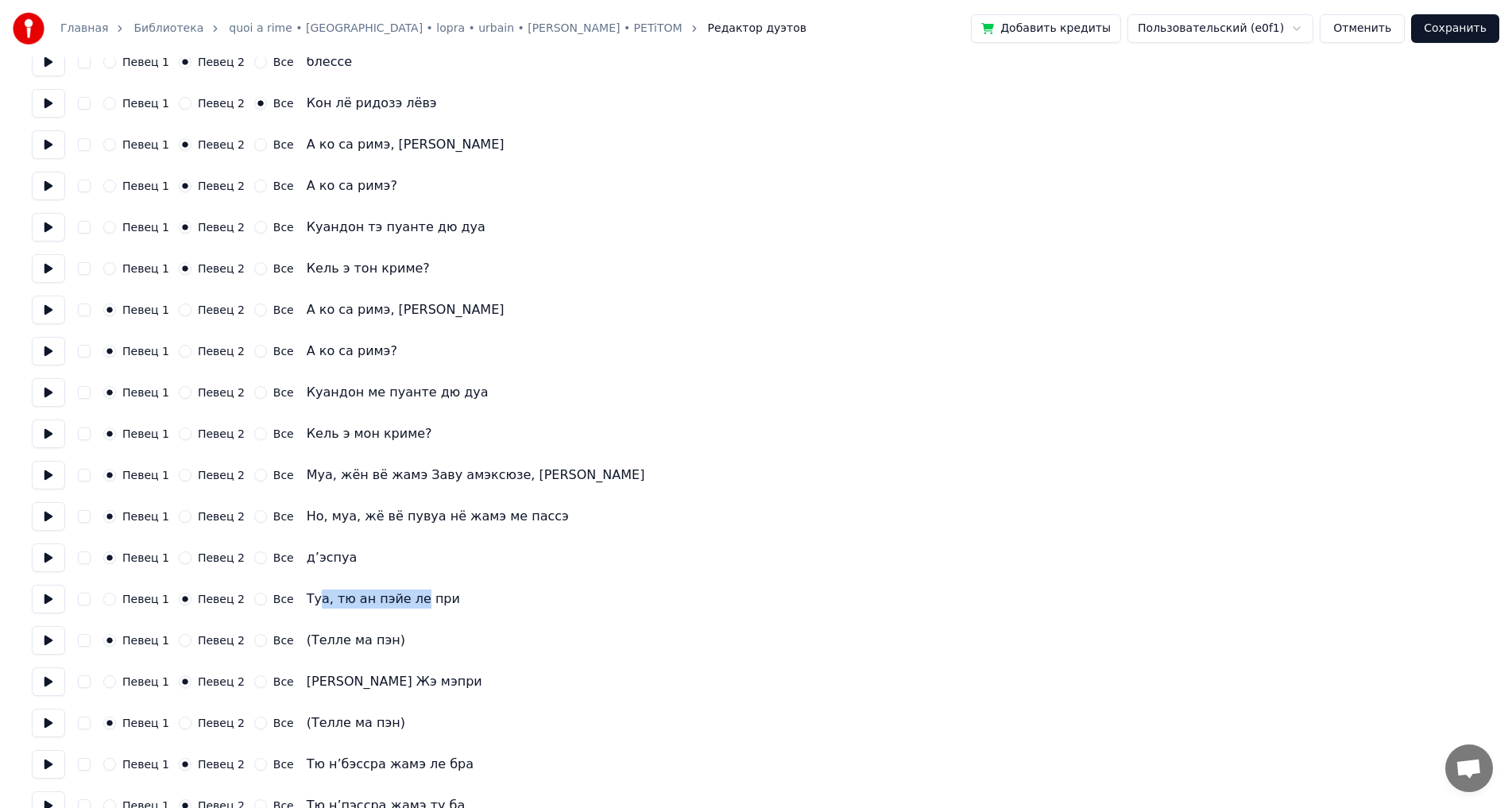
click at [1398, 20] on button "Отменить" at bounding box center [1362, 28] width 85 height 28
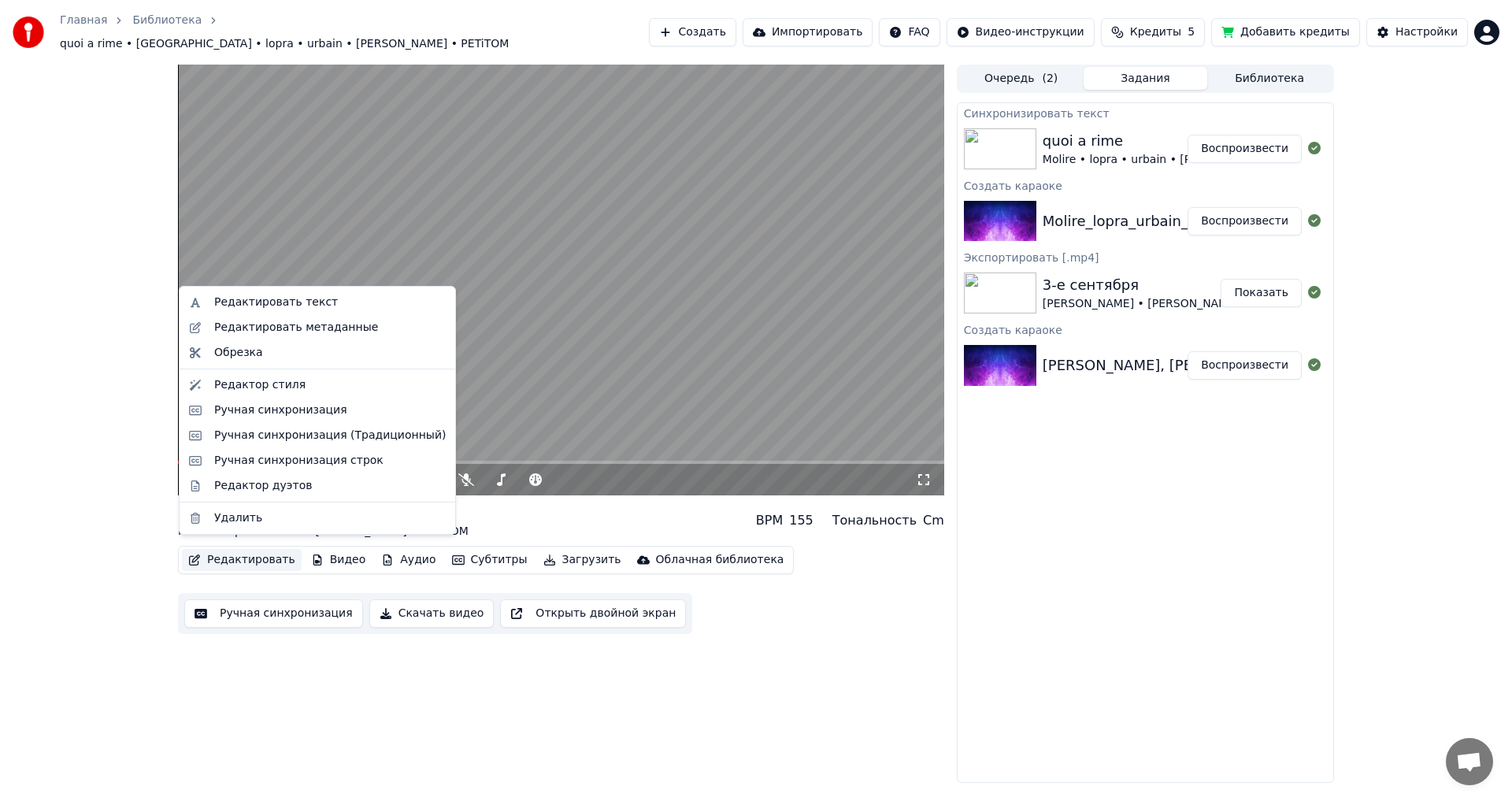
click at [261, 553] on button "Редактировать" at bounding box center [242, 559] width 120 height 22
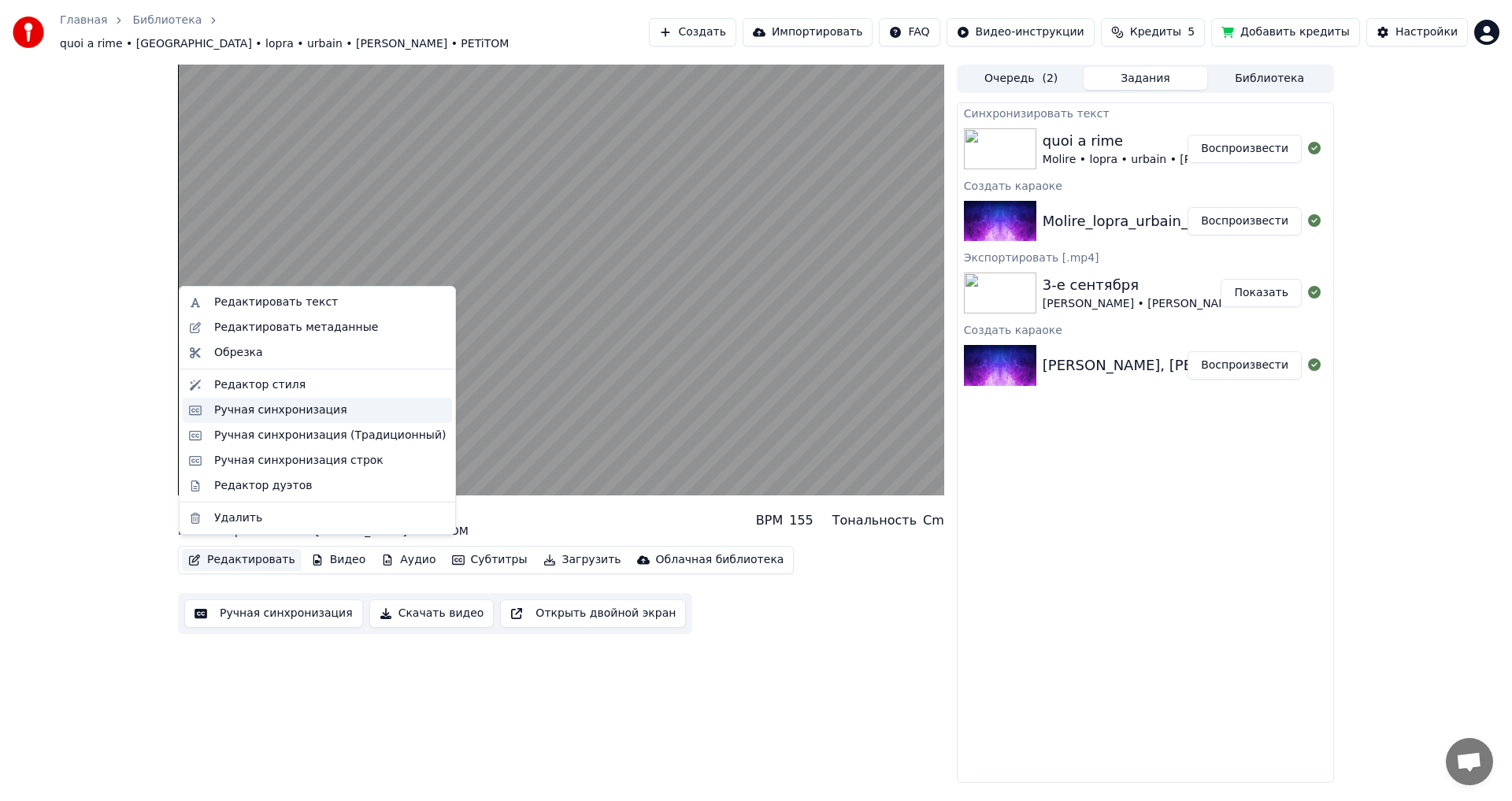
click at [314, 415] on div "Ручная синхронизация" at bounding box center [281, 410] width 133 height 16
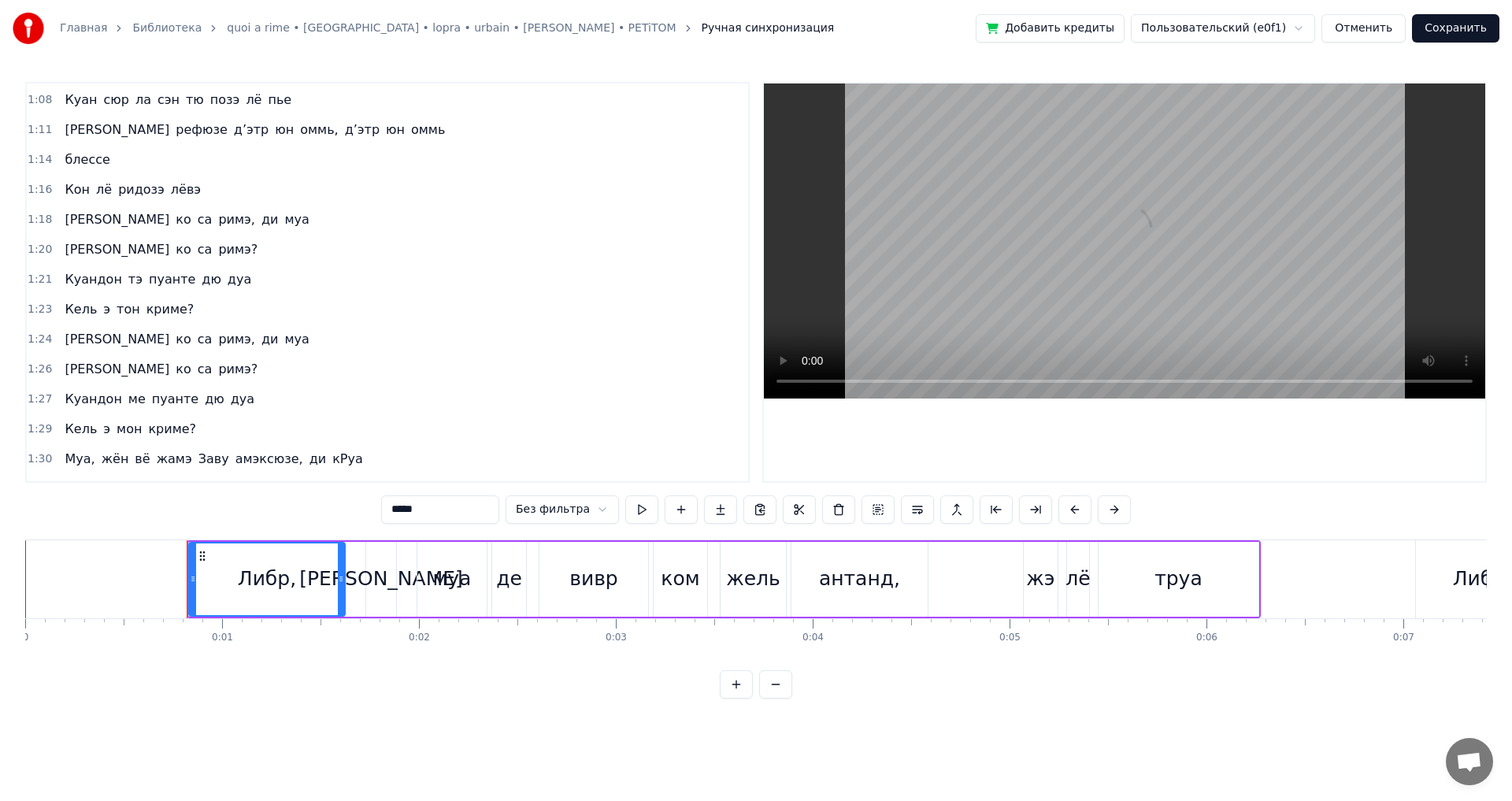
scroll to position [1024, 0]
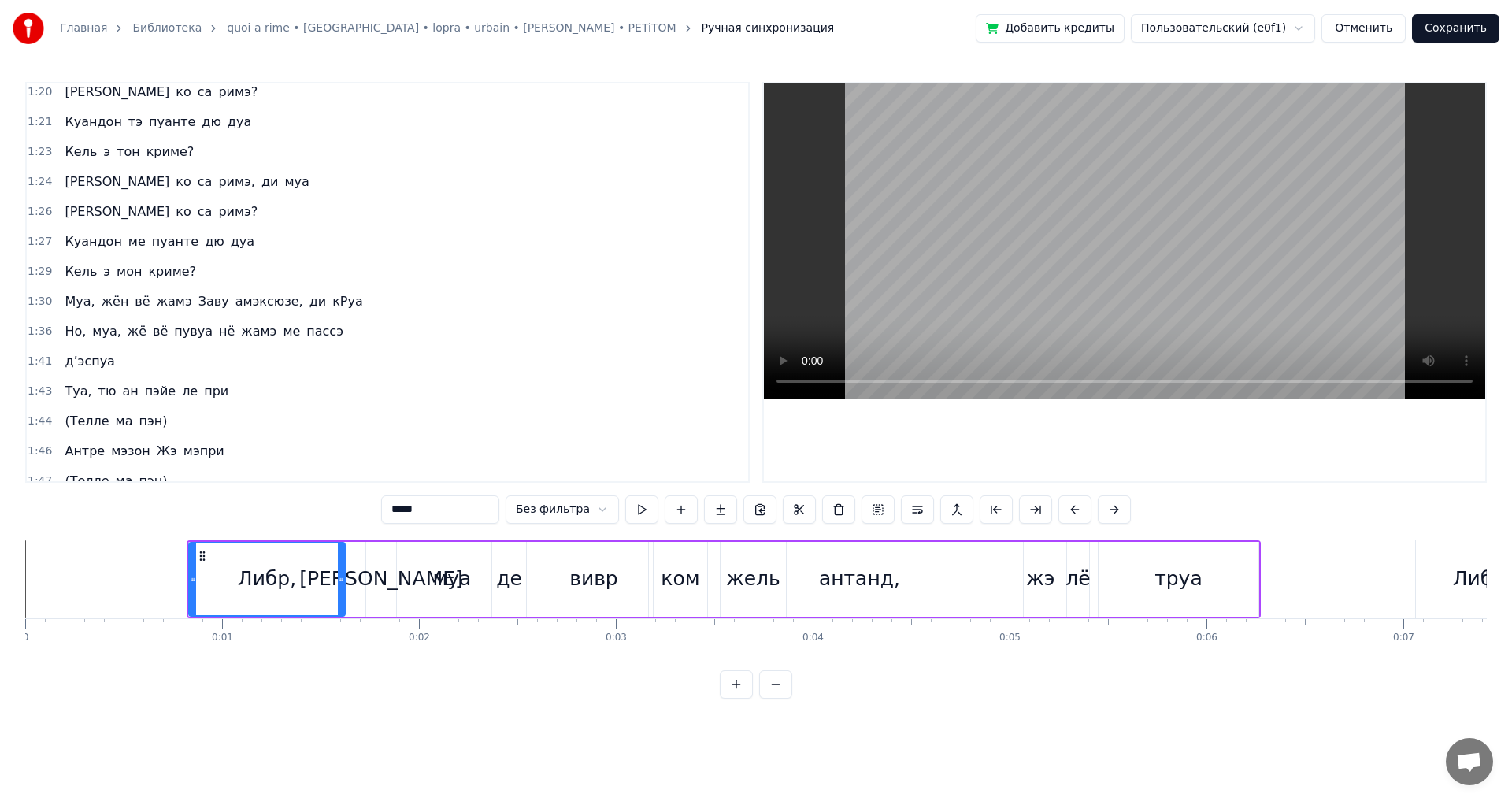
click at [92, 356] on span "д’эспуа" at bounding box center [89, 361] width 53 height 19
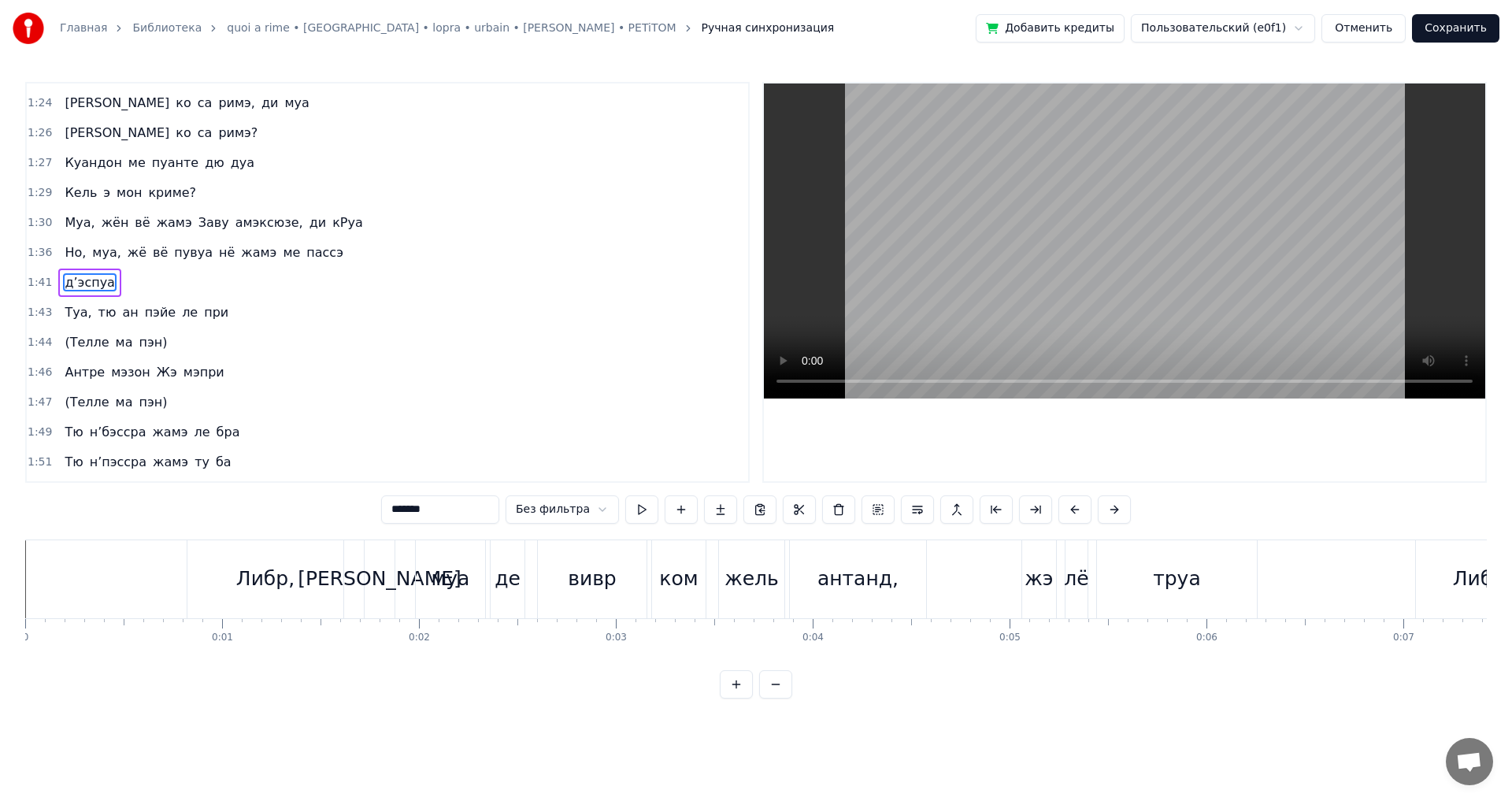
scroll to position [0, 19850]
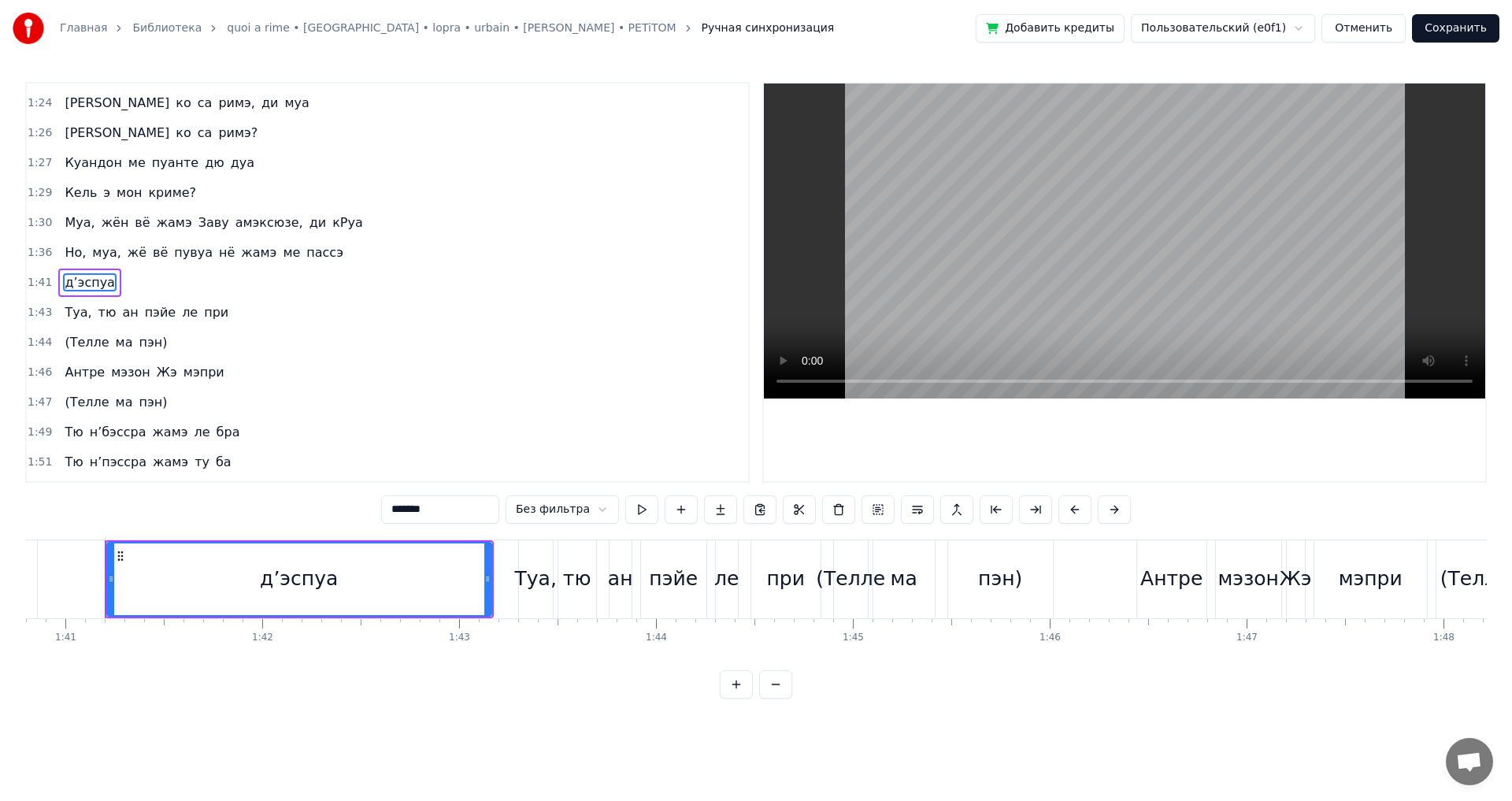
click at [71, 312] on span "Туа," at bounding box center [78, 312] width 30 height 19
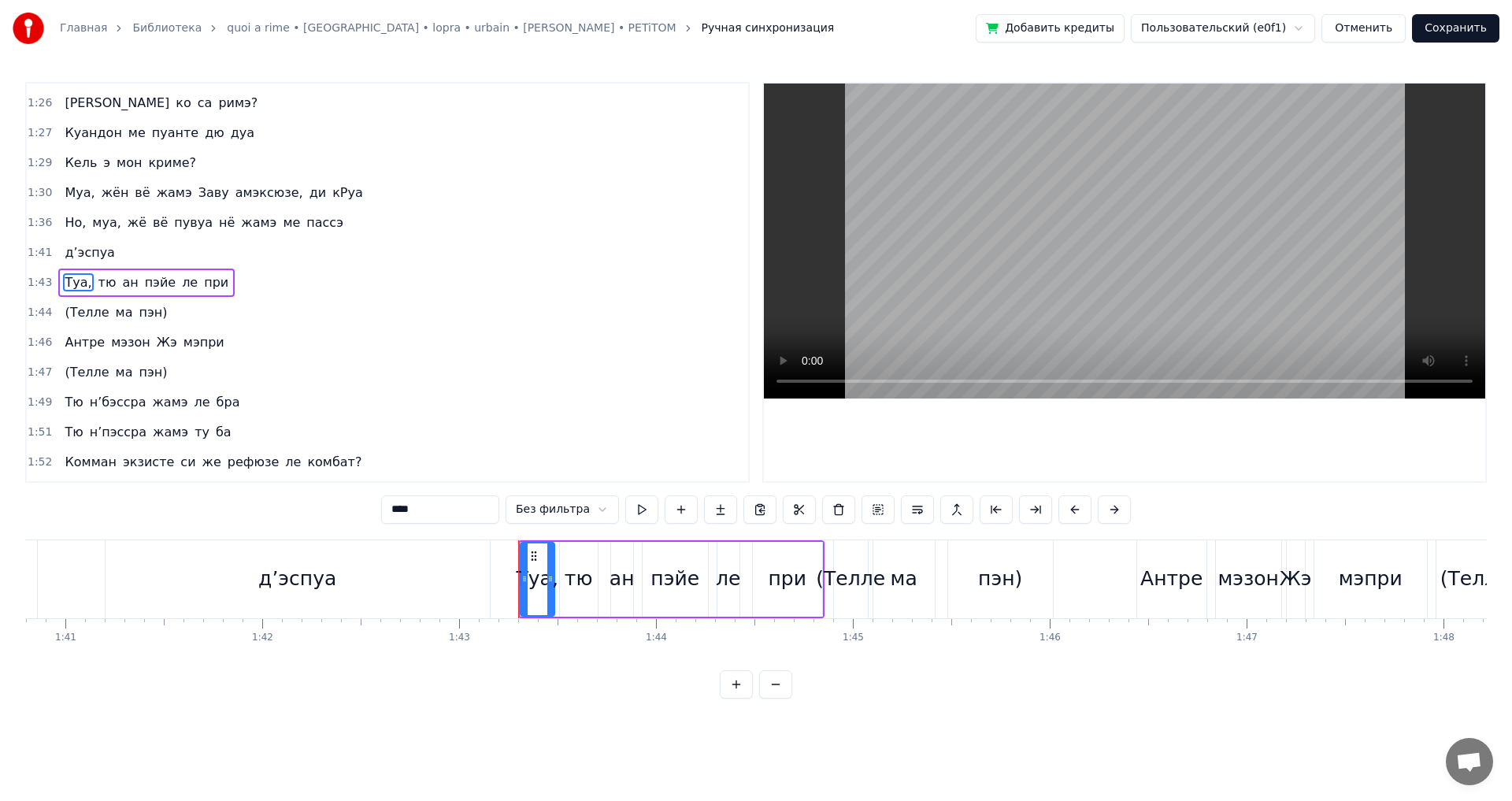
click at [290, 558] on div "д’эспуа" at bounding box center [298, 580] width 385 height 78
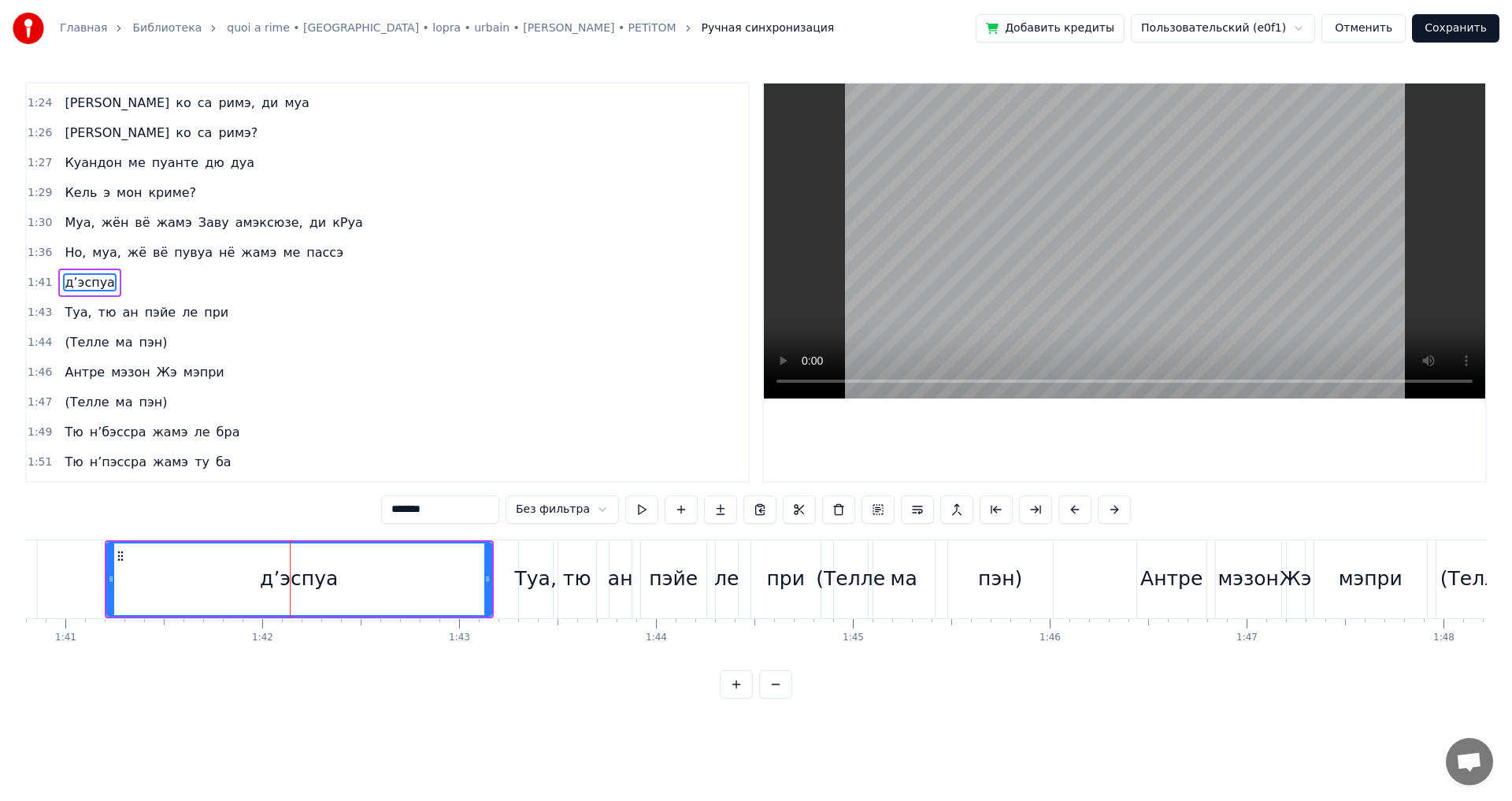
click at [144, 513] on div "0:00 Либр, а муа де вивр ком жель антанд, жэ лё труа 0:07 Либр, а [PERSON_NAME]…" at bounding box center [756, 390] width 1462 height 617
click at [160, 518] on div "0:00 Либр, а муа де вивр ком жель антанд, жэ лё труа 0:07 Либр, а [PERSON_NAME]…" at bounding box center [756, 390] width 1462 height 617
click at [116, 527] on div "0:00 Либр, а муа де вивр ком жель антанд, жэ лё труа 0:07 Либр, а [PERSON_NAME]…" at bounding box center [756, 390] width 1462 height 617
click at [122, 550] on icon at bounding box center [120, 556] width 12 height 12
click at [305, 254] on span "пассэ" at bounding box center [326, 252] width 41 height 19
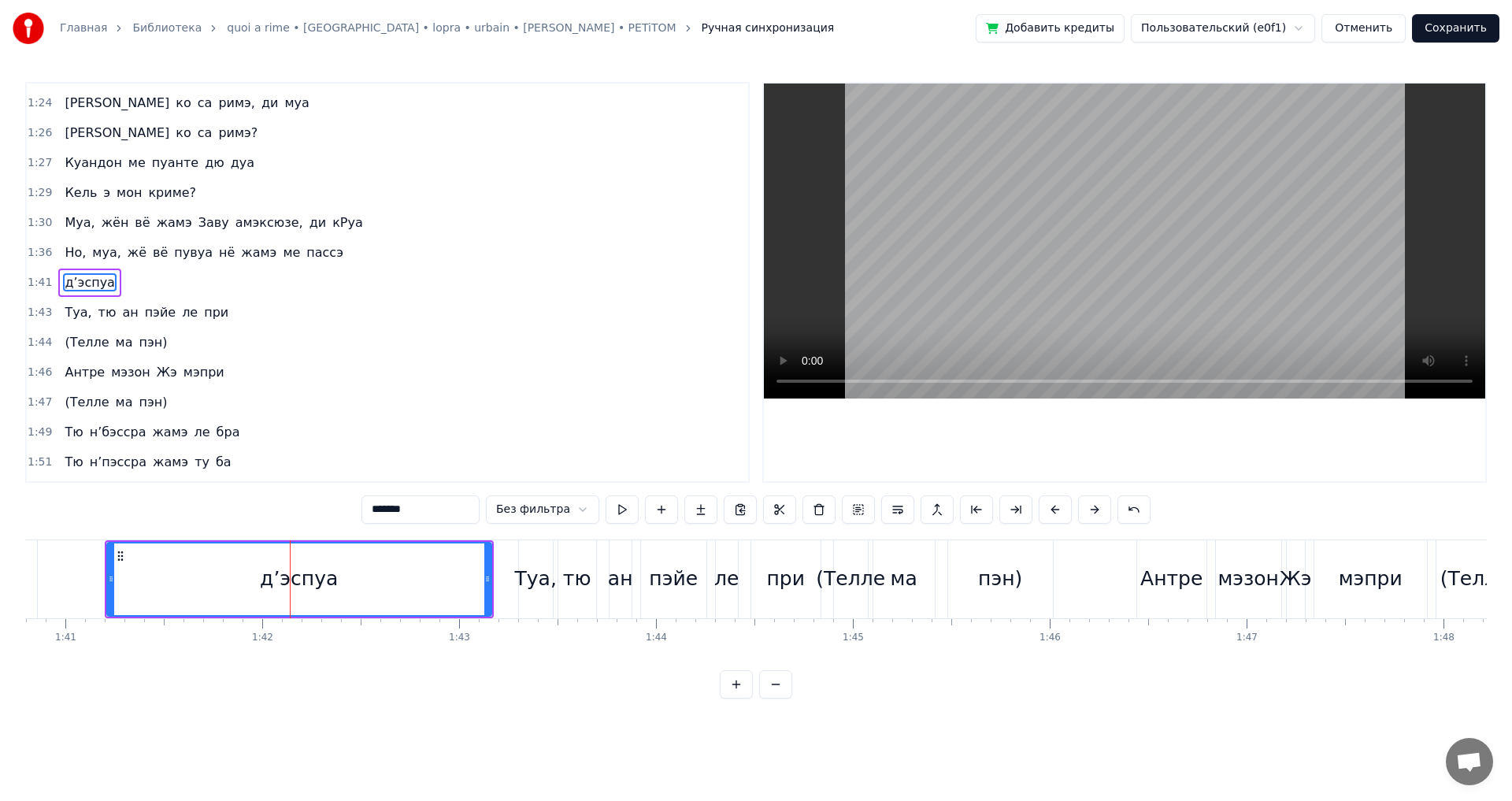
type input "*****"
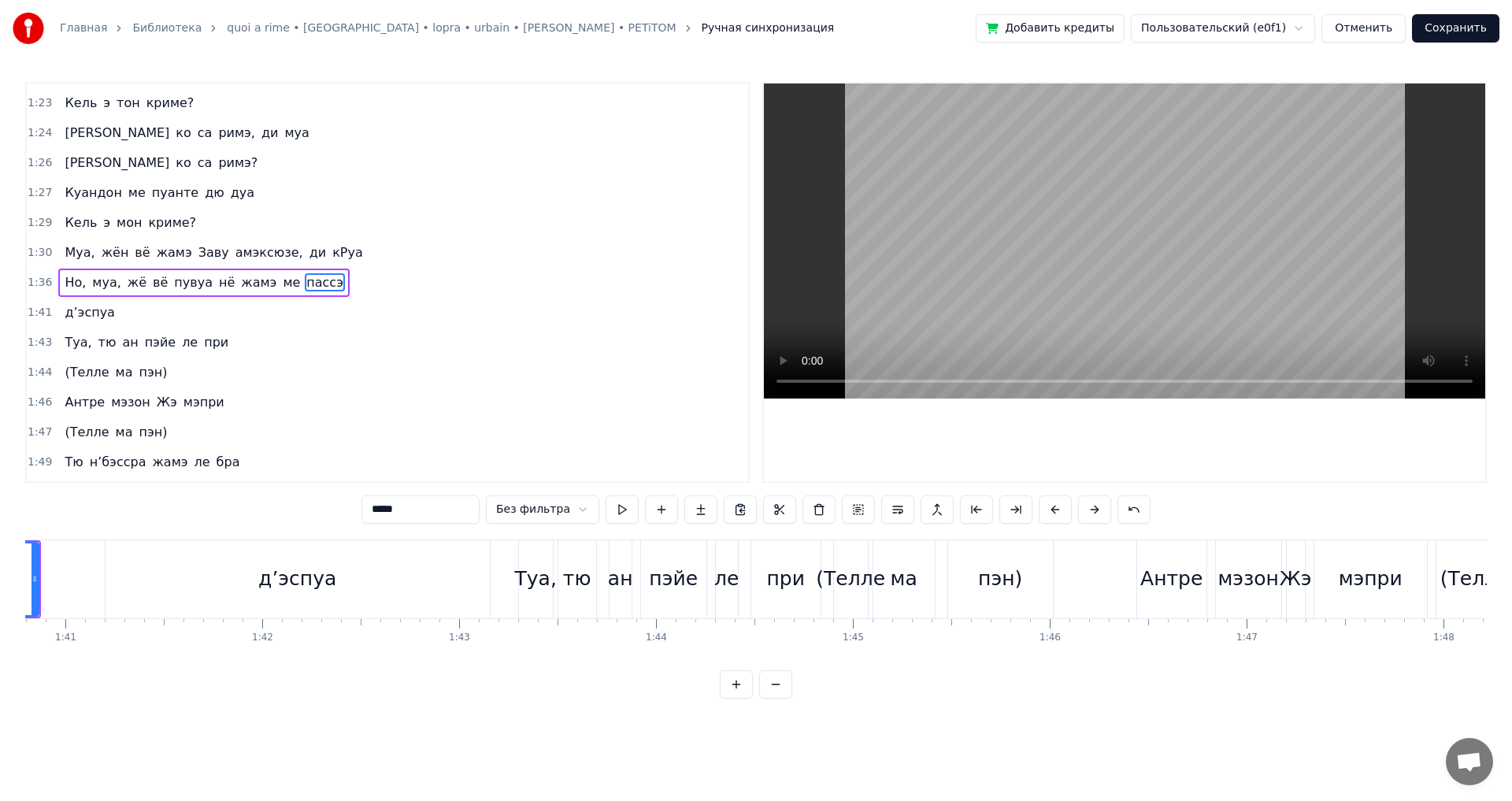
scroll to position [0, 19594]
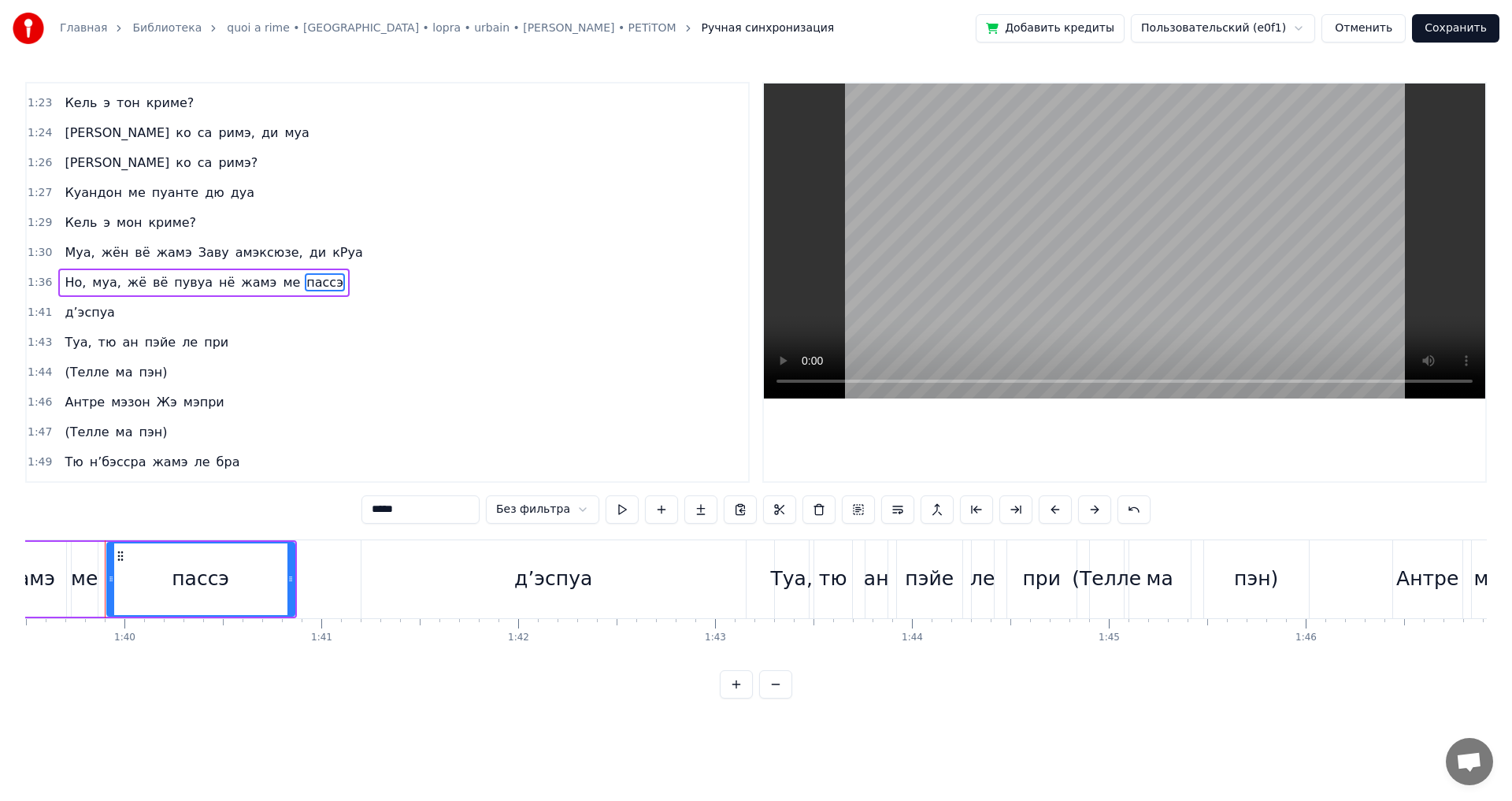
click at [277, 497] on div "0:00 Либр, а муа де вивр ком жель антанд, жэ лё труа 0:07 Либр, а [PERSON_NAME]…" at bounding box center [756, 390] width 1462 height 617
click at [313, 515] on div "0:00 Либр, а муа де вивр ком жель антанд, жэ лё труа 0:07 Либр, а [PERSON_NAME]…" at bounding box center [756, 390] width 1462 height 617
click at [325, 526] on div "0:00 Либр, а муа де вивр ком жель антанд, жэ лё труа 0:07 Либр, а [PERSON_NAME]…" at bounding box center [756, 390] width 1462 height 617
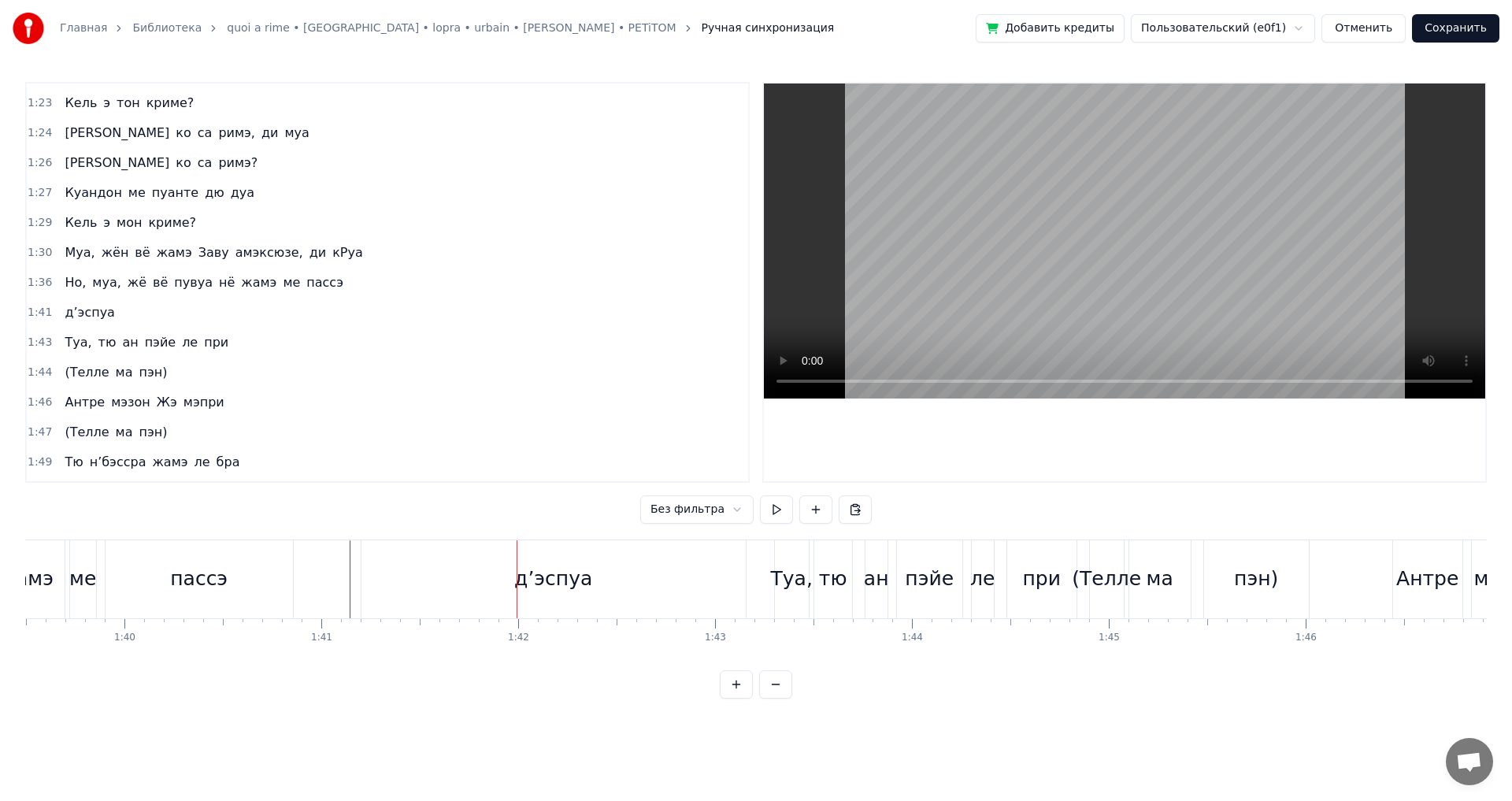
click at [710, 575] on div "д’эспуа" at bounding box center [554, 580] width 385 height 78
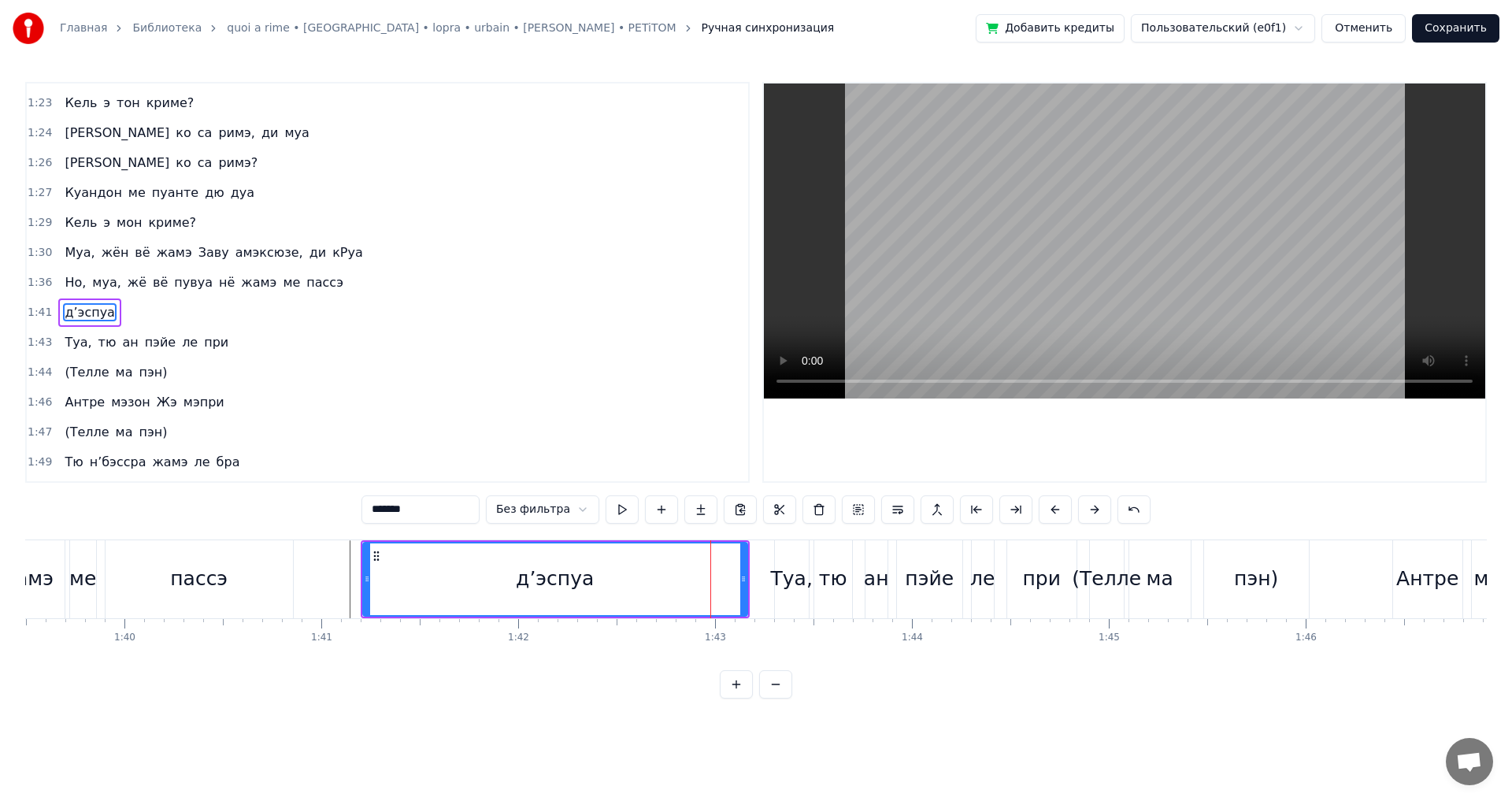
scroll to position [1103, 0]
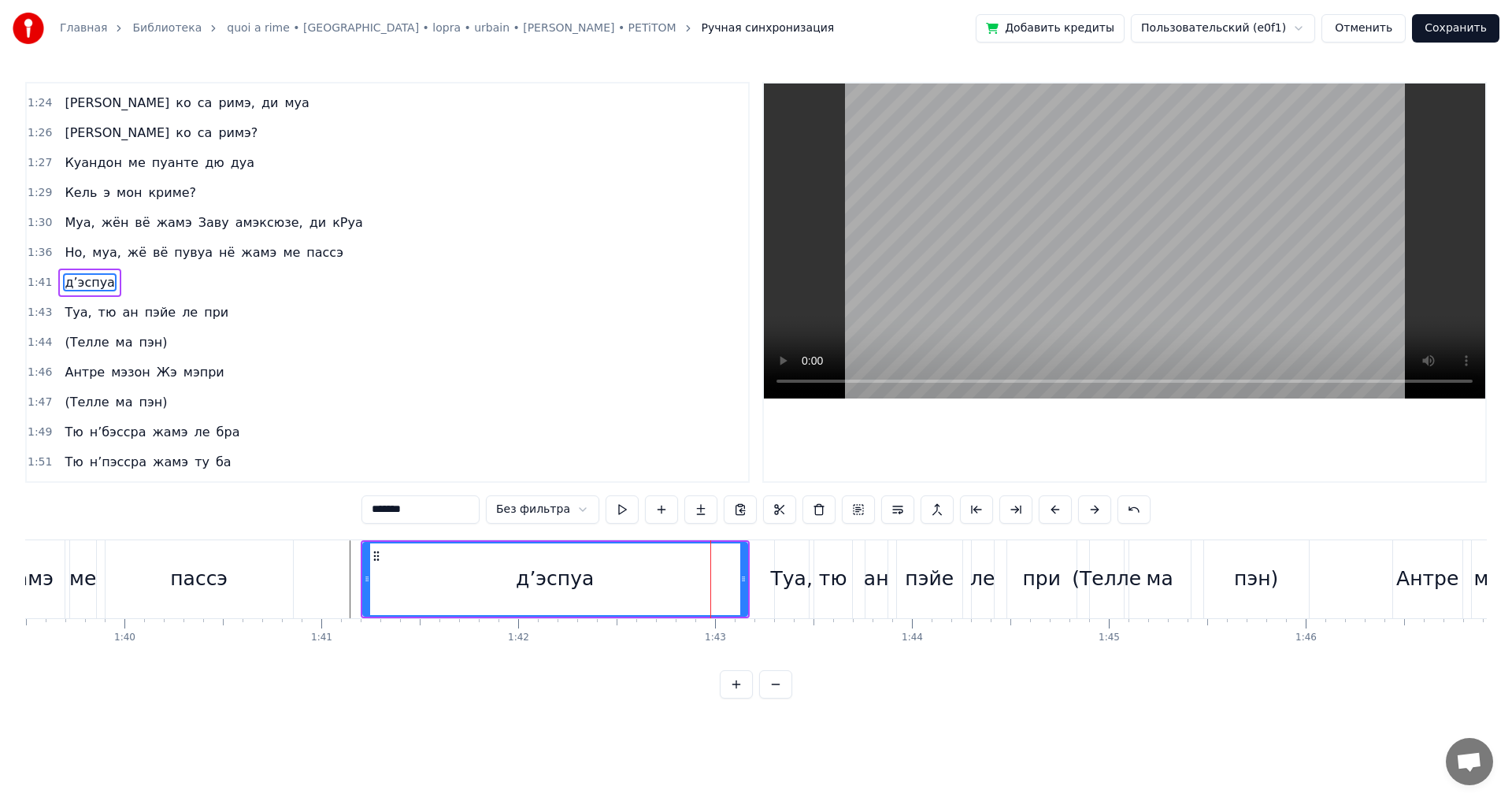
click at [747, 578] on div "д’эспуа" at bounding box center [556, 579] width 386 height 75
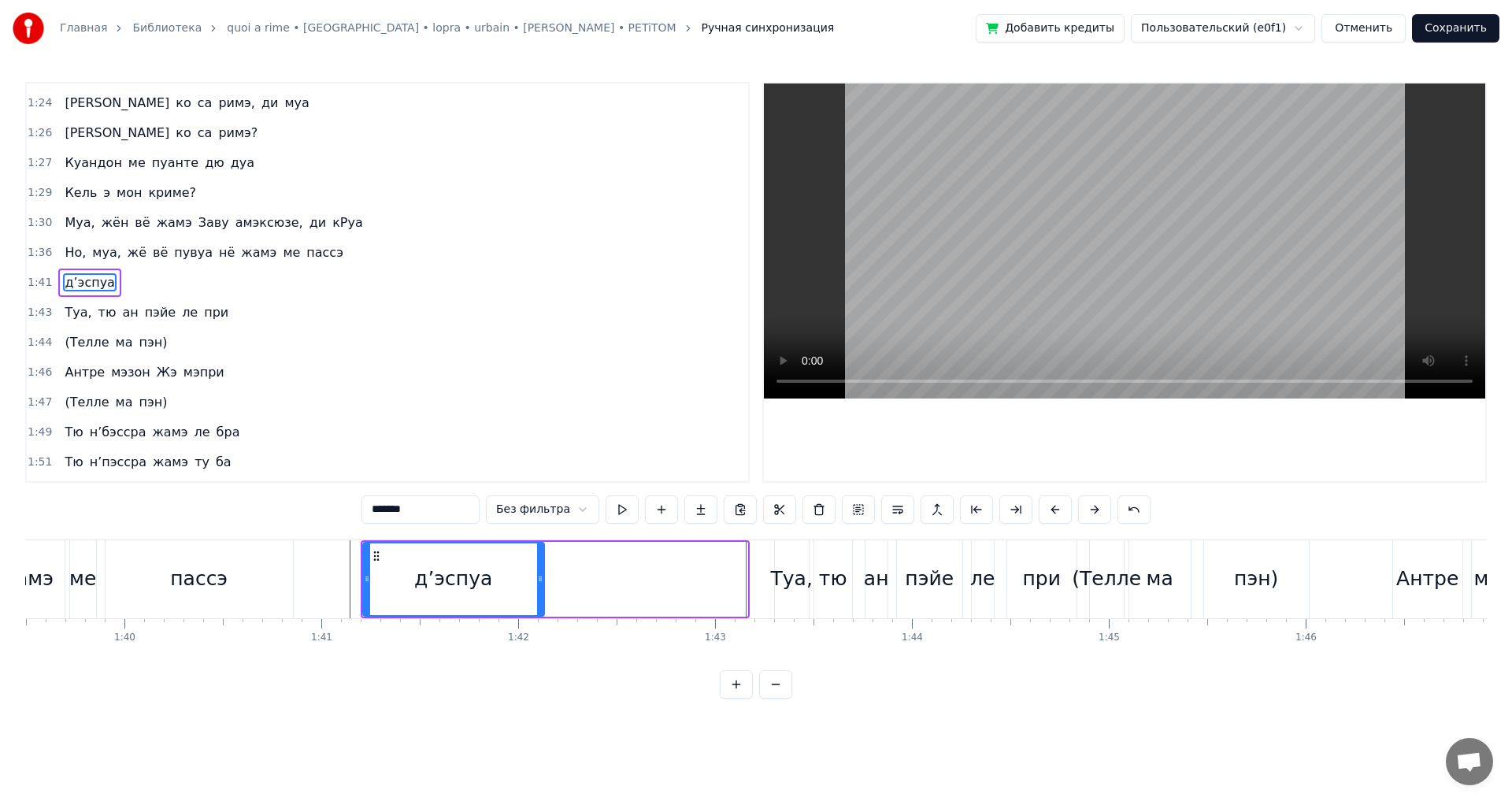
drag, startPoint x: 743, startPoint y: 581, endPoint x: 540, endPoint y: 581, distance: 203.0
click at [540, 581] on icon at bounding box center [540, 579] width 6 height 12
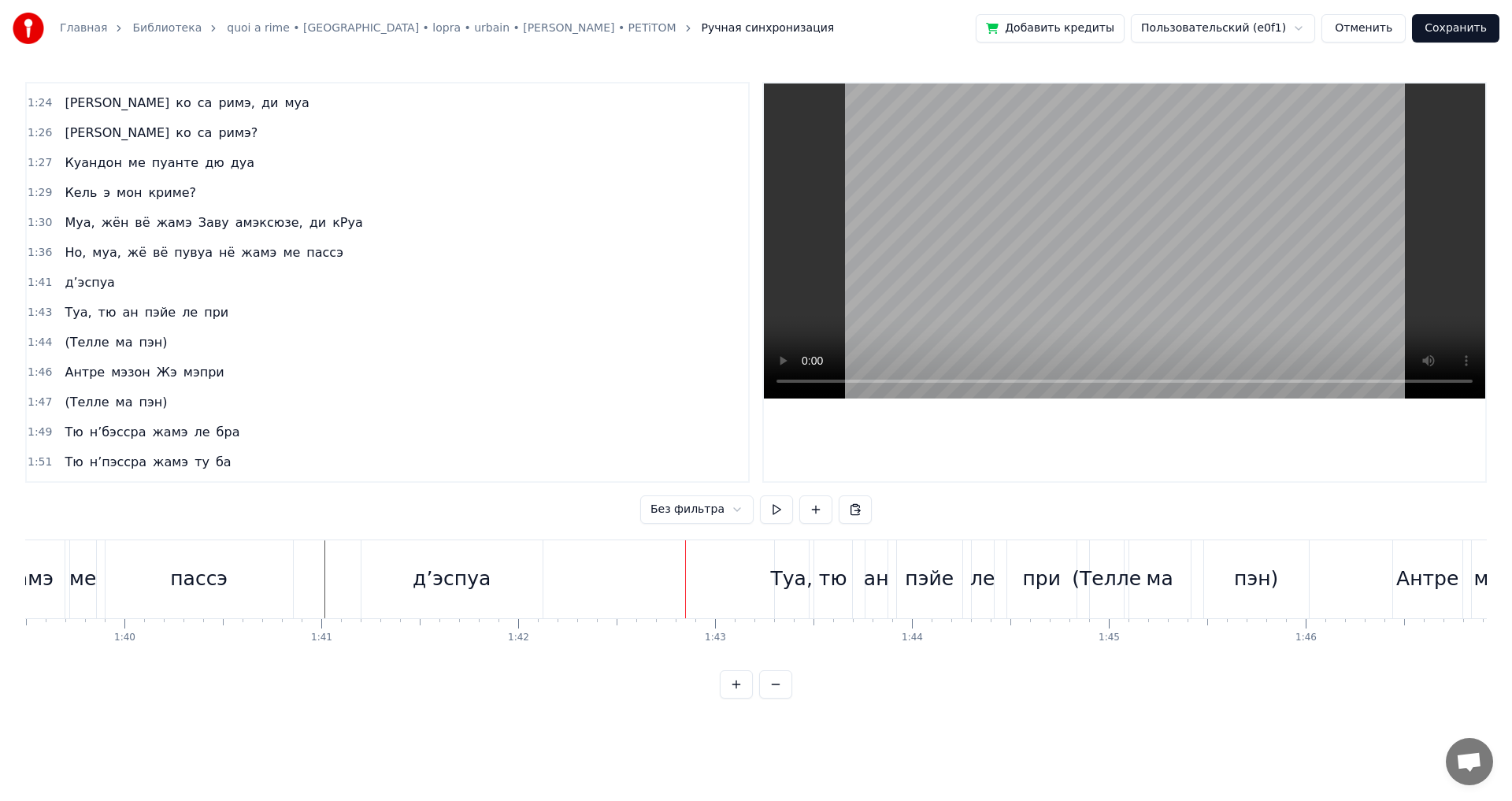
click at [171, 533] on div "0:00 Либр, а муа де вивр ком жель антанд, жэ лё труа 0:07 Либр, а [PERSON_NAME]…" at bounding box center [756, 390] width 1462 height 617
click at [173, 519] on div "0:00 Либр, а муа де вивр ком жель антанд, жэ лё труа 0:07 Либр, а [PERSON_NAME]…" at bounding box center [756, 390] width 1462 height 617
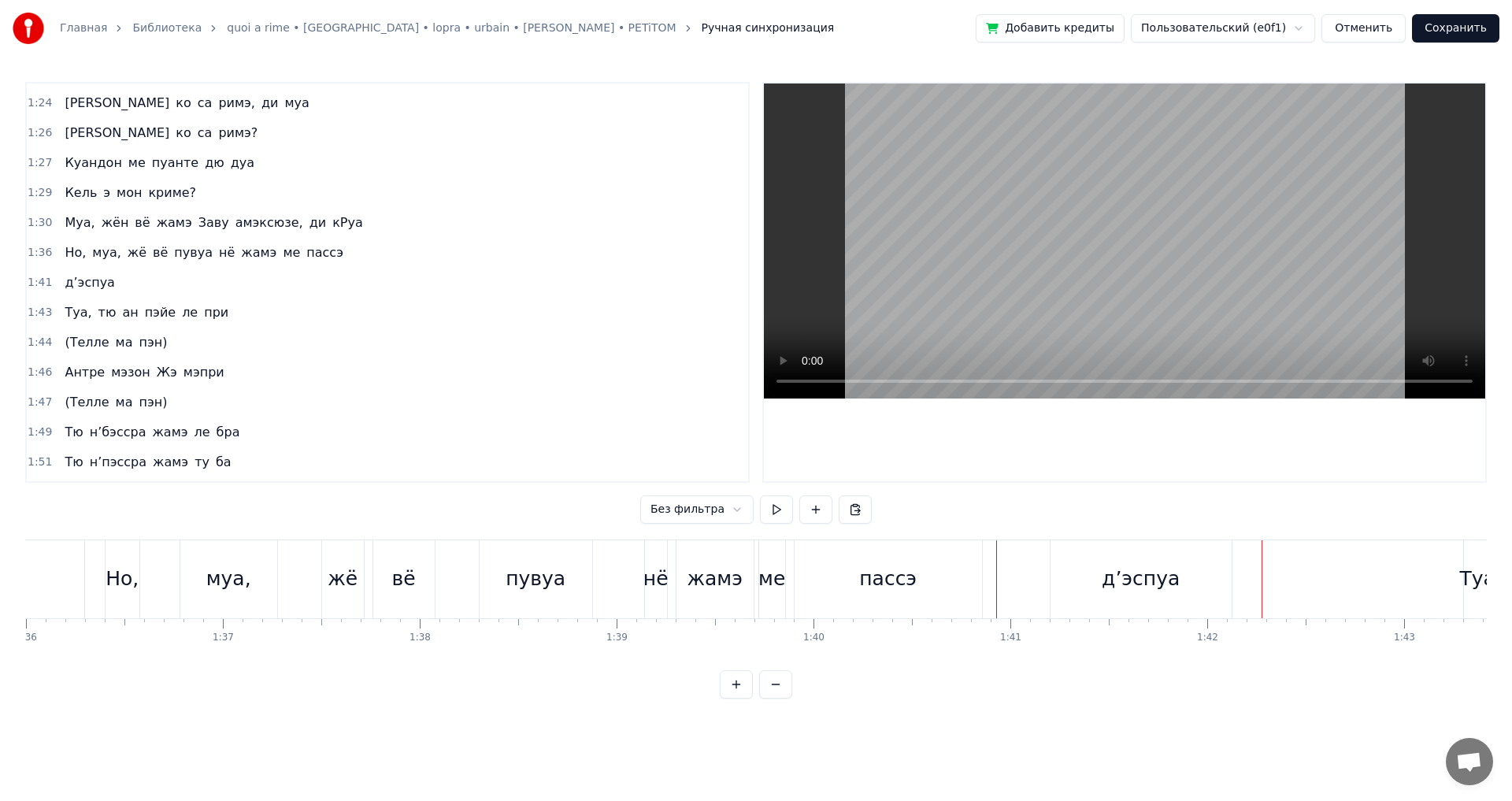
click at [1073, 563] on div "д’эспуа" at bounding box center [1141, 580] width 181 height 78
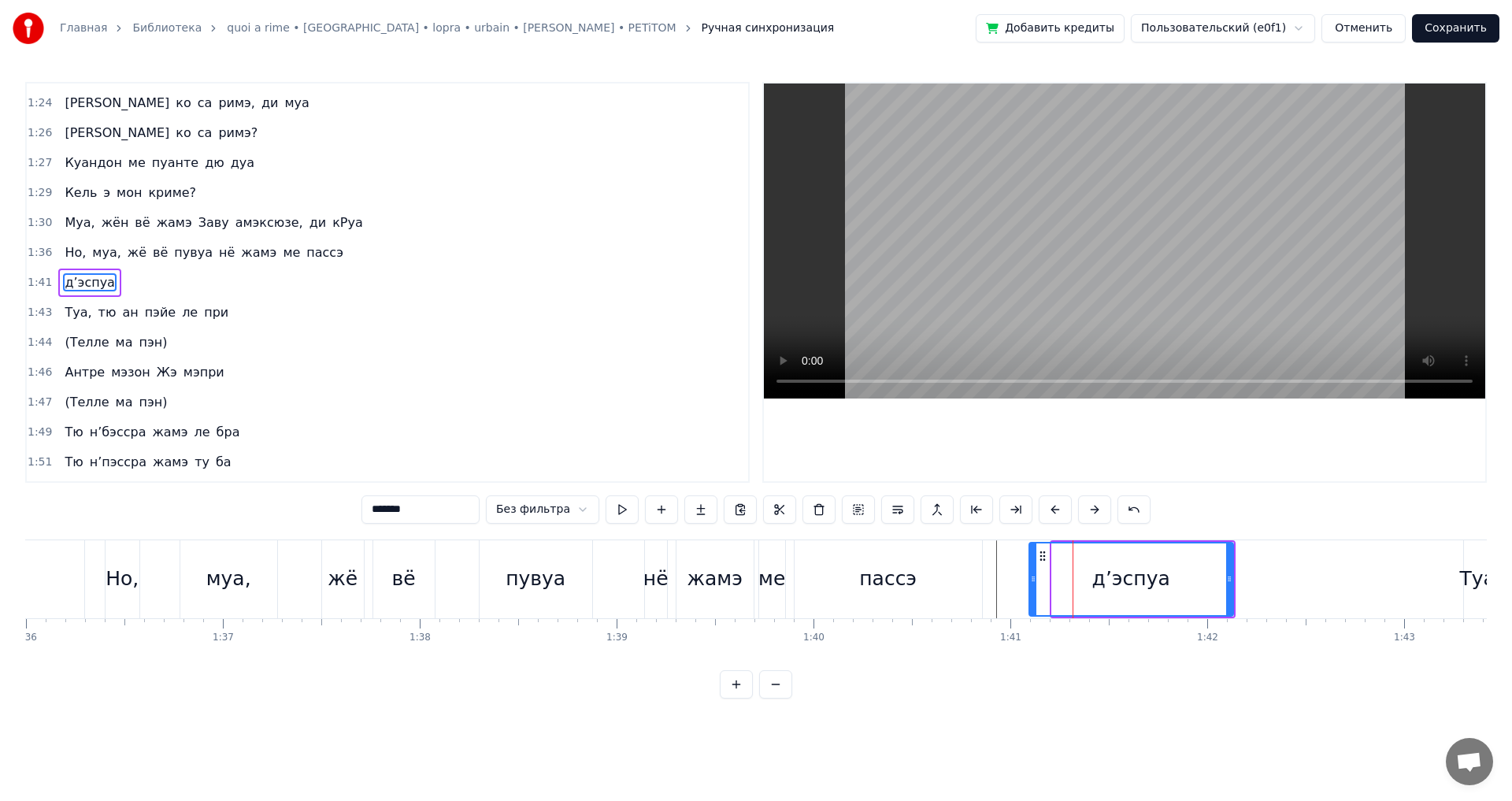
drag, startPoint x: 1052, startPoint y: 573, endPoint x: 1029, endPoint y: 573, distance: 23.0
click at [1030, 573] on icon at bounding box center [1033, 579] width 6 height 12
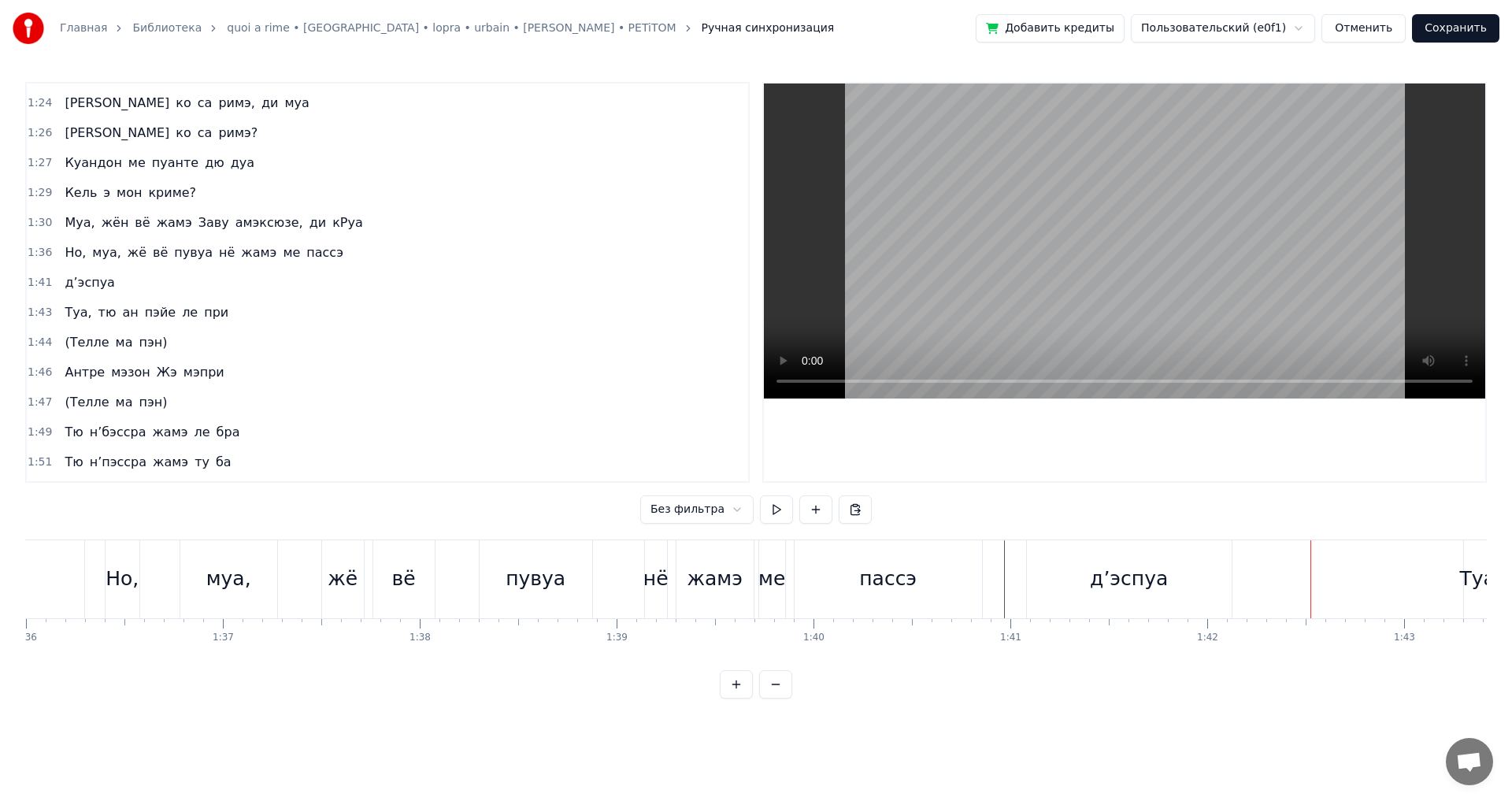
click at [1208, 563] on div "д’эспуа" at bounding box center [1129, 580] width 205 height 78
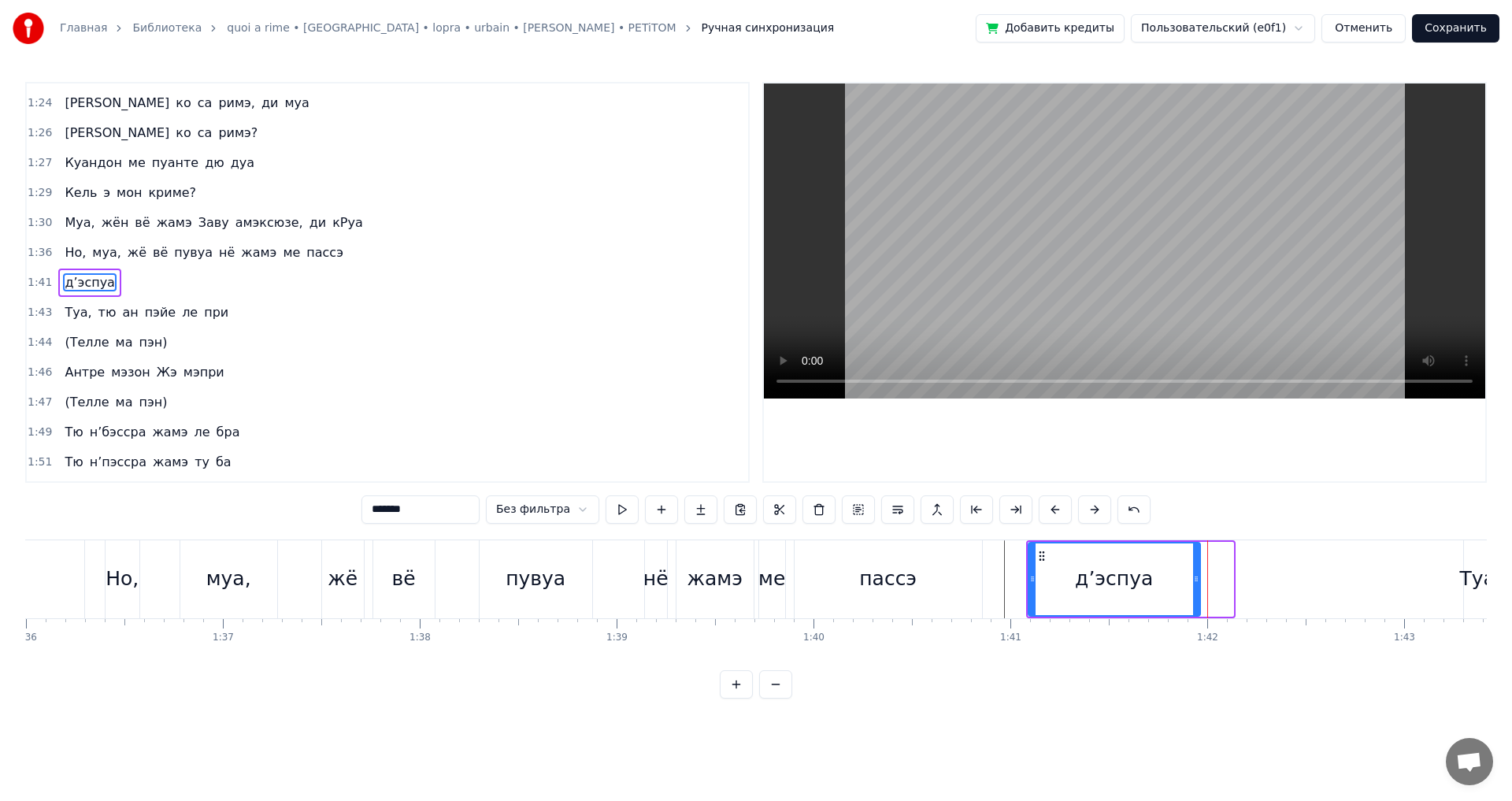
drag, startPoint x: 1228, startPoint y: 568, endPoint x: 1195, endPoint y: 571, distance: 33.1
click at [1195, 571] on div at bounding box center [1196, 579] width 6 height 71
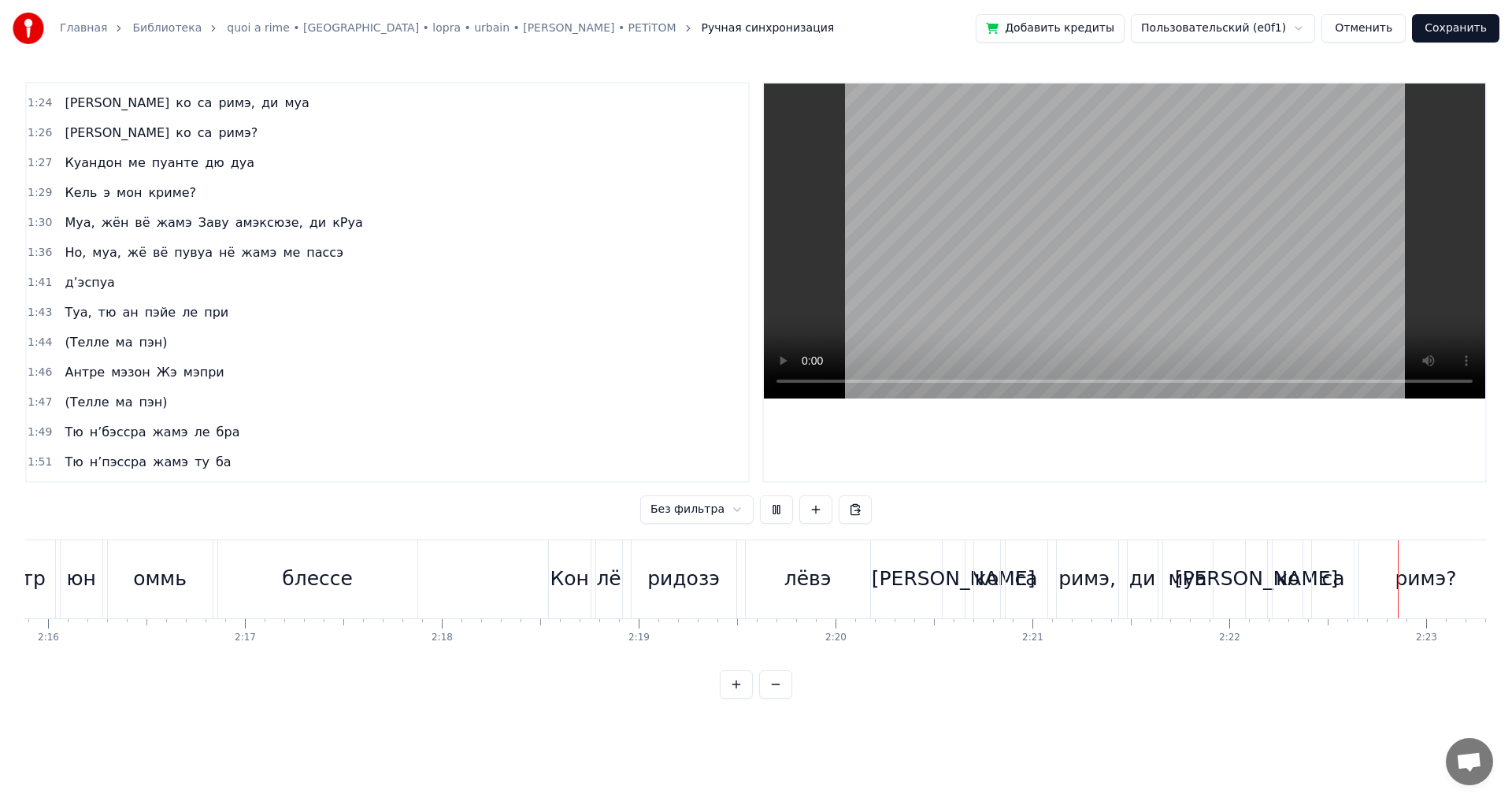
scroll to position [0, 28067]
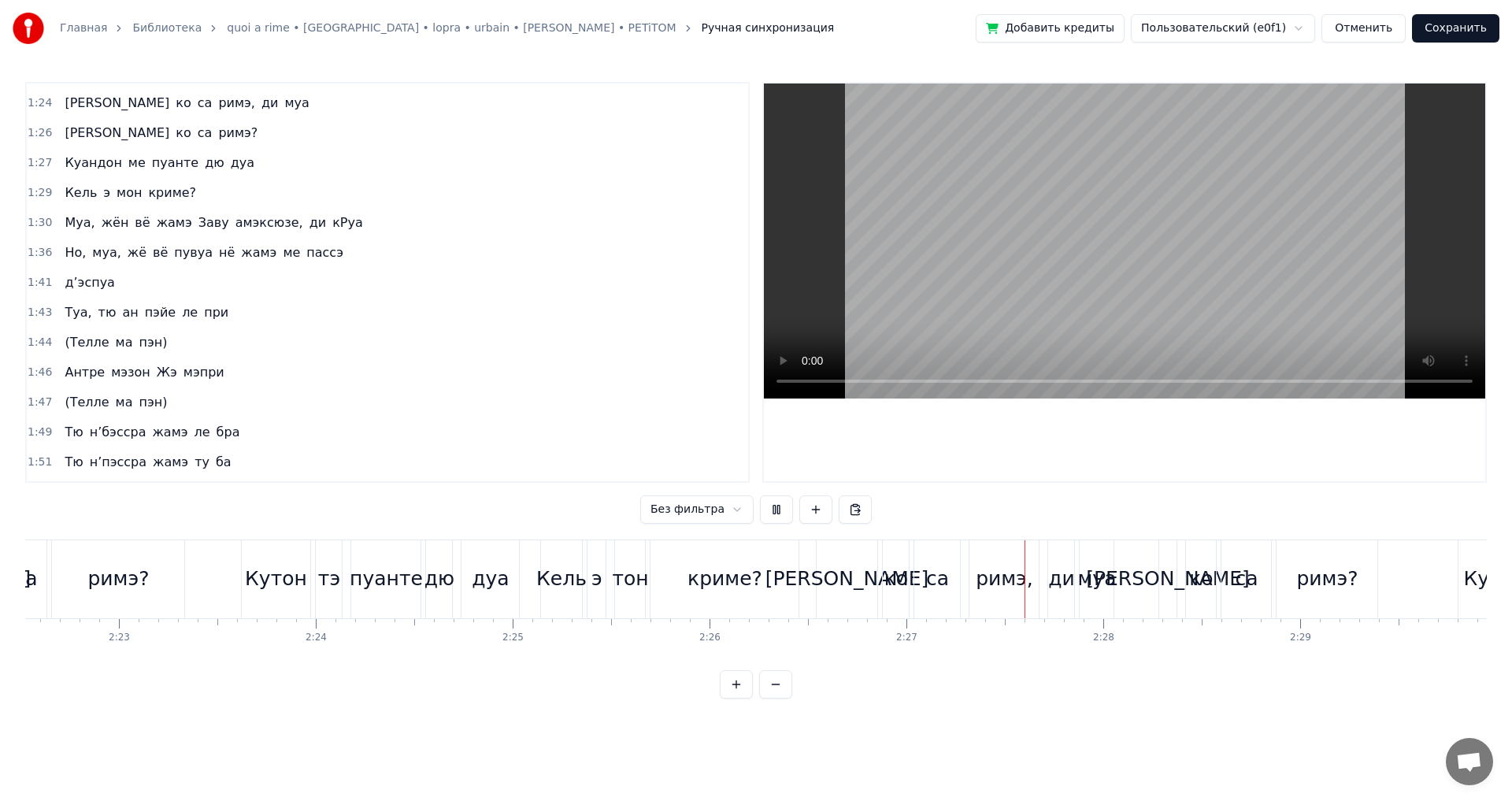
click at [1456, 24] on button "Сохранить" at bounding box center [1456, 28] width 87 height 28
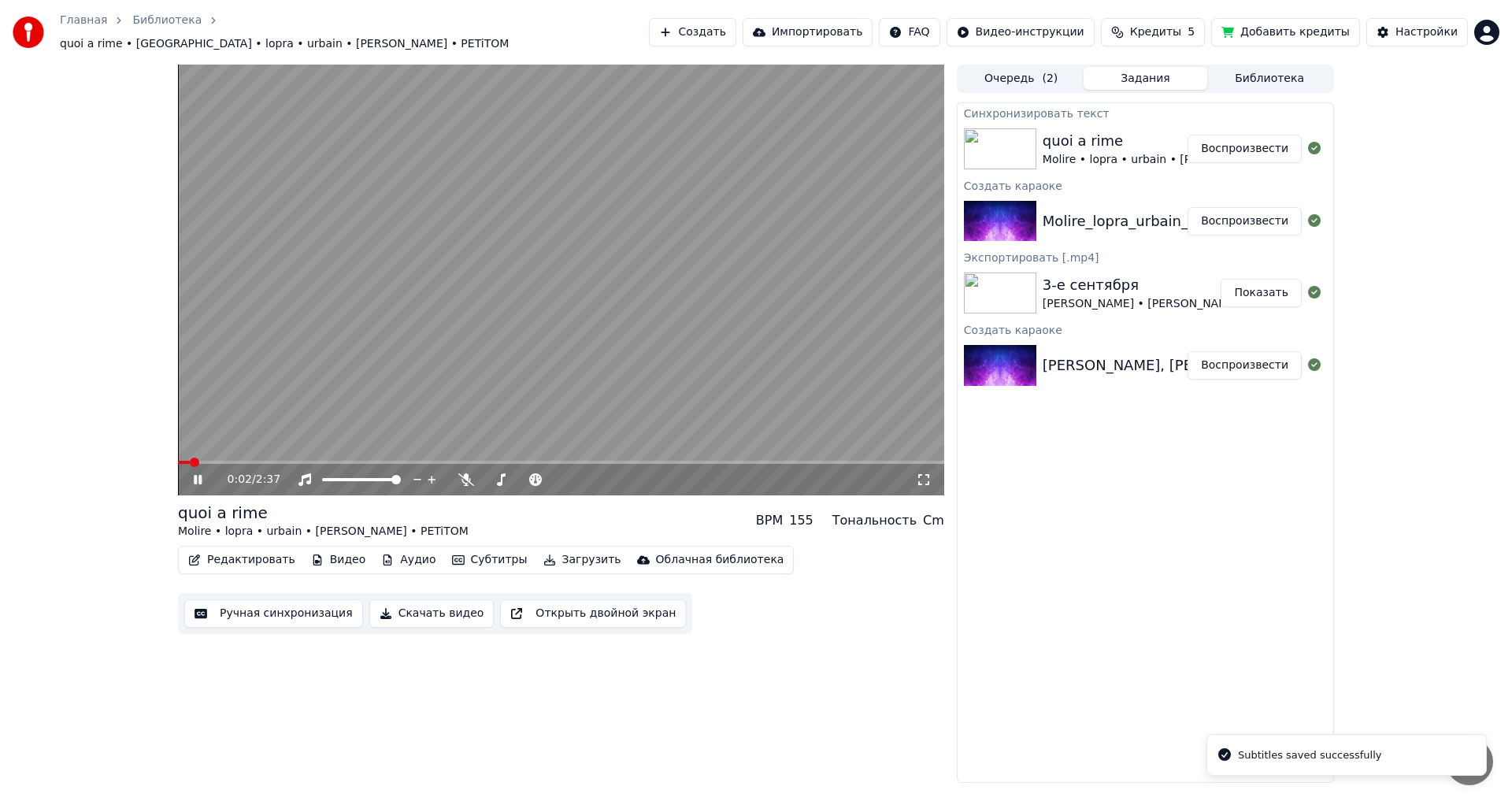
click at [607, 464] on div "0:02 / 2:37" at bounding box center [561, 480] width 767 height 32
click at [620, 460] on span at bounding box center [561, 462] width 767 height 4
click at [692, 460] on span at bounding box center [561, 462] width 767 height 4
click at [198, 475] on icon at bounding box center [209, 480] width 37 height 12
click at [717, 607] on div "Редактировать Видео Аудио Субтитры Загрузить Облачная библиотека Ручная синхрон…" at bounding box center [561, 590] width 767 height 88
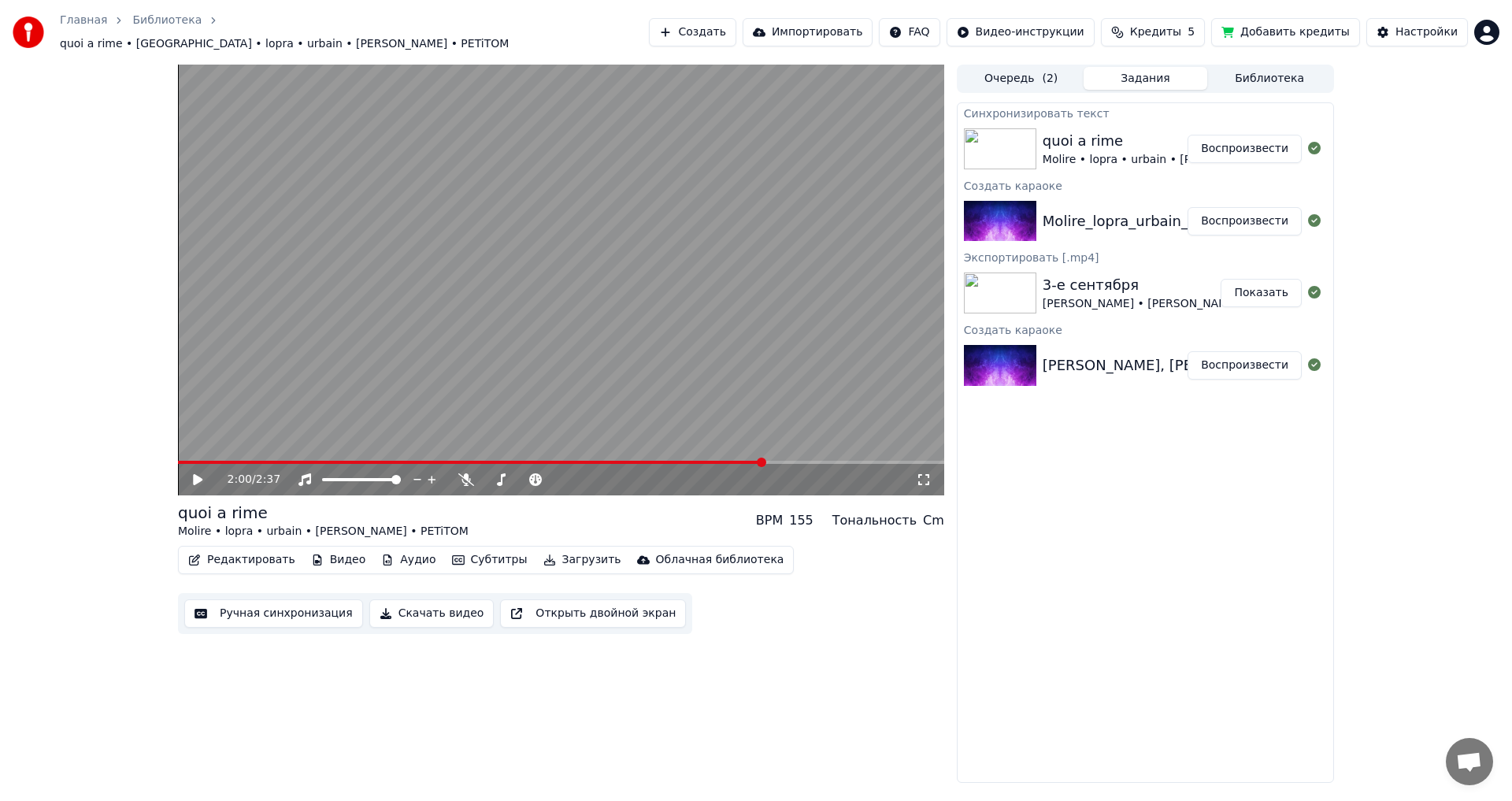
click at [440, 600] on button "Скачать видео" at bounding box center [432, 614] width 125 height 28
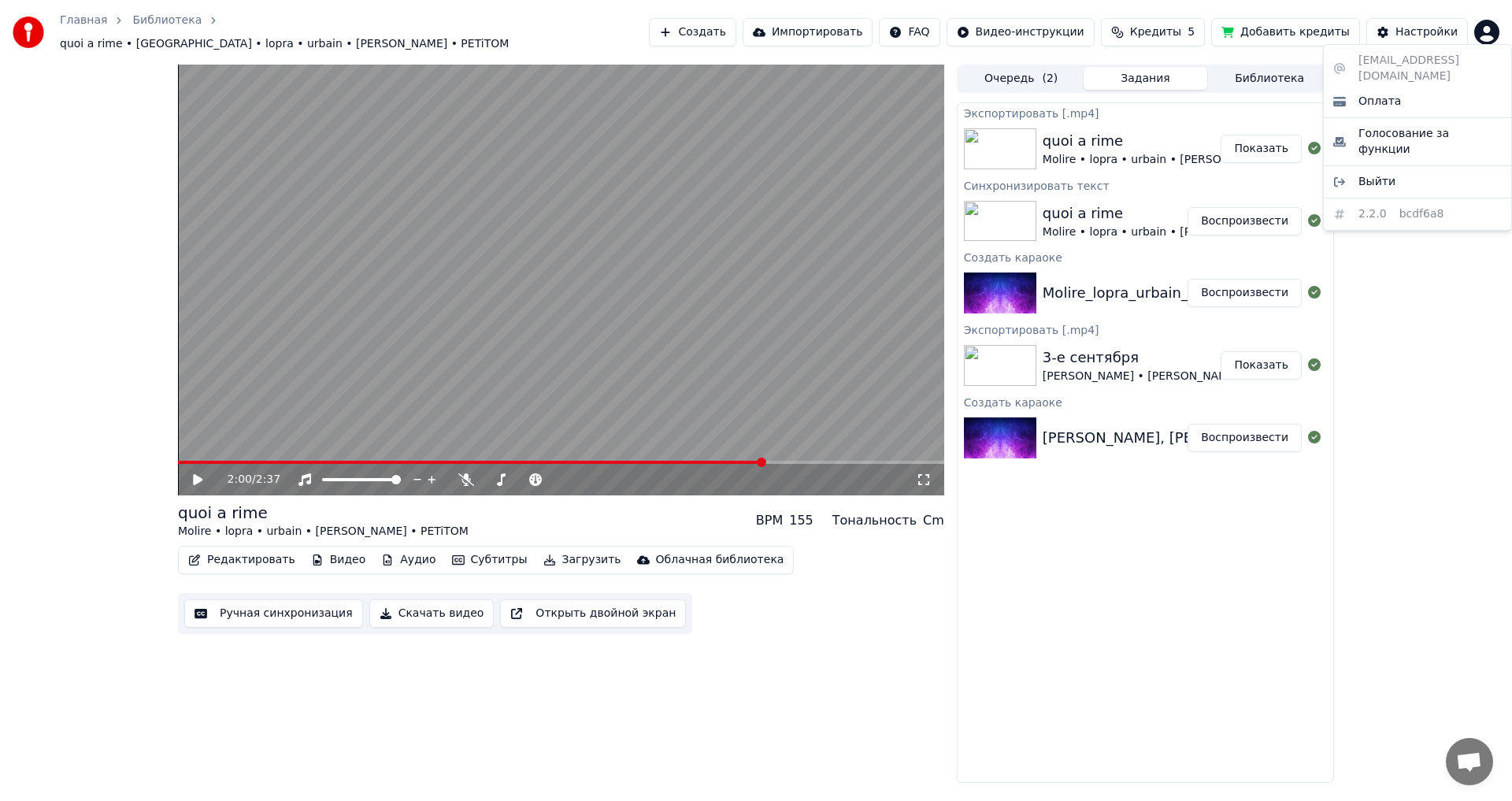
click at [1491, 24] on html "Главная Библиотека quoi a rime • [GEOGRAPHIC_DATA] • lopra • urbain • [PERSON_N…" at bounding box center [756, 400] width 1512 height 801
click at [746, 26] on html "Главная Библиотека quoi a rime • [GEOGRAPHIC_DATA] • lopra • urbain • [PERSON_N…" at bounding box center [756, 400] width 1512 height 801
click at [736, 21] on button "Создать" at bounding box center [692, 33] width 86 height 28
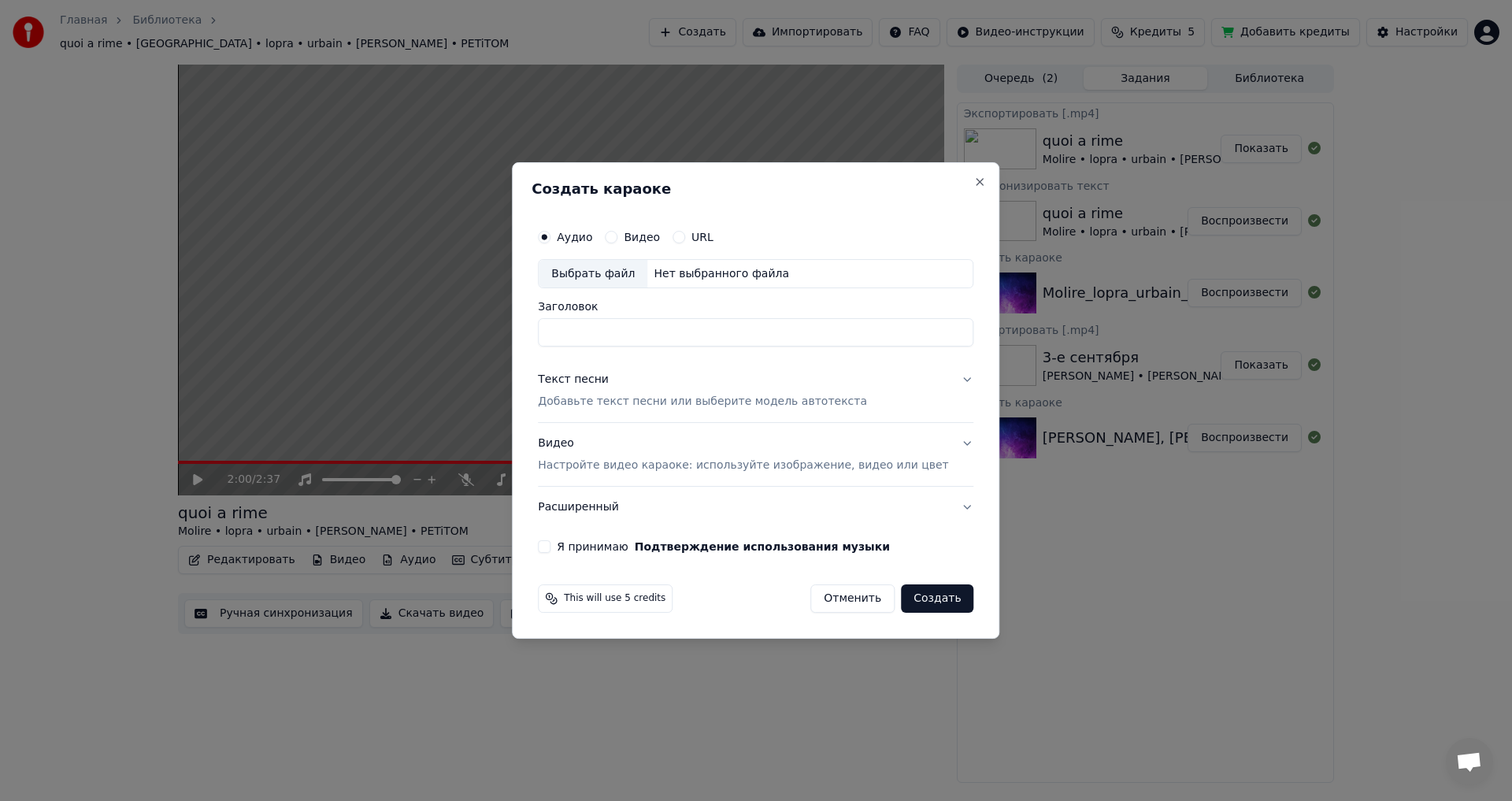
click at [613, 273] on div "Выбрать файл" at bounding box center [593, 274] width 109 height 28
type input "**********"
click at [676, 391] on div "Текст песни Добавьте текст песни или выберите модель автотекста" at bounding box center [702, 391] width 329 height 38
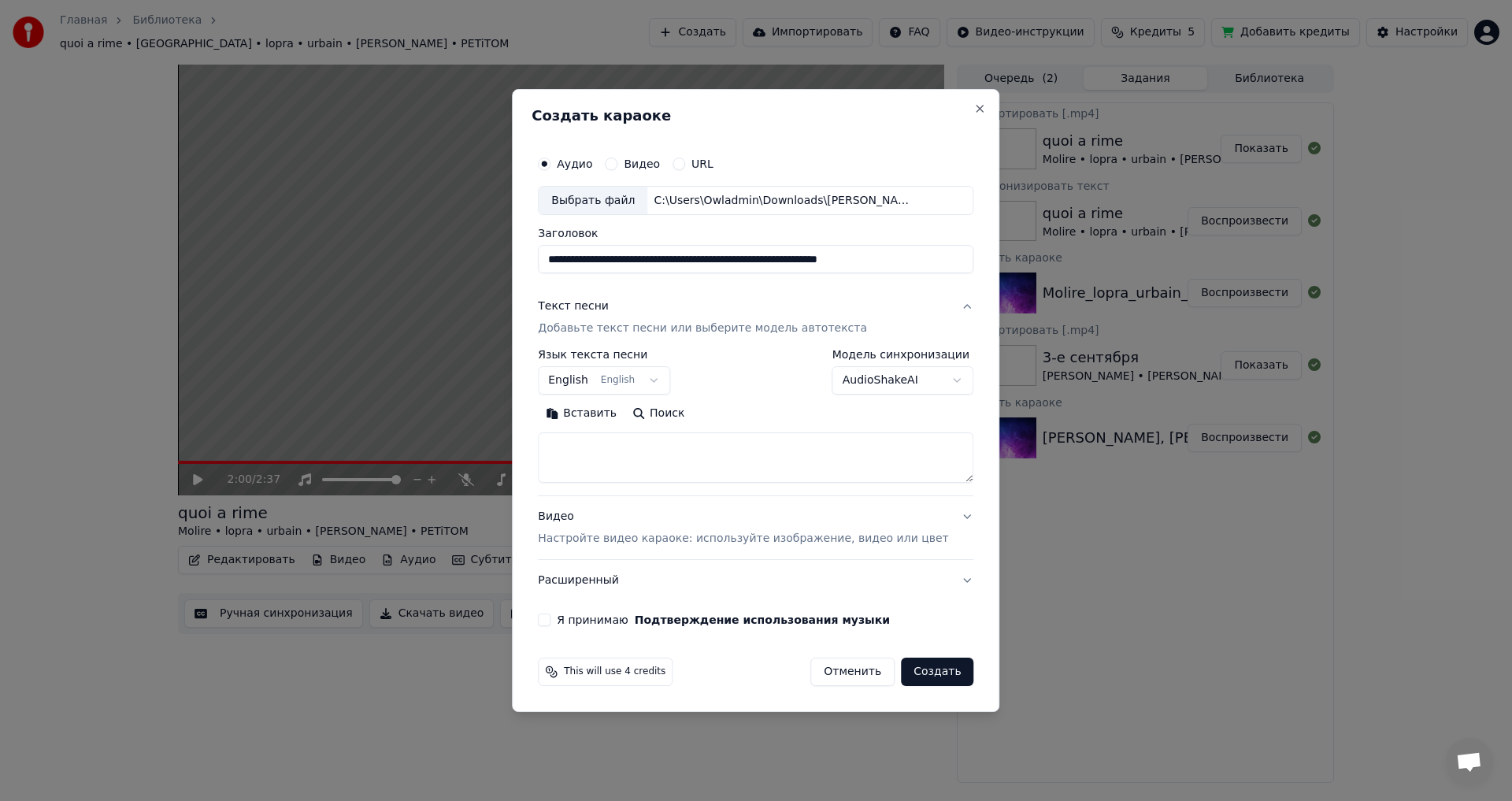
click at [651, 460] on textarea at bounding box center [756, 458] width 436 height 50
paste textarea "**********"
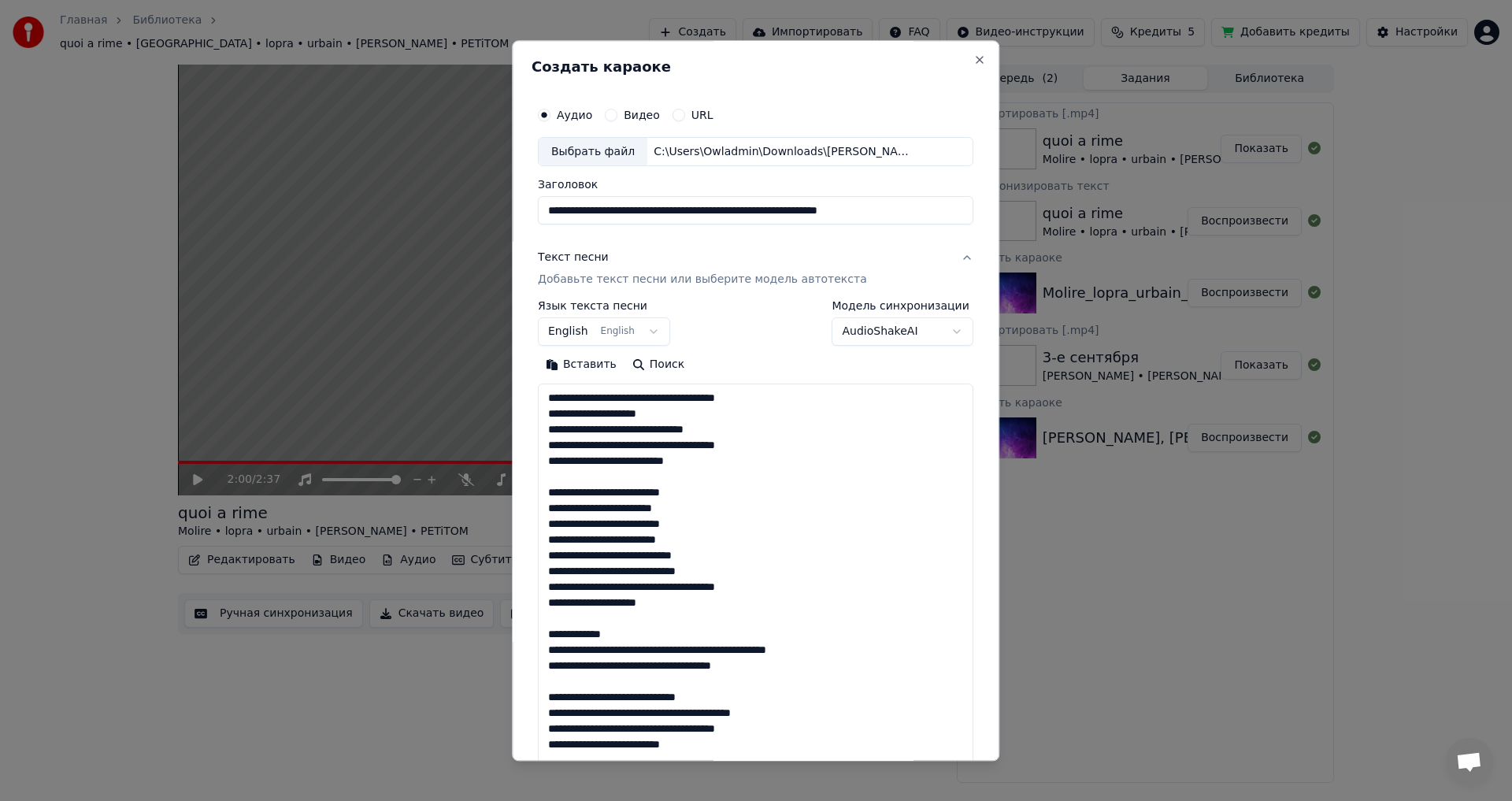
scroll to position [476, 0]
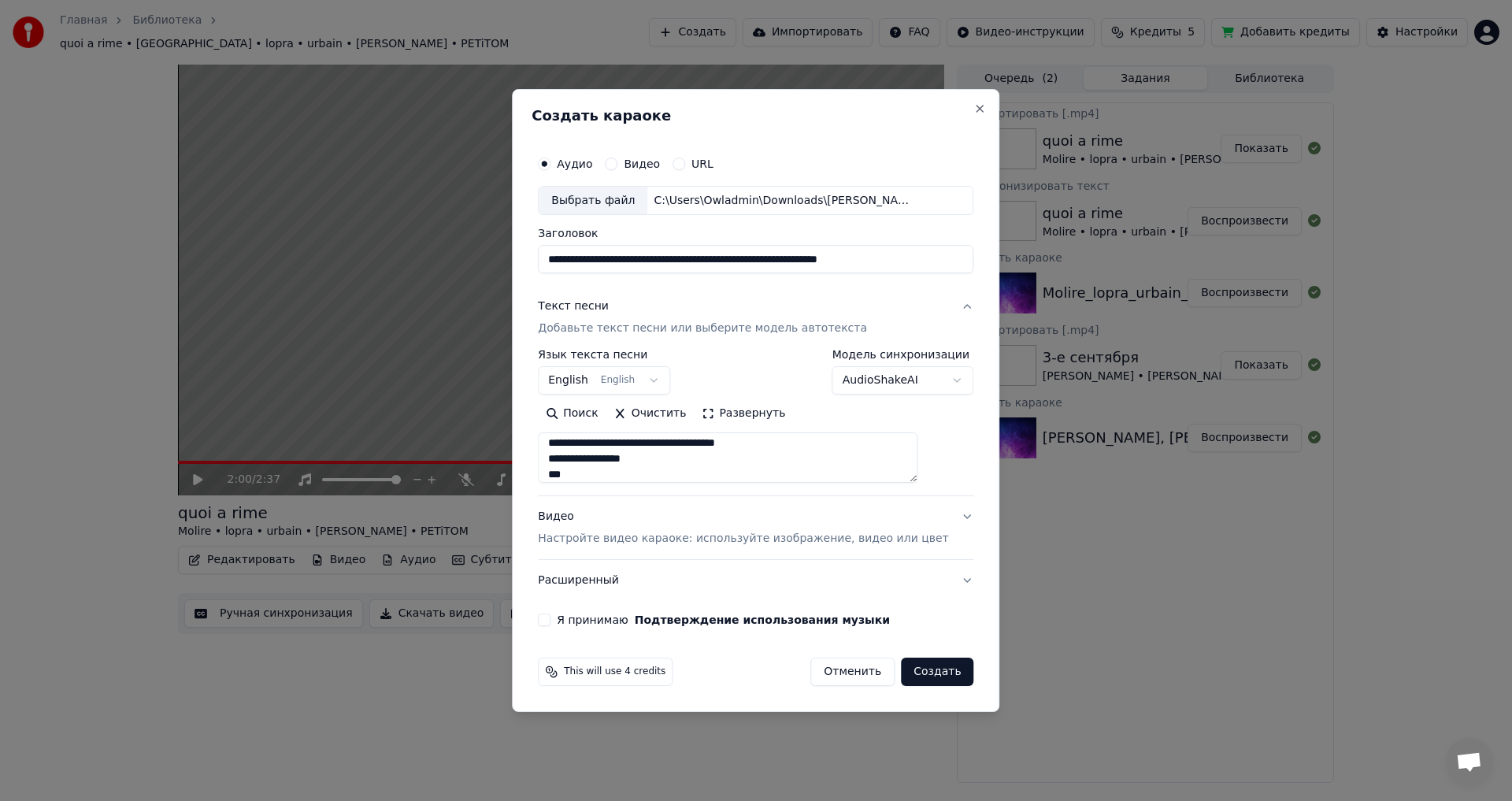
type textarea "**********"
click at [679, 258] on input "**********" at bounding box center [756, 260] width 436 height 28
drag, startPoint x: 694, startPoint y: 264, endPoint x: 252, endPoint y: 265, distance: 442.0
click at [252, 265] on body "Главная Библиотека quoi a rime • [GEOGRAPHIC_DATA] • lopra • urbain • [PERSON_N…" at bounding box center [756, 400] width 1512 height 801
drag, startPoint x: 663, startPoint y: 261, endPoint x: 926, endPoint y: 267, distance: 263.1
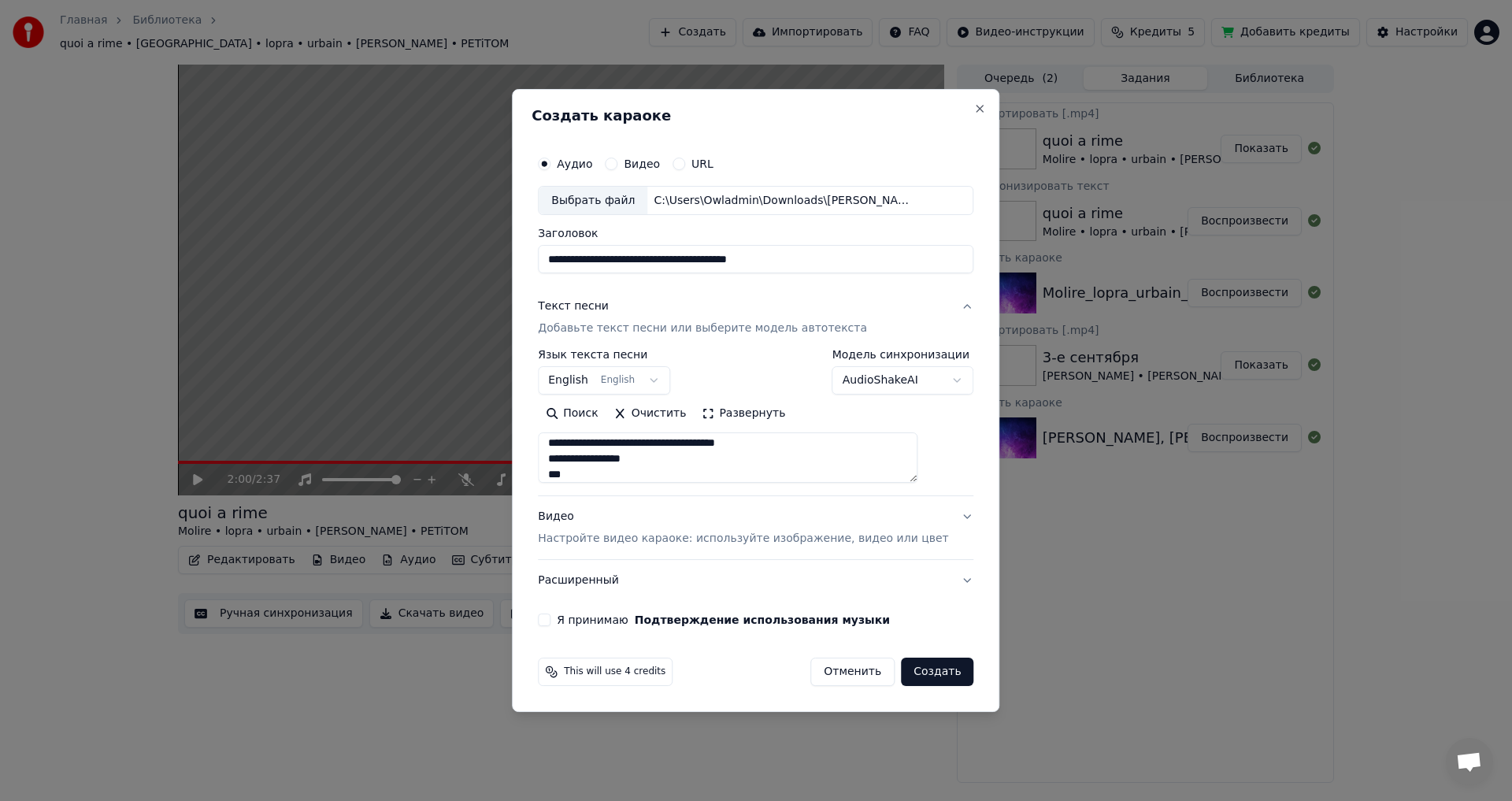
click at [926, 267] on input "**********" at bounding box center [756, 260] width 436 height 28
paste input "**********"
click at [629, 258] on input "**********" at bounding box center [756, 260] width 436 height 28
click at [604, 261] on input "**********" at bounding box center [756, 260] width 436 height 28
click at [774, 261] on input "**********" at bounding box center [756, 260] width 436 height 28
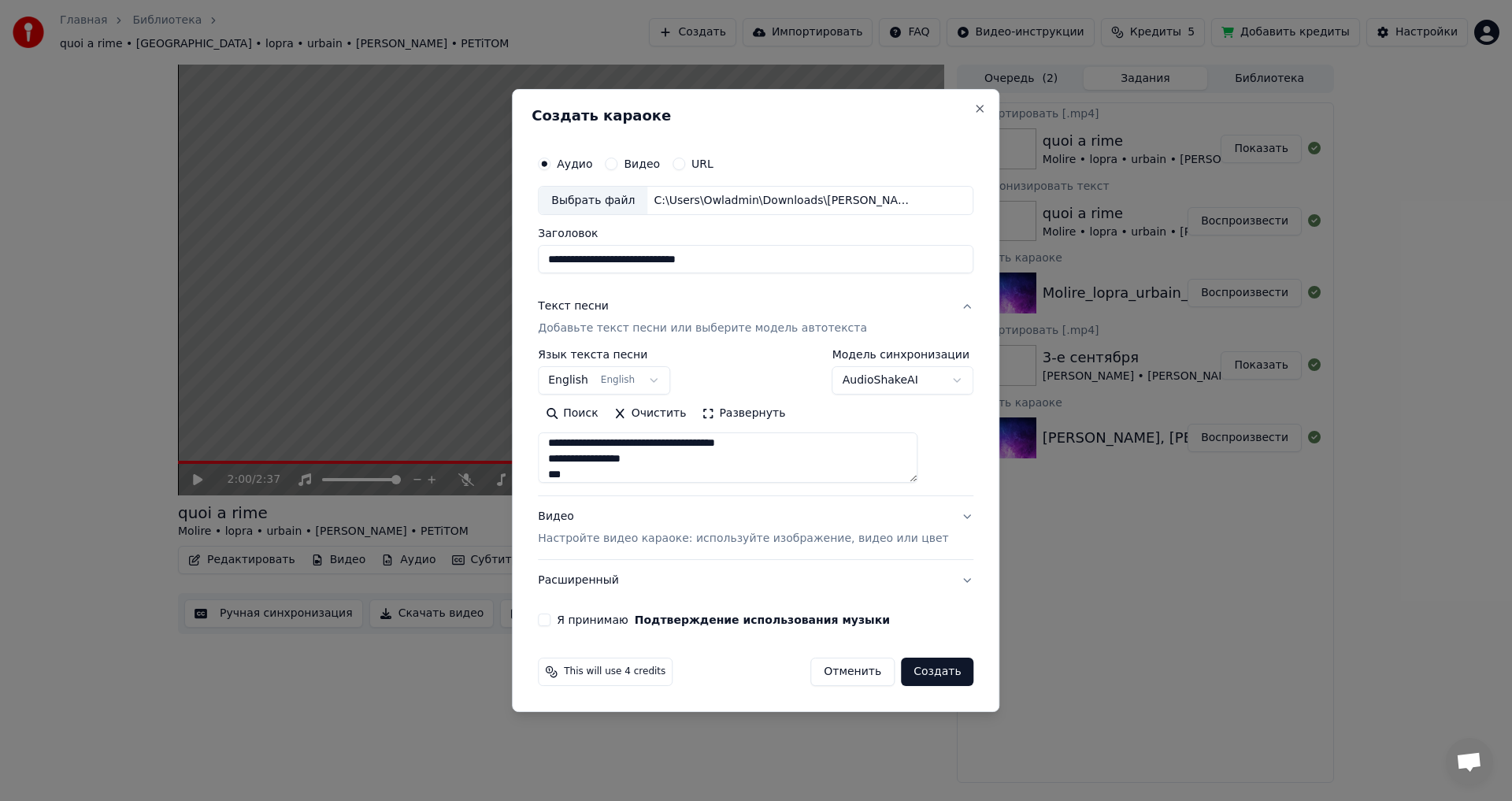
scroll to position [483, 0]
type input "**********"
click at [627, 531] on p "Настройте видео караоке: используйте изображение, видео или цвет" at bounding box center [743, 539] width 410 height 16
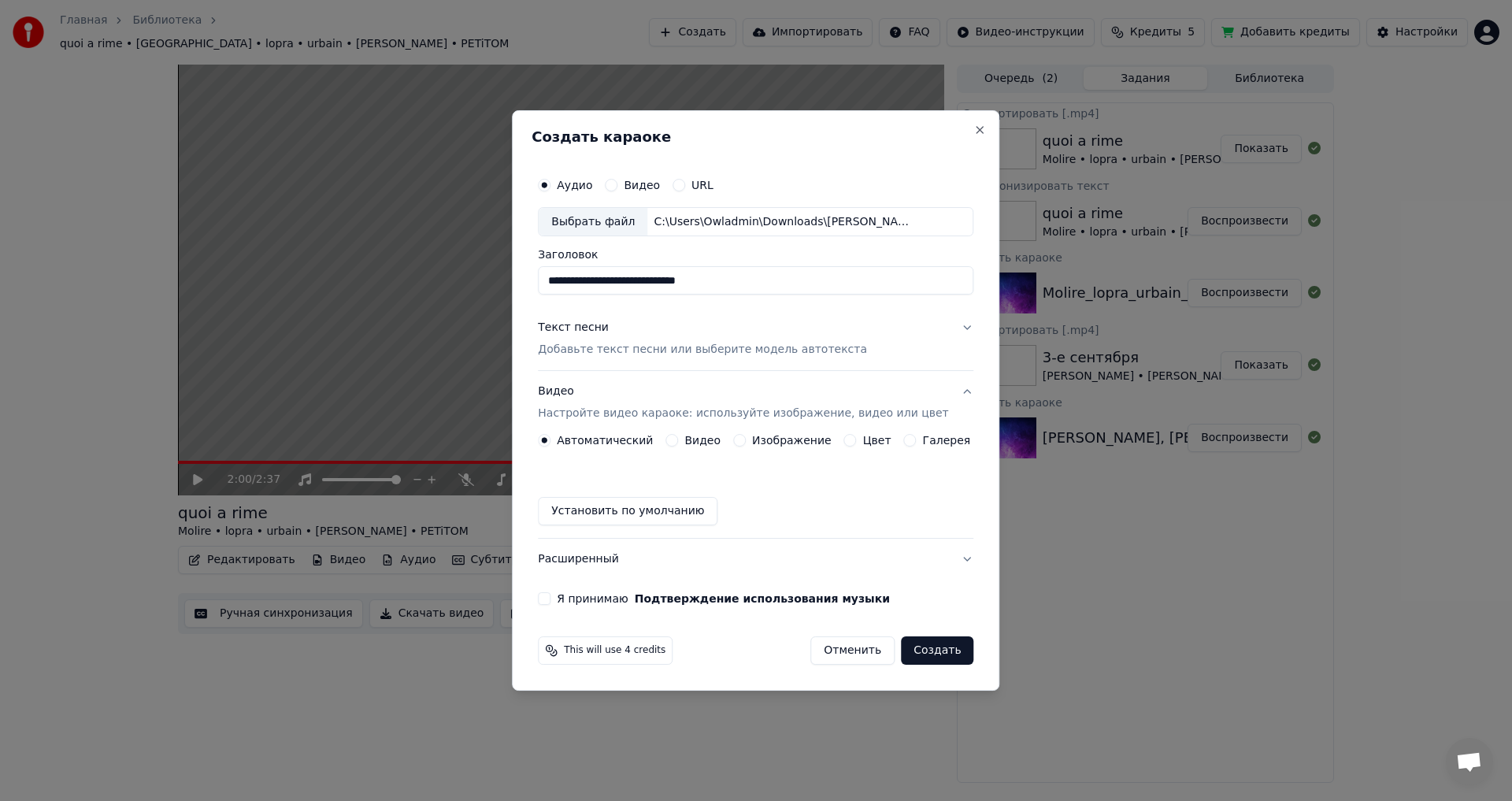
click at [924, 442] on label "Галерея" at bounding box center [947, 440] width 48 height 11
click at [917, 442] on button "Галерея" at bounding box center [910, 440] width 12 height 12
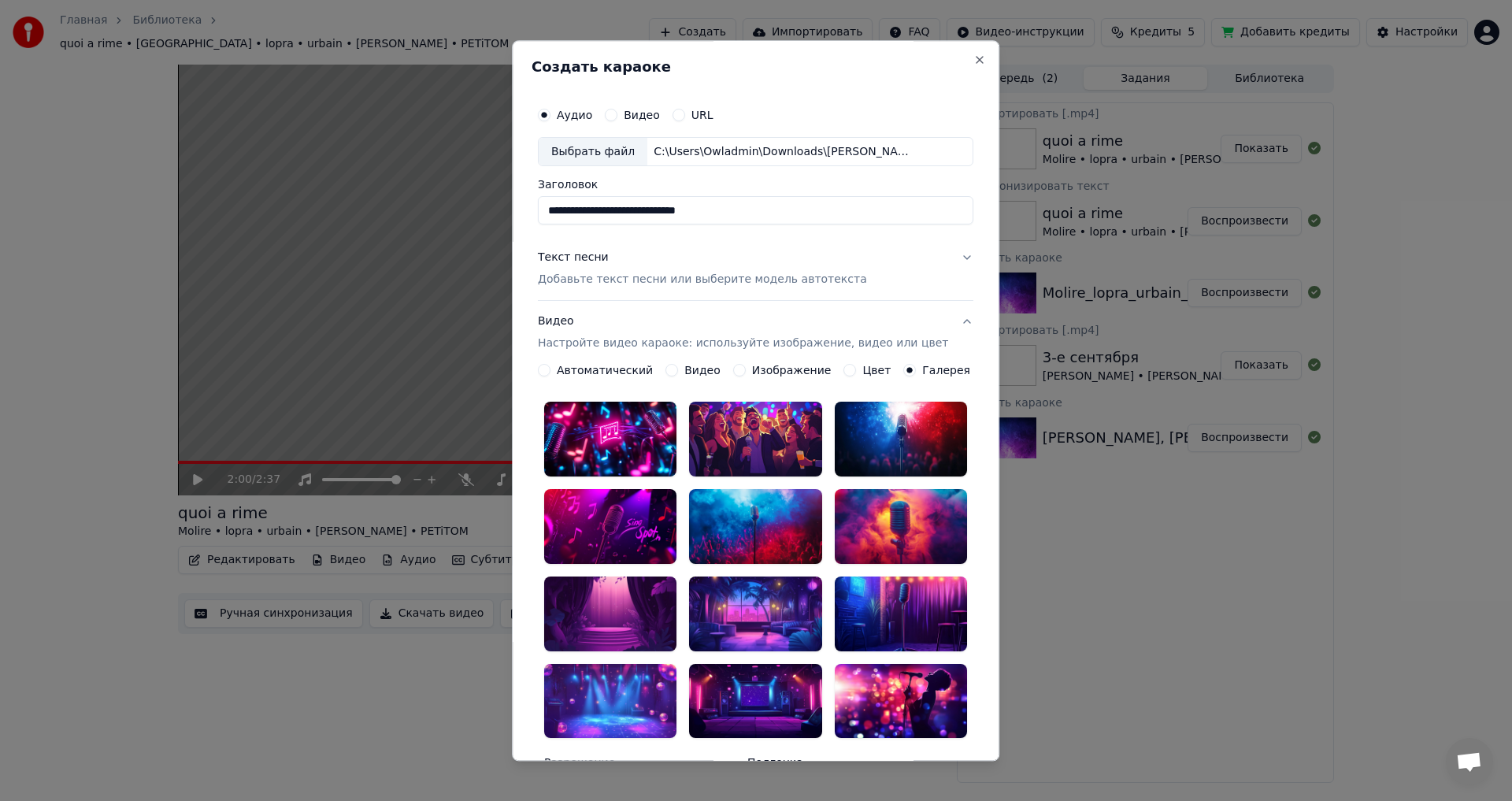
click at [761, 371] on label "Изображение" at bounding box center [792, 371] width 79 height 11
click at [746, 371] on button "Изображение" at bounding box center [739, 371] width 12 height 12
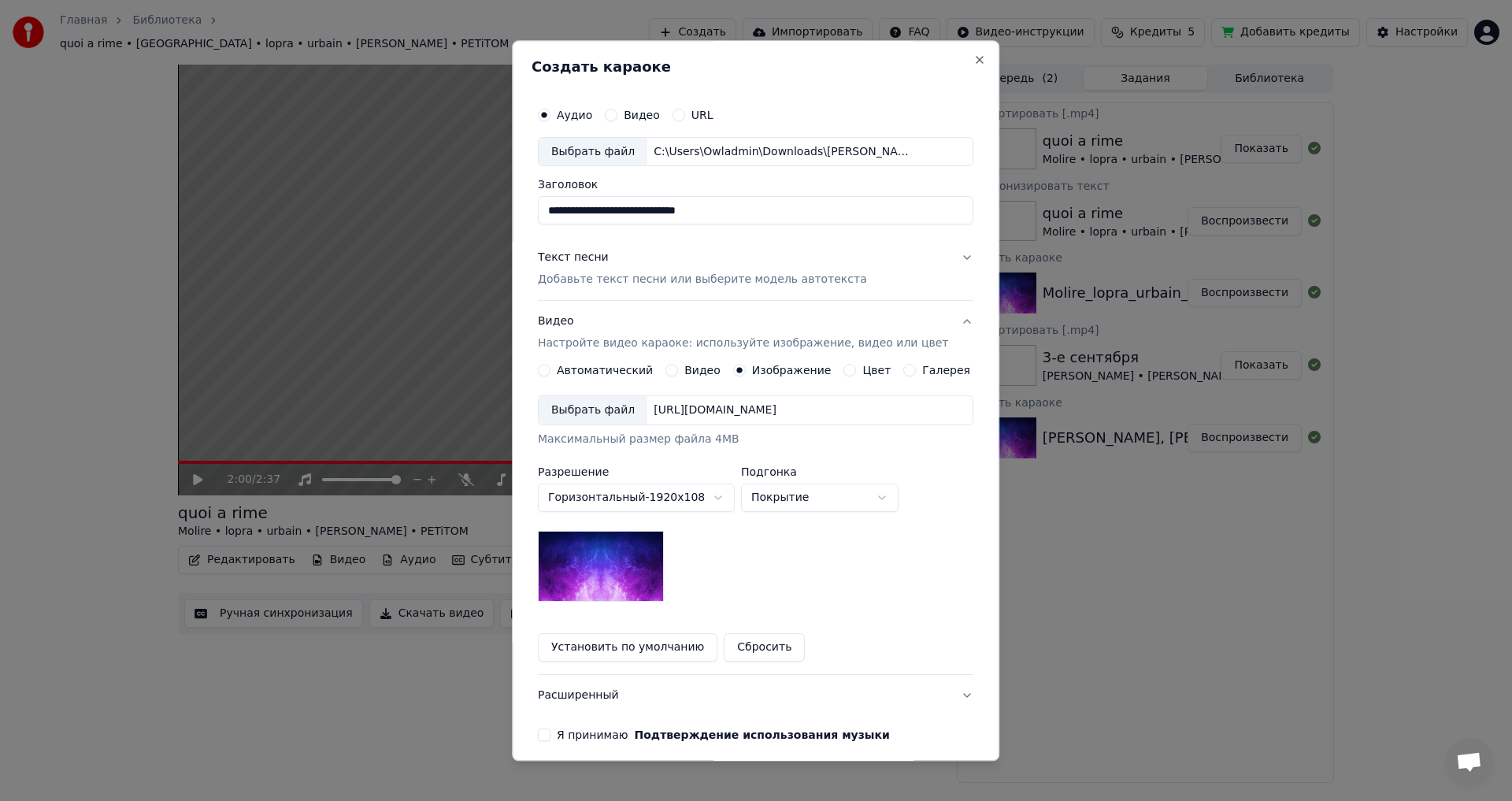
click at [772, 409] on div "[URL][DOMAIN_NAME]" at bounding box center [715, 411] width 136 height 16
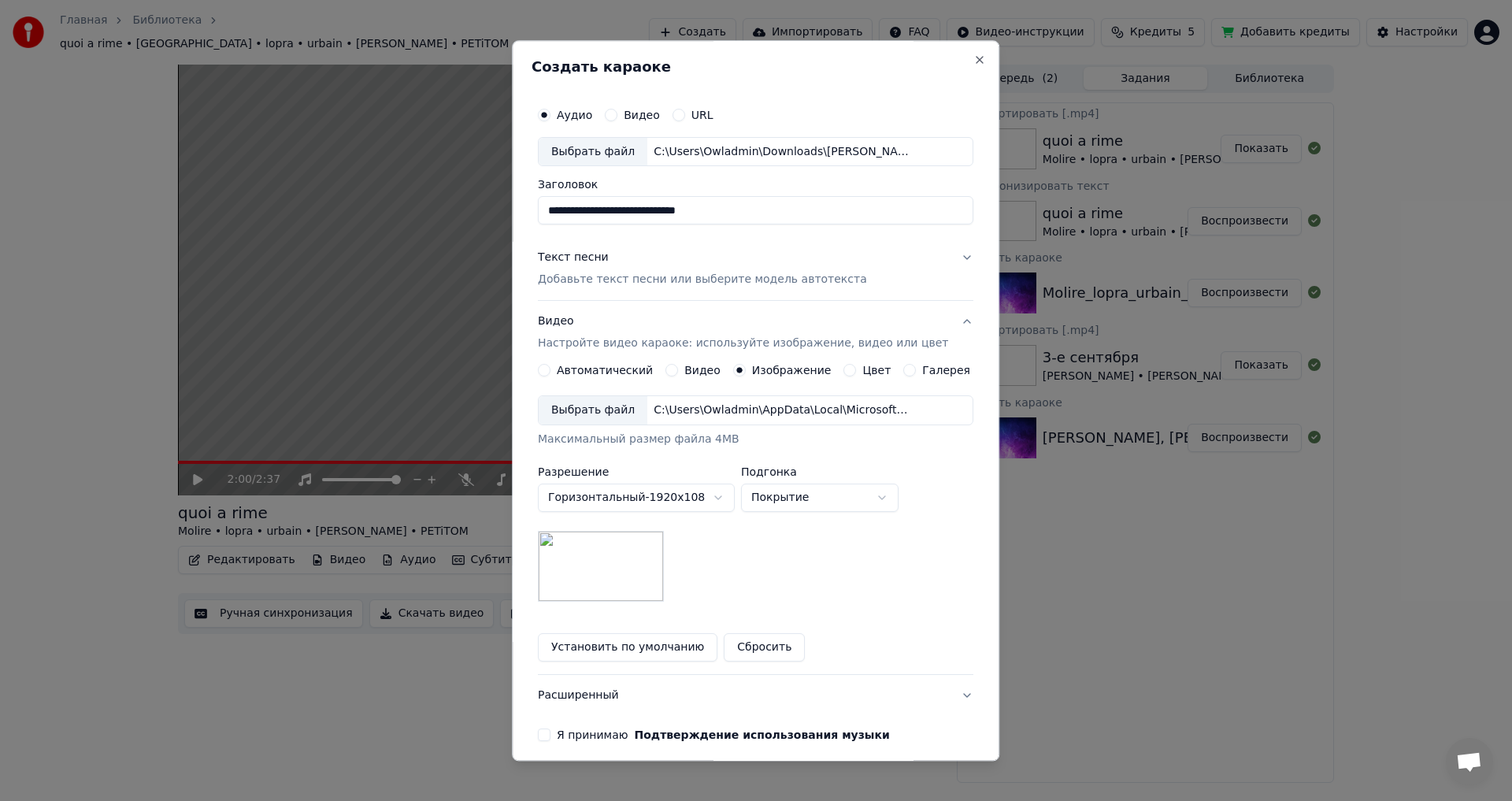
scroll to position [66, 0]
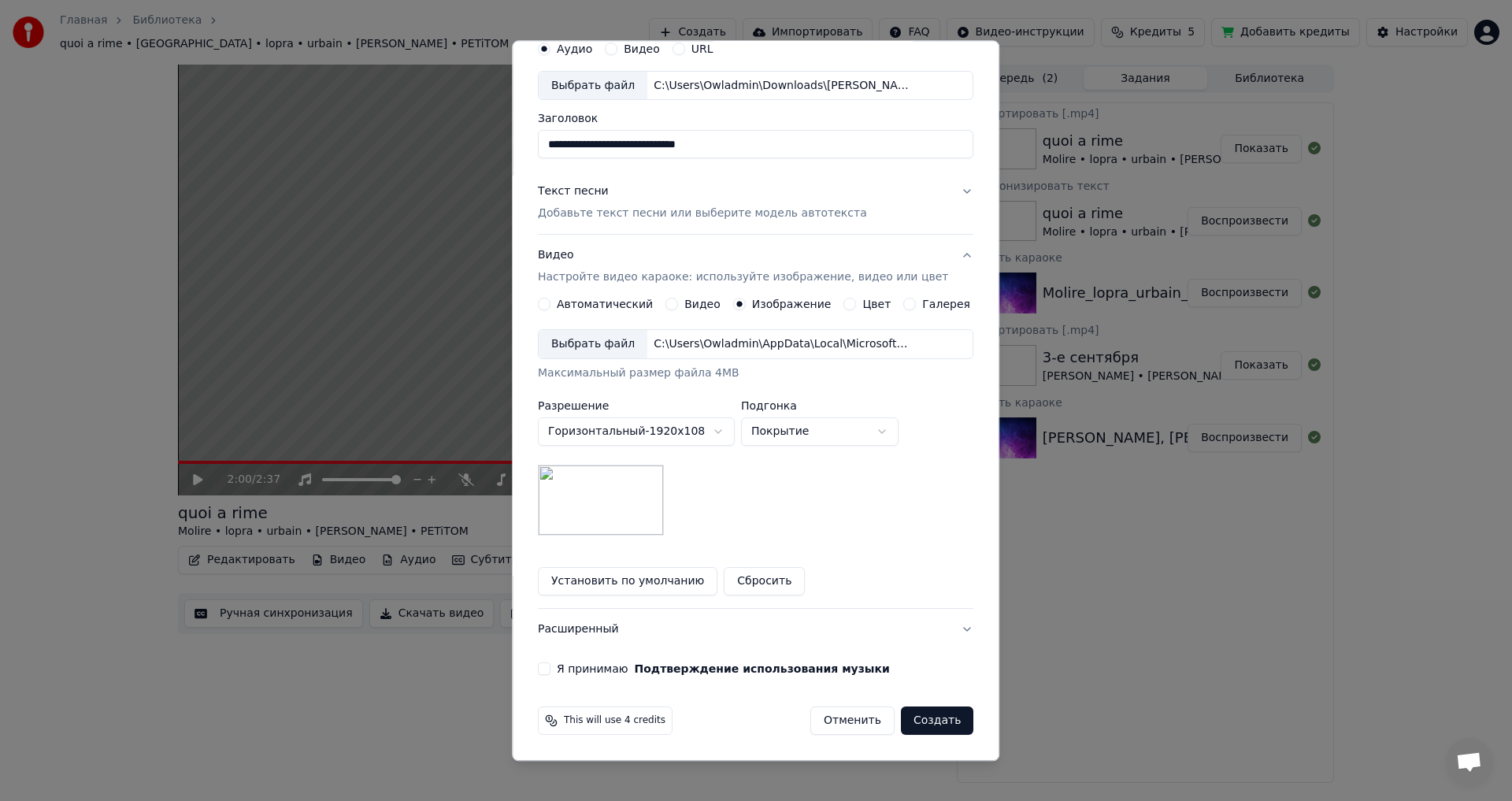
click at [631, 635] on button "Расширенный" at bounding box center [756, 630] width 436 height 41
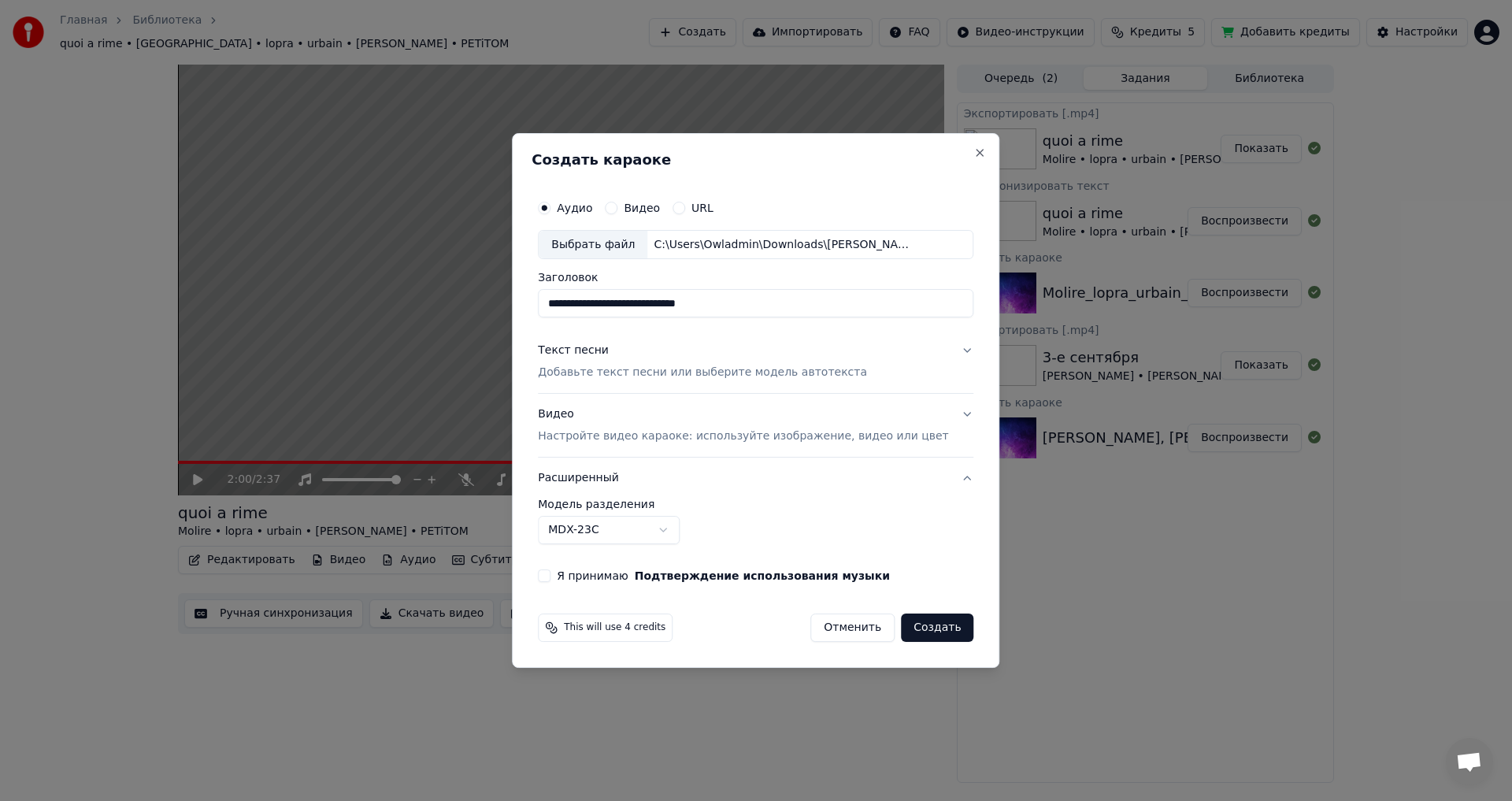
click at [654, 533] on body "Главная Библиотека quoi a rime • [GEOGRAPHIC_DATA] • lopra • urbain • [PERSON_N…" at bounding box center [756, 400] width 1512 height 801
click at [669, 522] on body "Главная Библиотека quoi a rime • [GEOGRAPHIC_DATA] • lopra • urbain • [PERSON_N…" at bounding box center [756, 400] width 1512 height 801
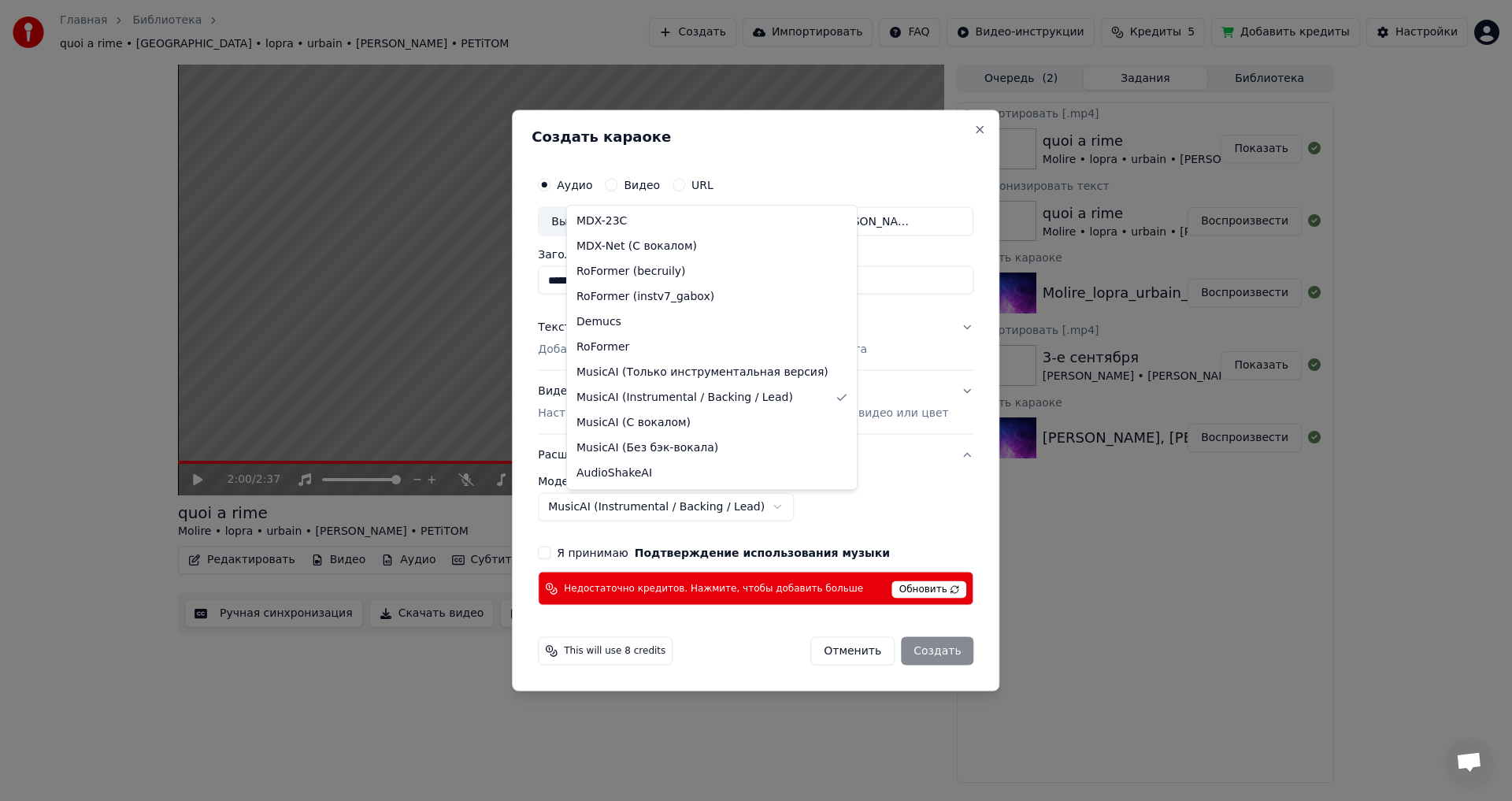
click at [622, 507] on body "Главная Библиотека quoi a rime • [GEOGRAPHIC_DATA] • lopra • urbain • [PERSON_N…" at bounding box center [756, 400] width 1512 height 801
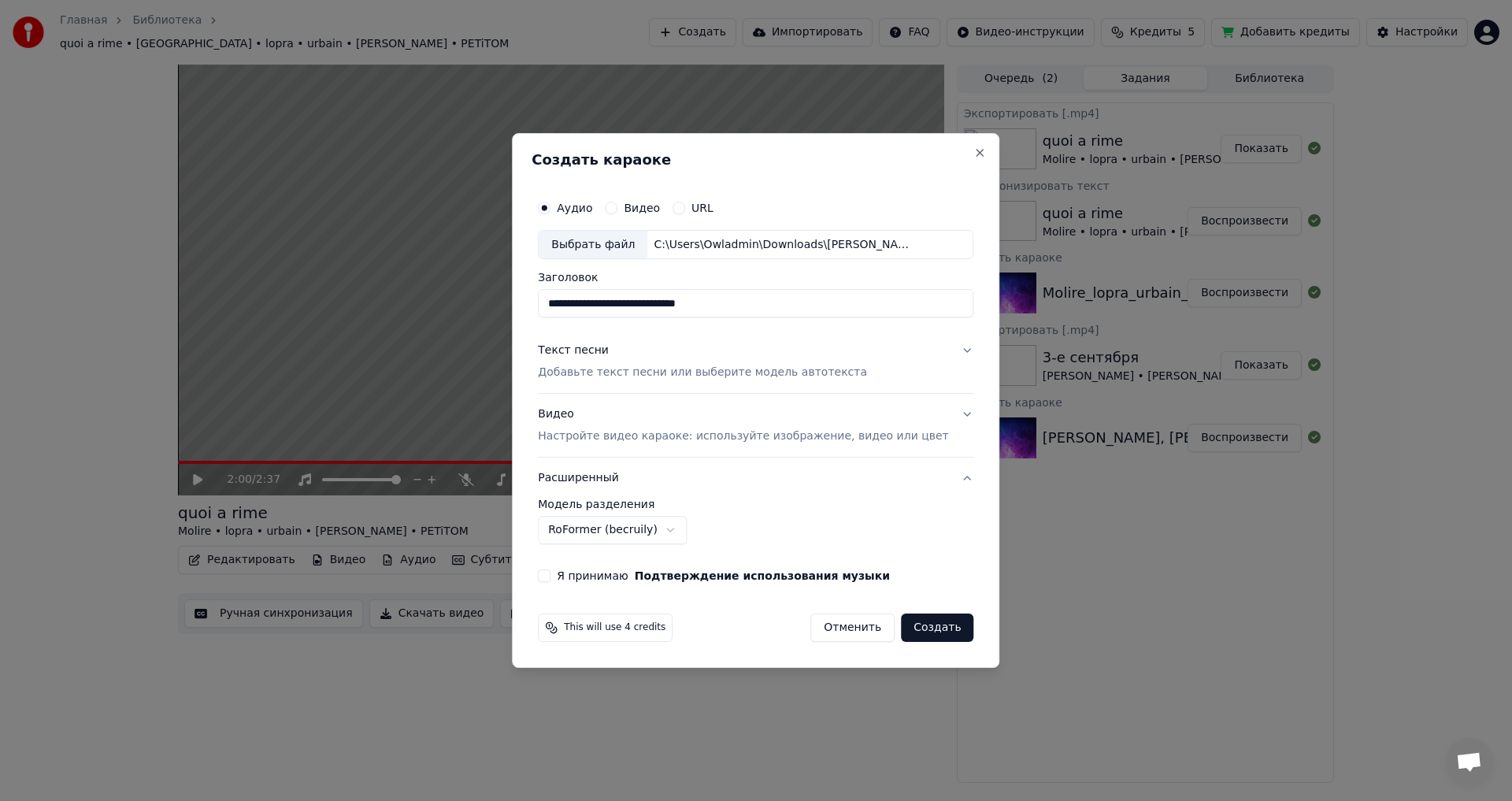
drag, startPoint x: 902, startPoint y: 630, endPoint x: 801, endPoint y: 578, distance: 113.6
click at [801, 578] on form "**********" at bounding box center [756, 417] width 448 height 463
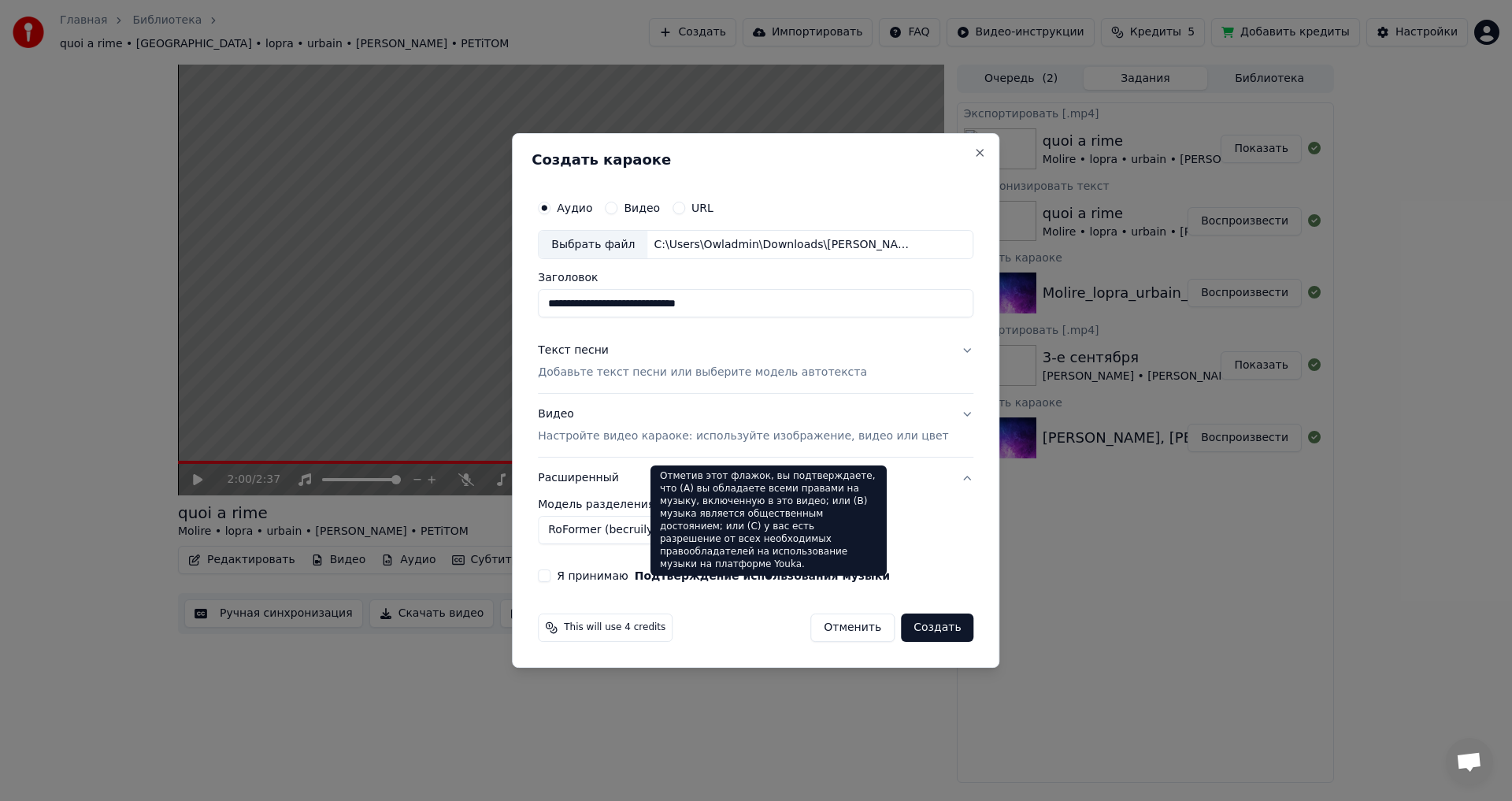
click at [801, 578] on button "Подтверждение использования музыки" at bounding box center [762, 576] width 255 height 11
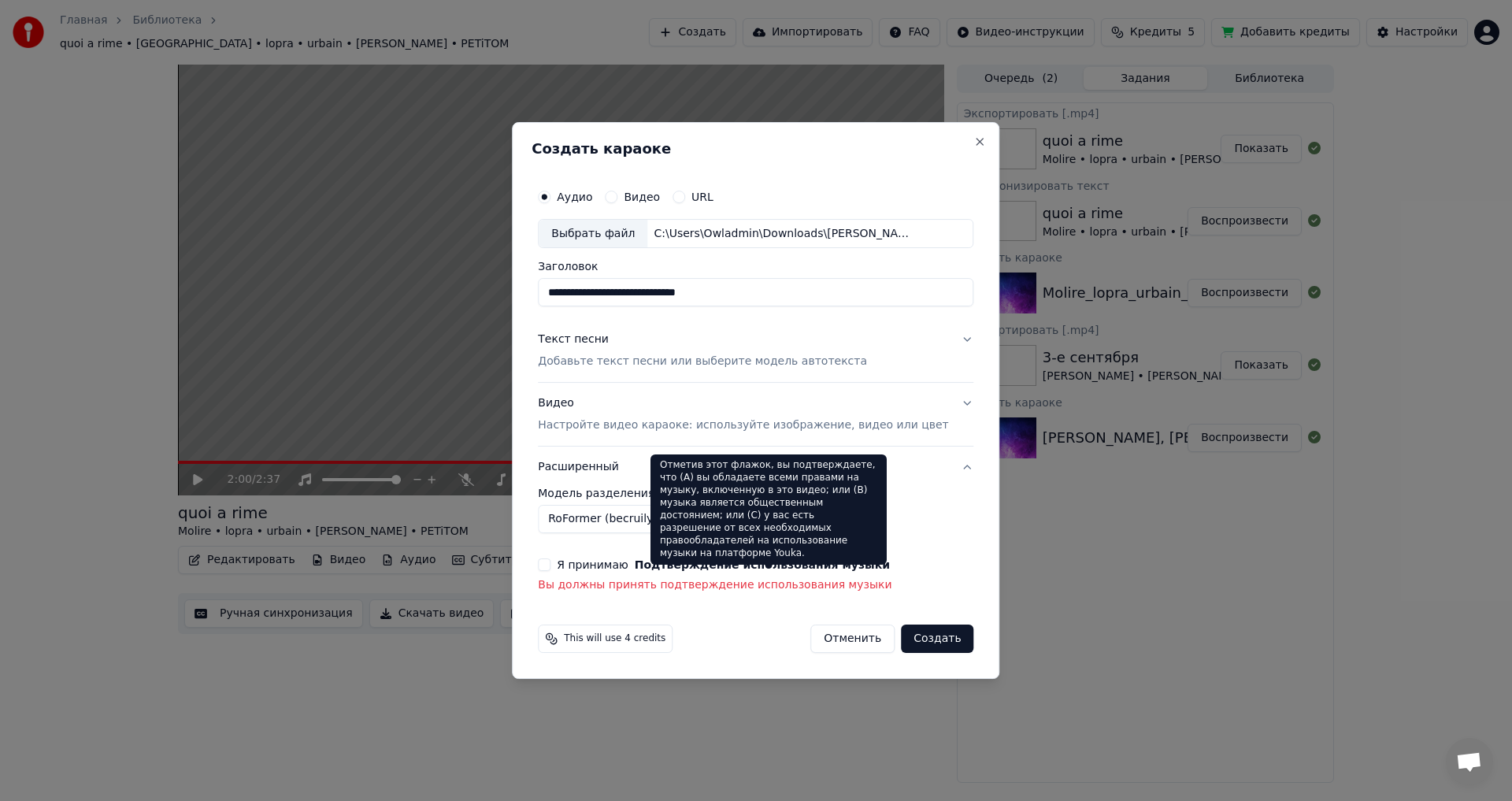
click at [744, 568] on button "Подтверждение использования музыки" at bounding box center [762, 565] width 255 height 11
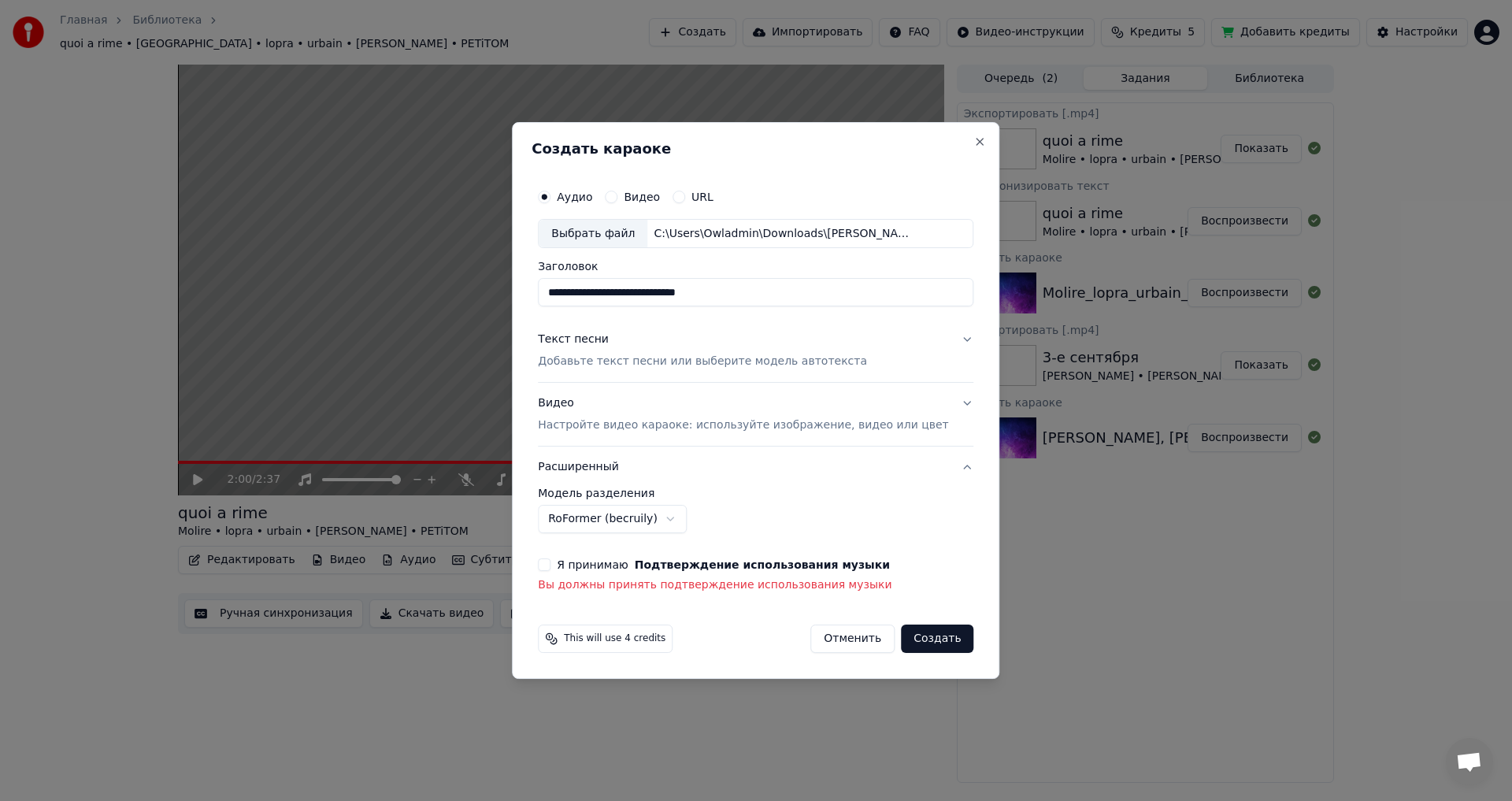
click at [603, 564] on label "Я принимаю Подтверждение использования музыки" at bounding box center [723, 565] width 333 height 11
click at [550, 564] on button "Я принимаю Подтверждение использования музыки" at bounding box center [544, 565] width 12 height 12
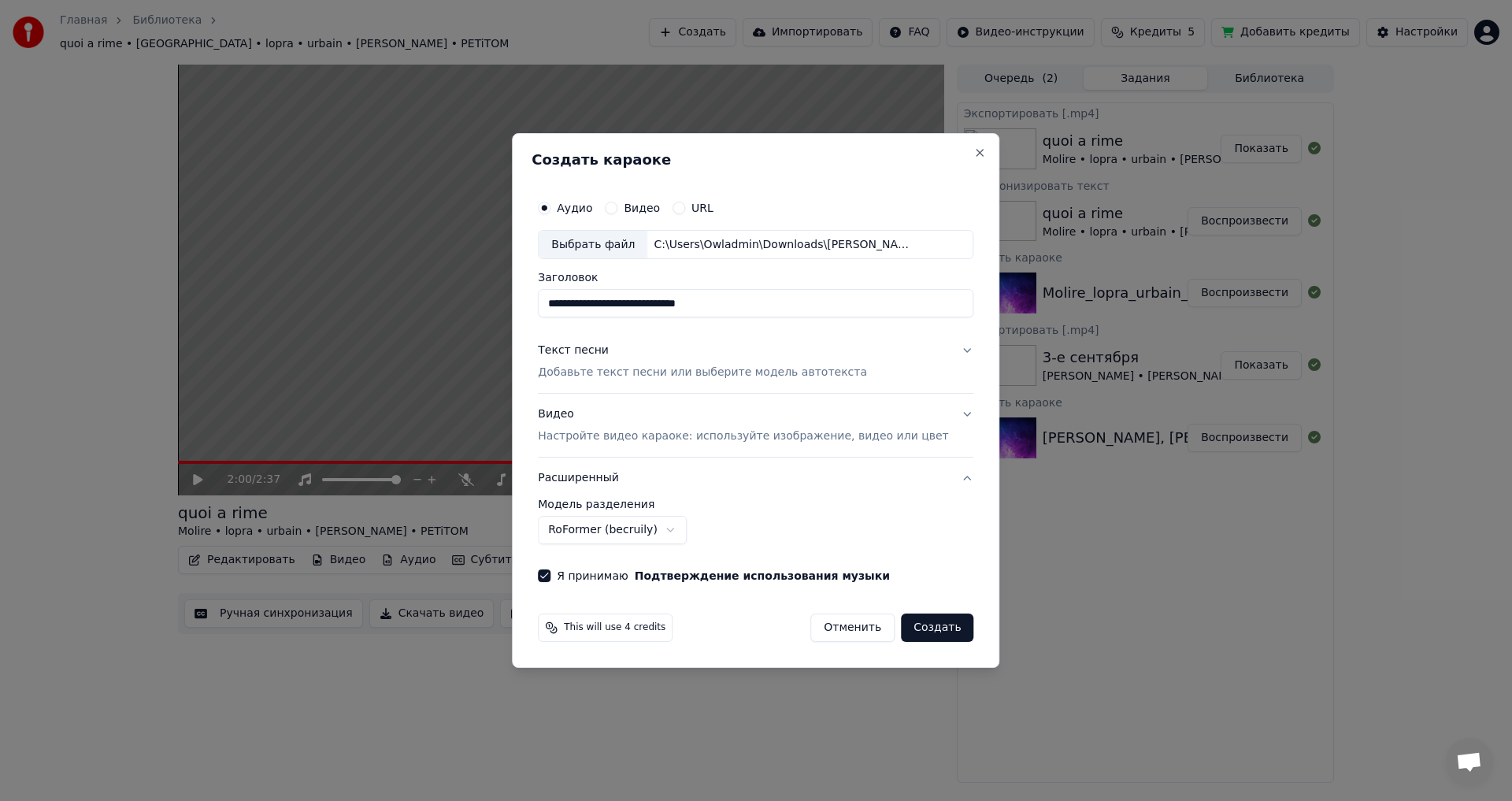
click at [921, 617] on button "Создать" at bounding box center [938, 628] width 72 height 28
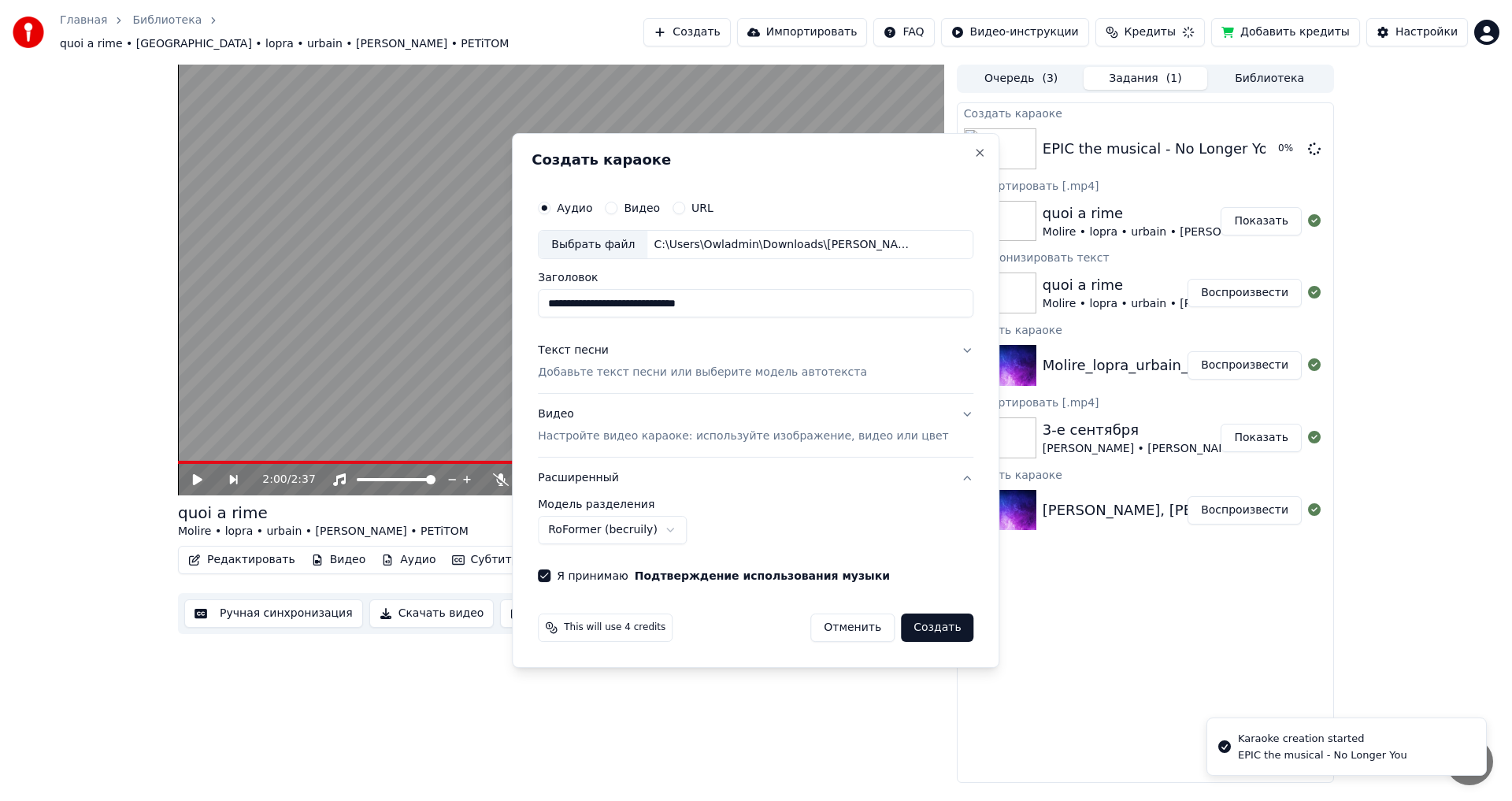
select select "******"
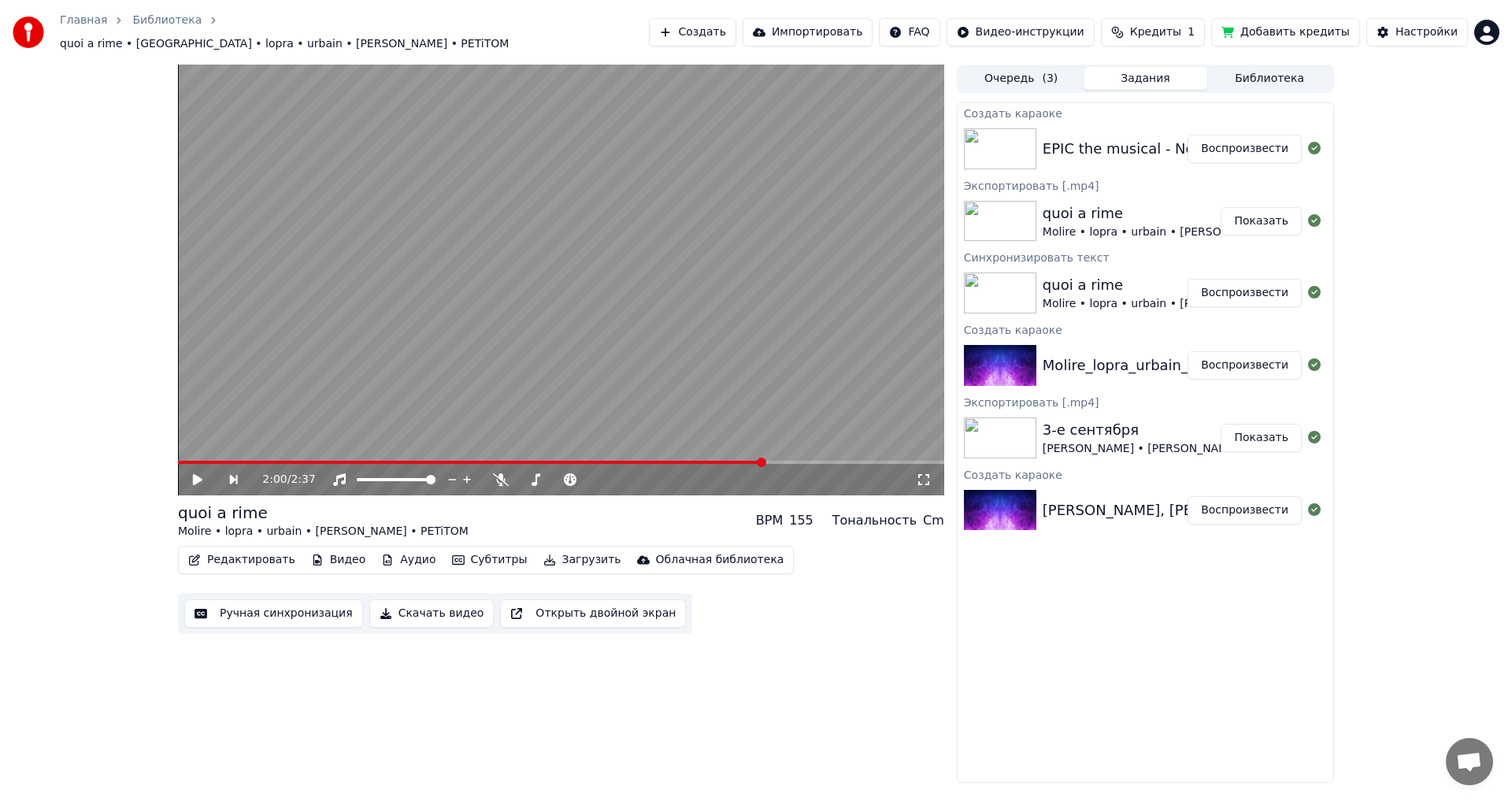
click at [990, 136] on img at bounding box center [1000, 149] width 72 height 41
click at [1225, 143] on button "Воспроизвести" at bounding box center [1245, 149] width 114 height 28
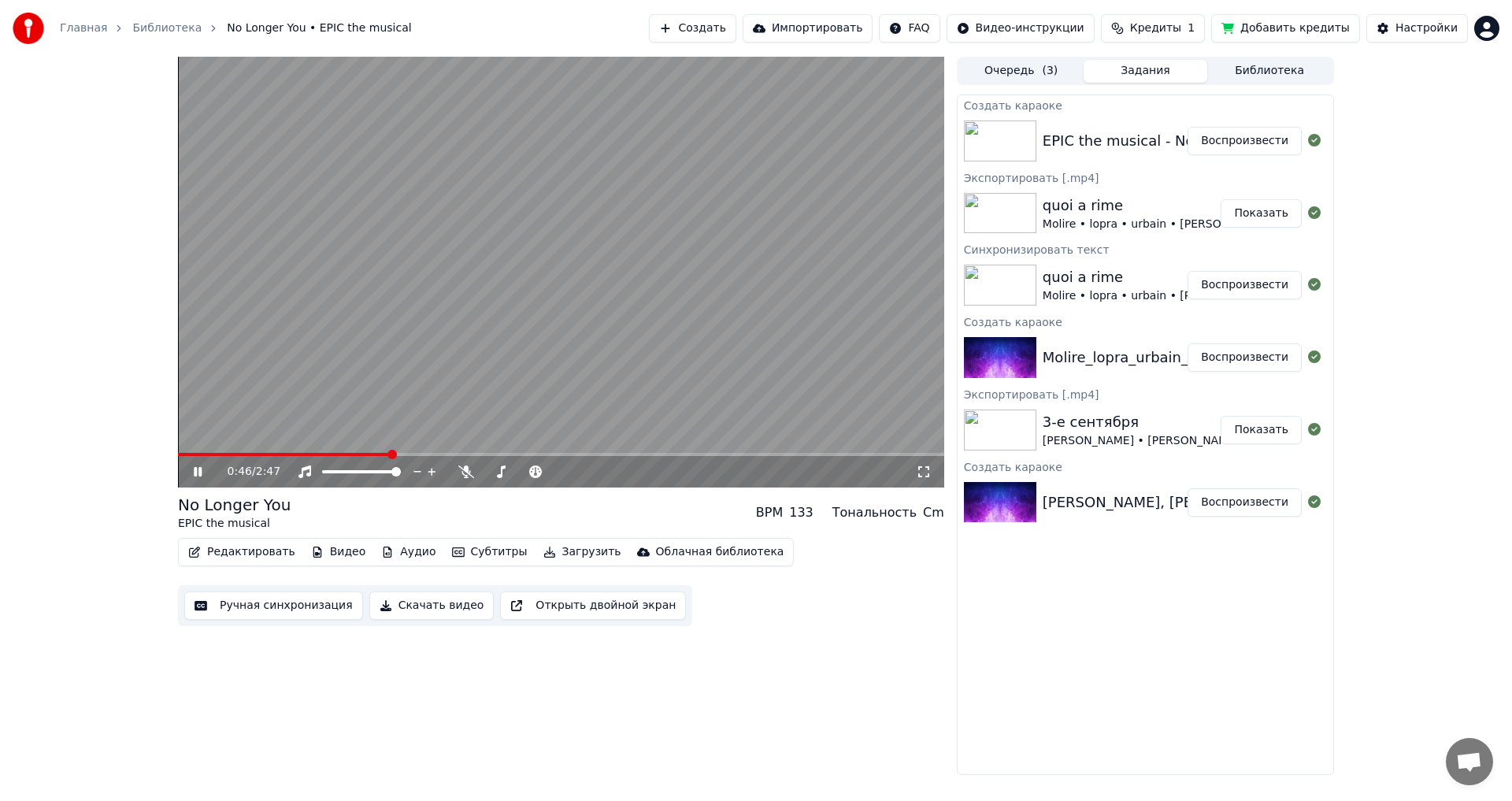
click at [198, 468] on icon at bounding box center [209, 472] width 37 height 12
click at [563, 472] on span at bounding box center [522, 472] width 79 height 4
click at [197, 471] on icon at bounding box center [198, 472] width 10 height 11
click at [352, 449] on div "Инструментальное Инструментальное" at bounding box center [311, 446] width 114 height 22
click at [357, 460] on div "0:48 / 2:47" at bounding box center [561, 472] width 767 height 32
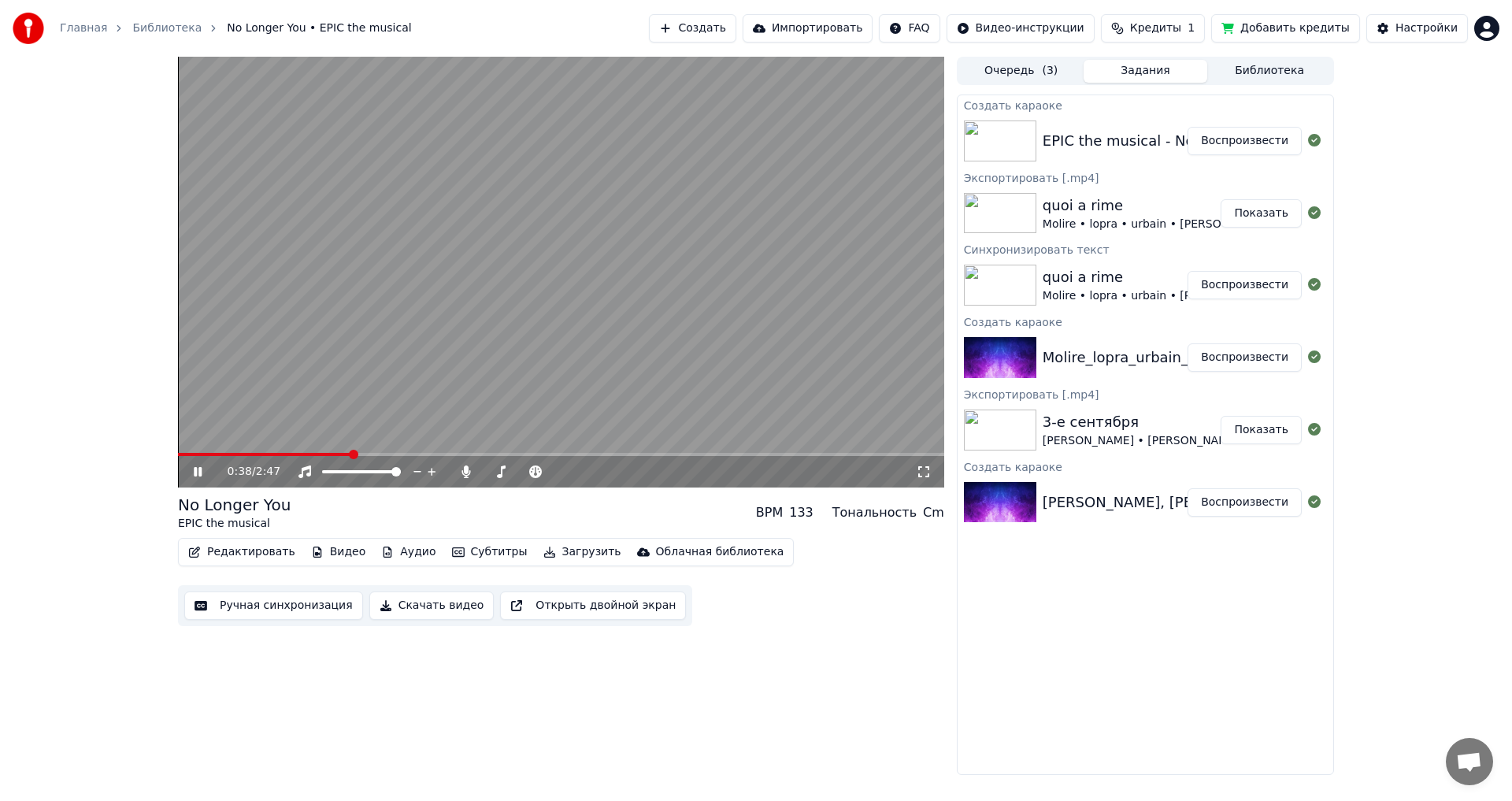
click at [351, 456] on span at bounding box center [265, 454] width 173 height 4
click at [483, 474] on span at bounding box center [483, 472] width 0 height 4
click at [194, 471] on icon at bounding box center [209, 472] width 37 height 12
click at [1485, 24] on html "Главная Библиотека No Longer You • EPIC the musical Создать Импортировать FAQ В…" at bounding box center [756, 400] width 1512 height 801
click at [1357, 169] on div "Выйти" at bounding box center [1418, 182] width 181 height 26
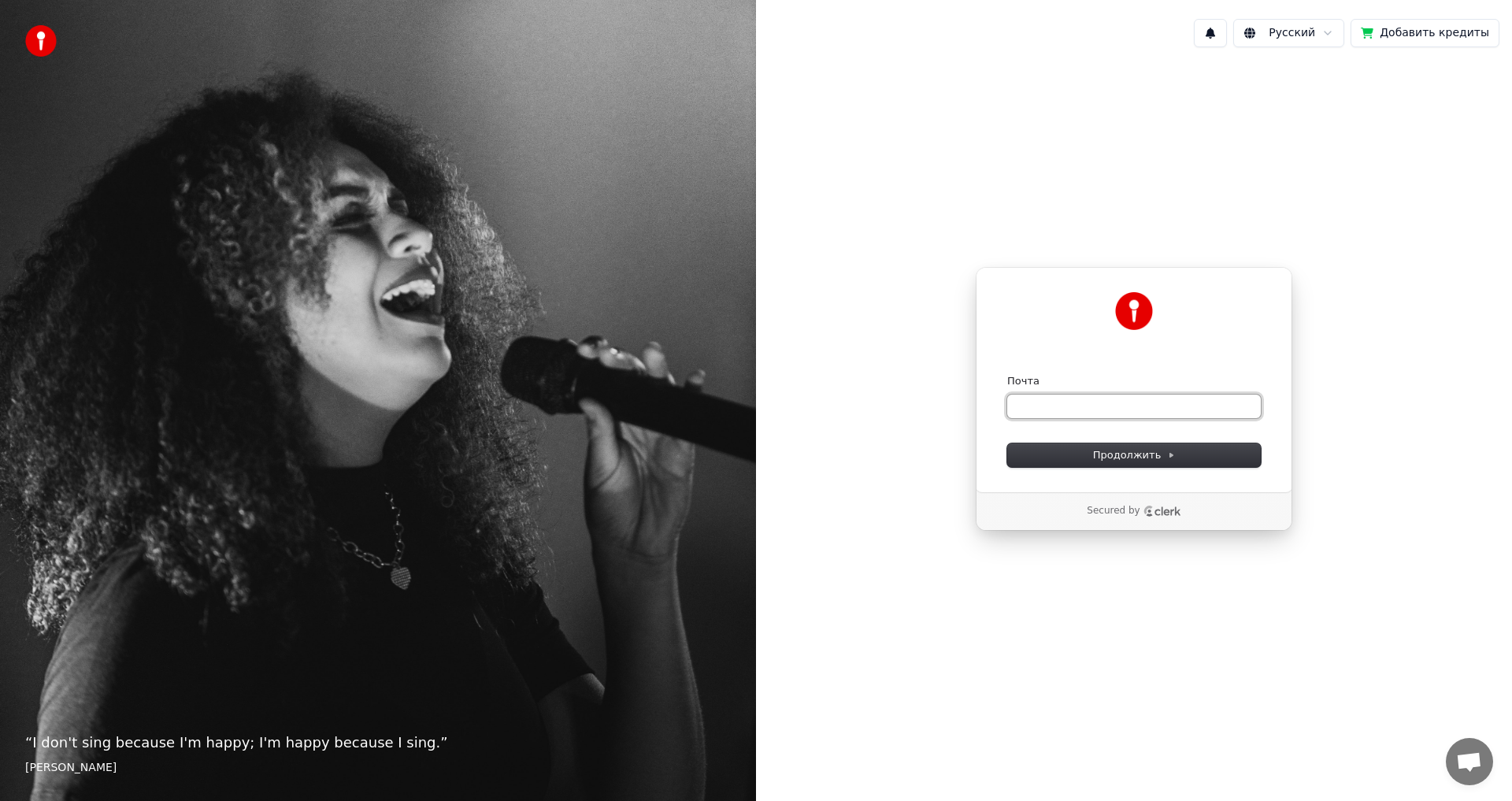
click at [1024, 415] on input "Почта" at bounding box center [1134, 406] width 254 height 24
paste input "**********"
click at [1089, 454] on button "Продолжить" at bounding box center [1134, 455] width 254 height 24
type input "**********"
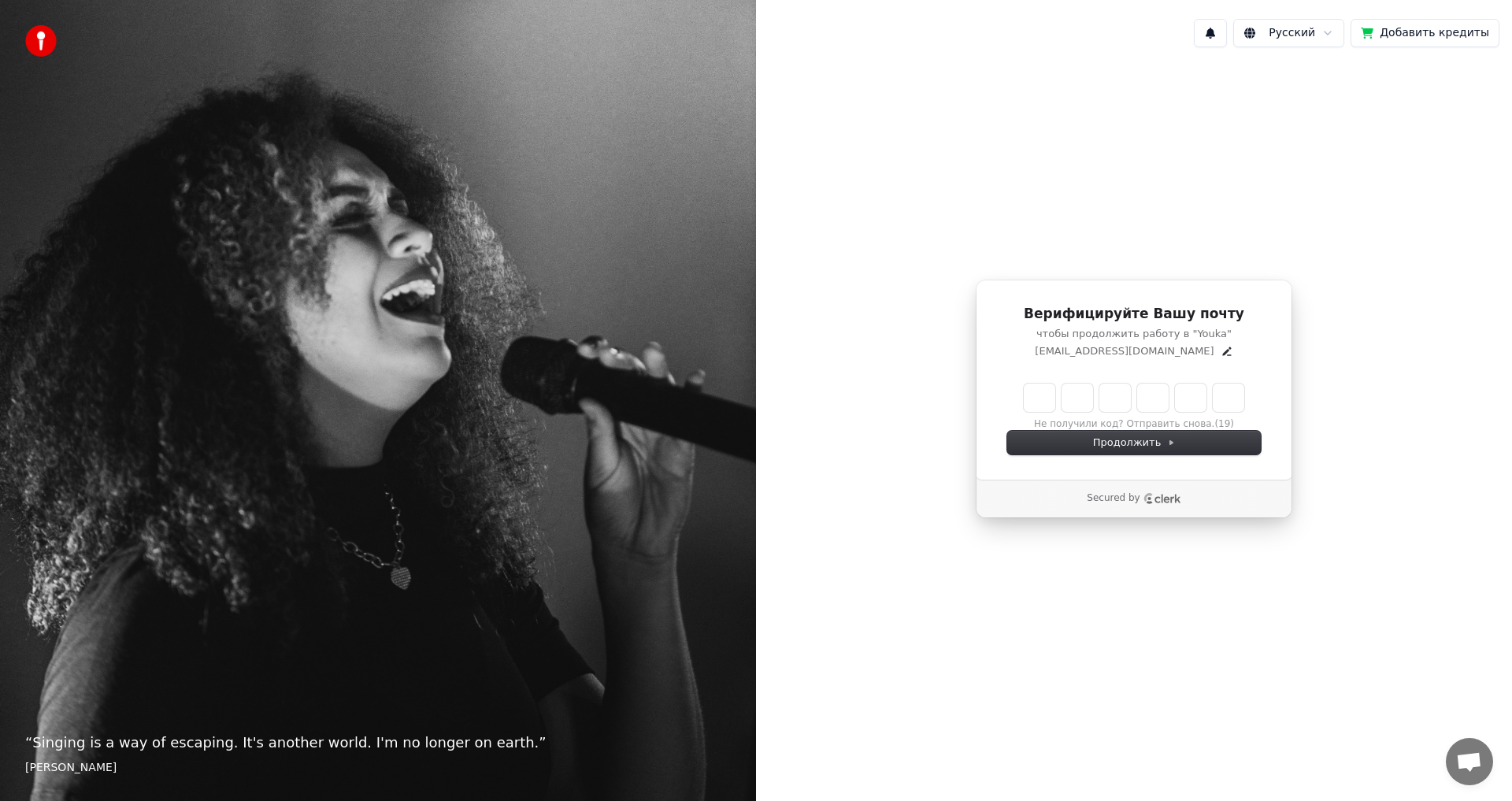
click at [1036, 410] on input "Enter verification code" at bounding box center [1134, 398] width 221 height 28
paste input "******"
type input "******"
